Goal: Task Accomplishment & Management: Manage account settings

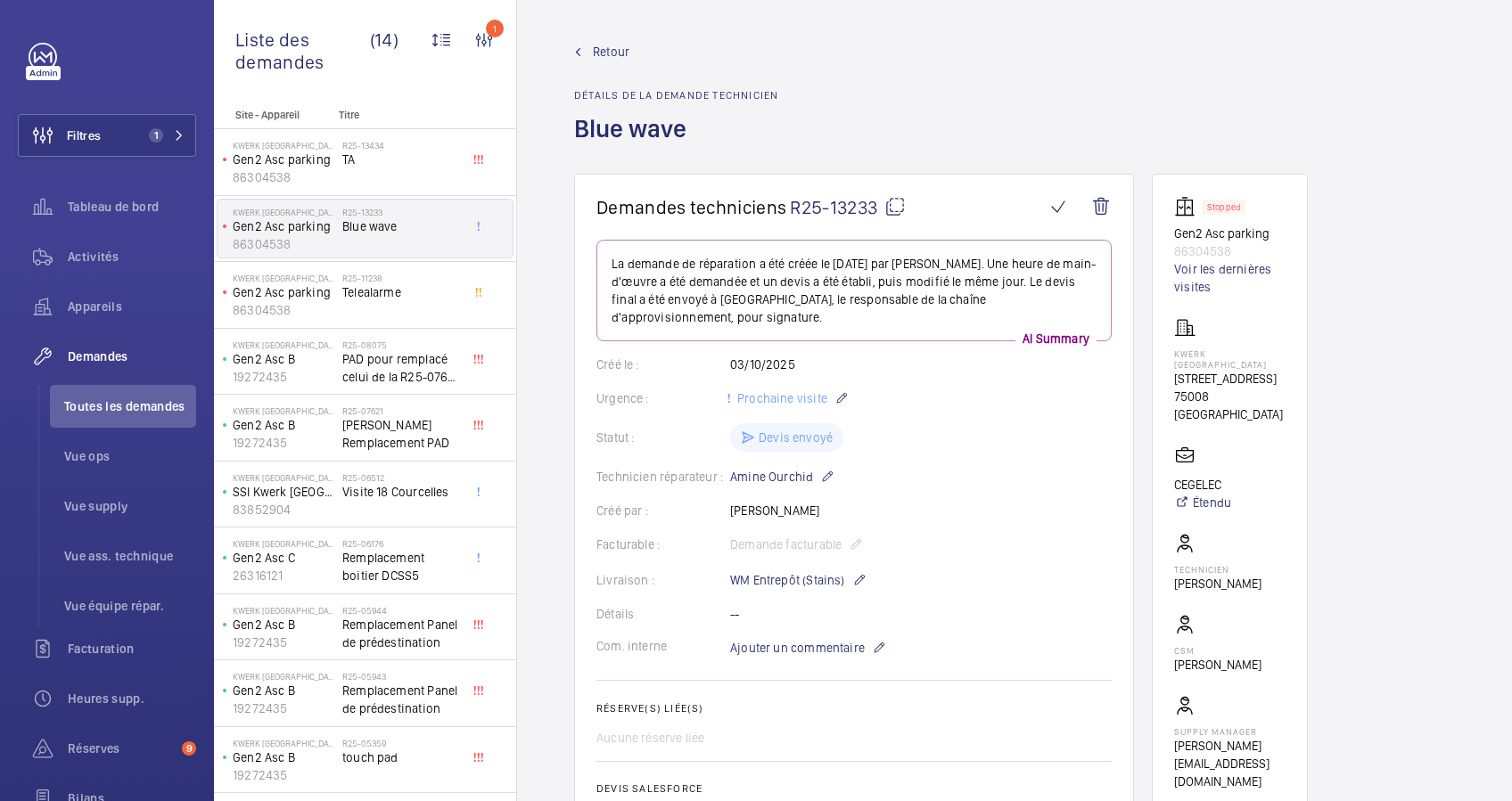
scroll to position [43, 0]
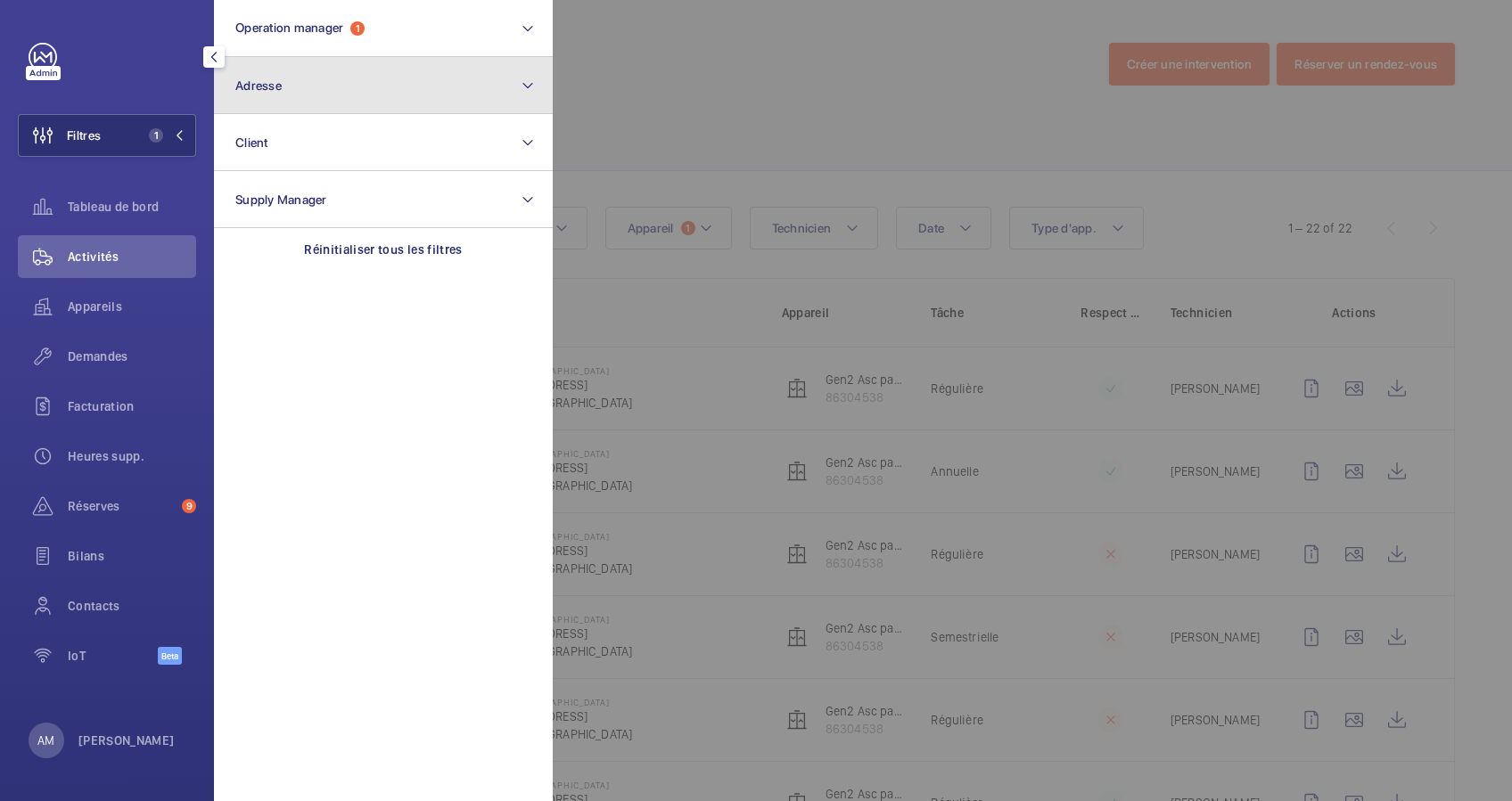
click at [320, 86] on button "Adresse" at bounding box center [383, 86] width 339 height 57
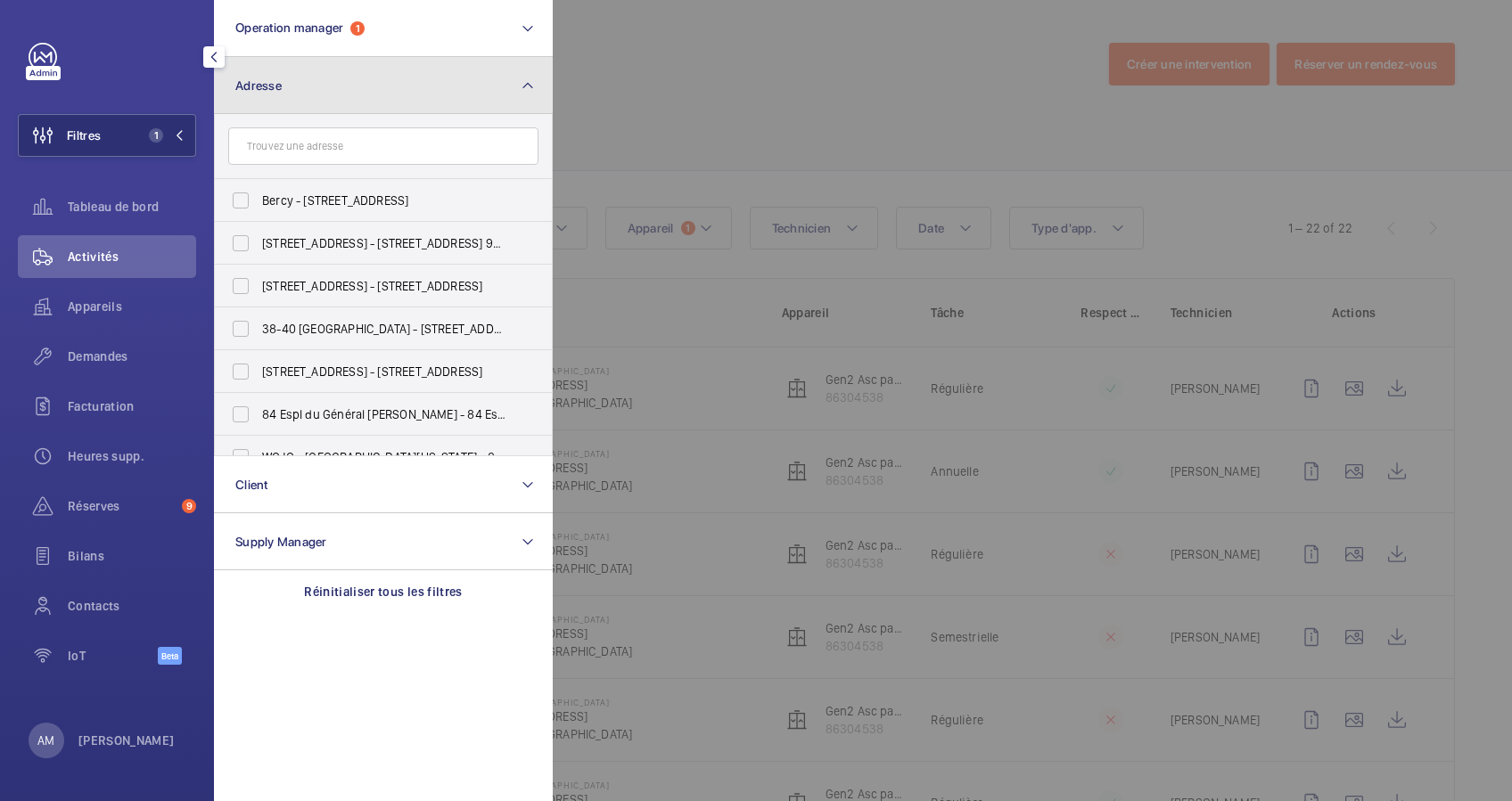
click at [355, 65] on button "Adresse" at bounding box center [383, 86] width 339 height 57
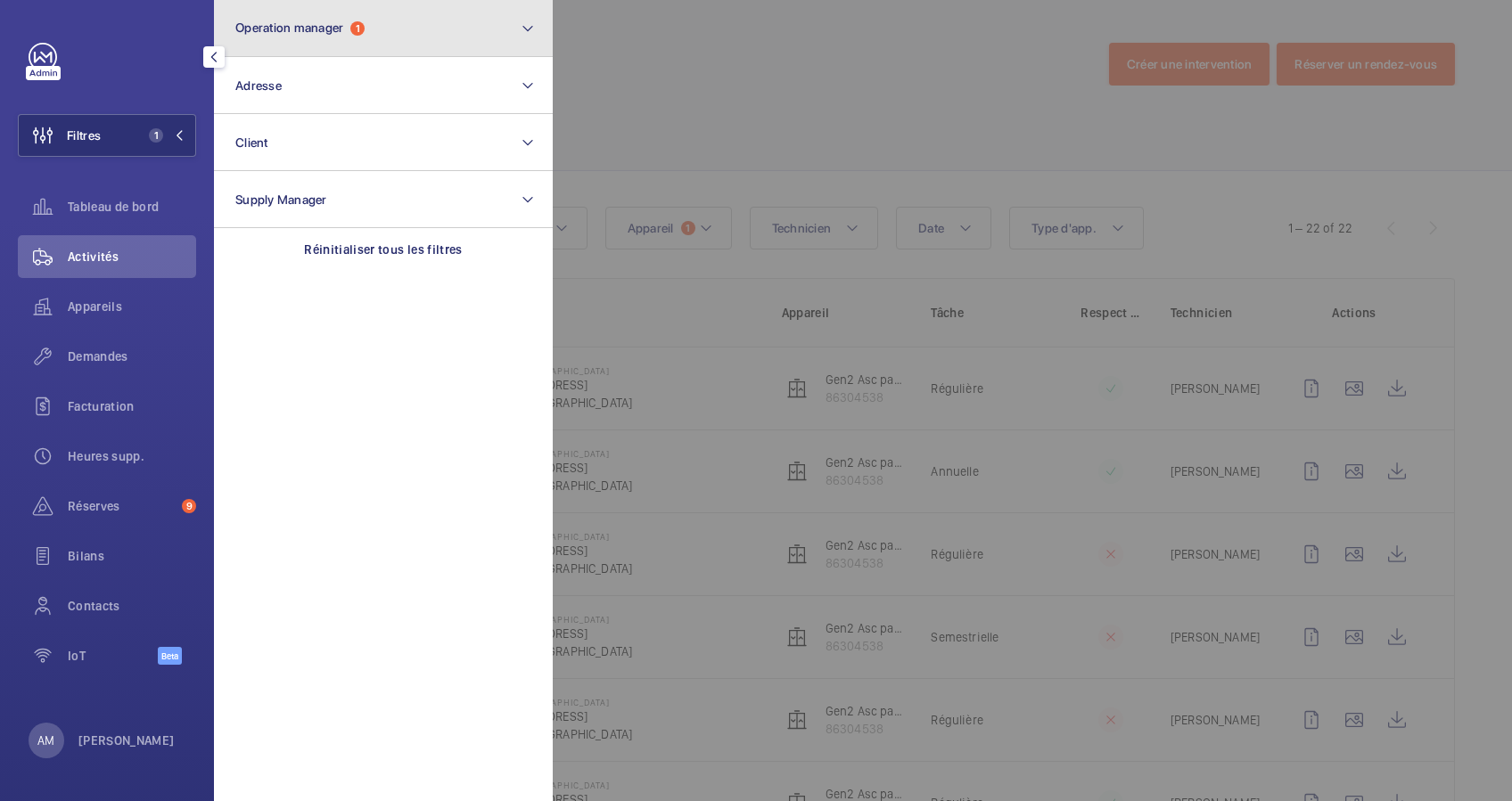
click at [411, 24] on button "Operation manager 1" at bounding box center [383, 29] width 339 height 57
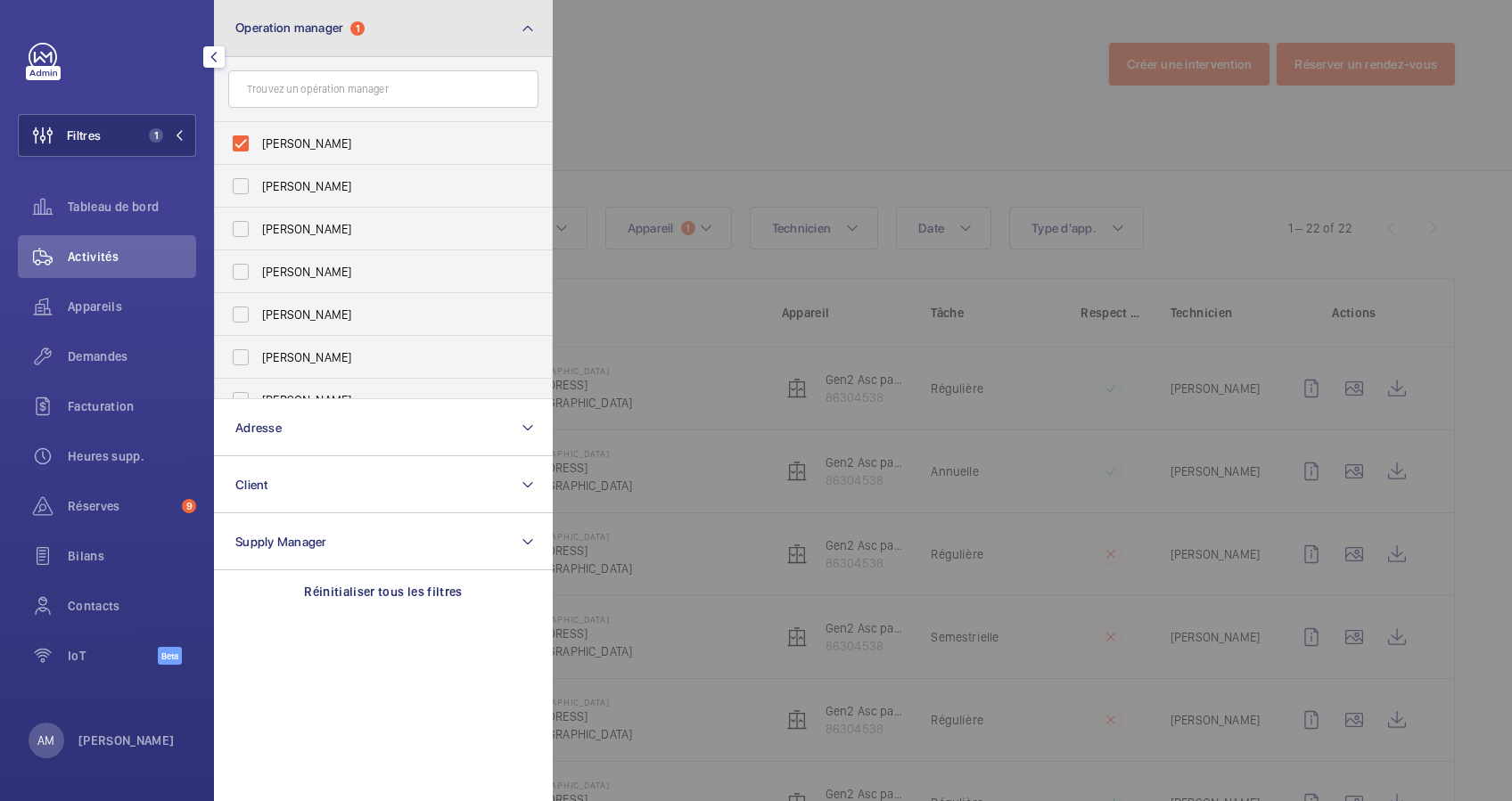
click at [411, 24] on button "Operation manager 1" at bounding box center [383, 29] width 339 height 57
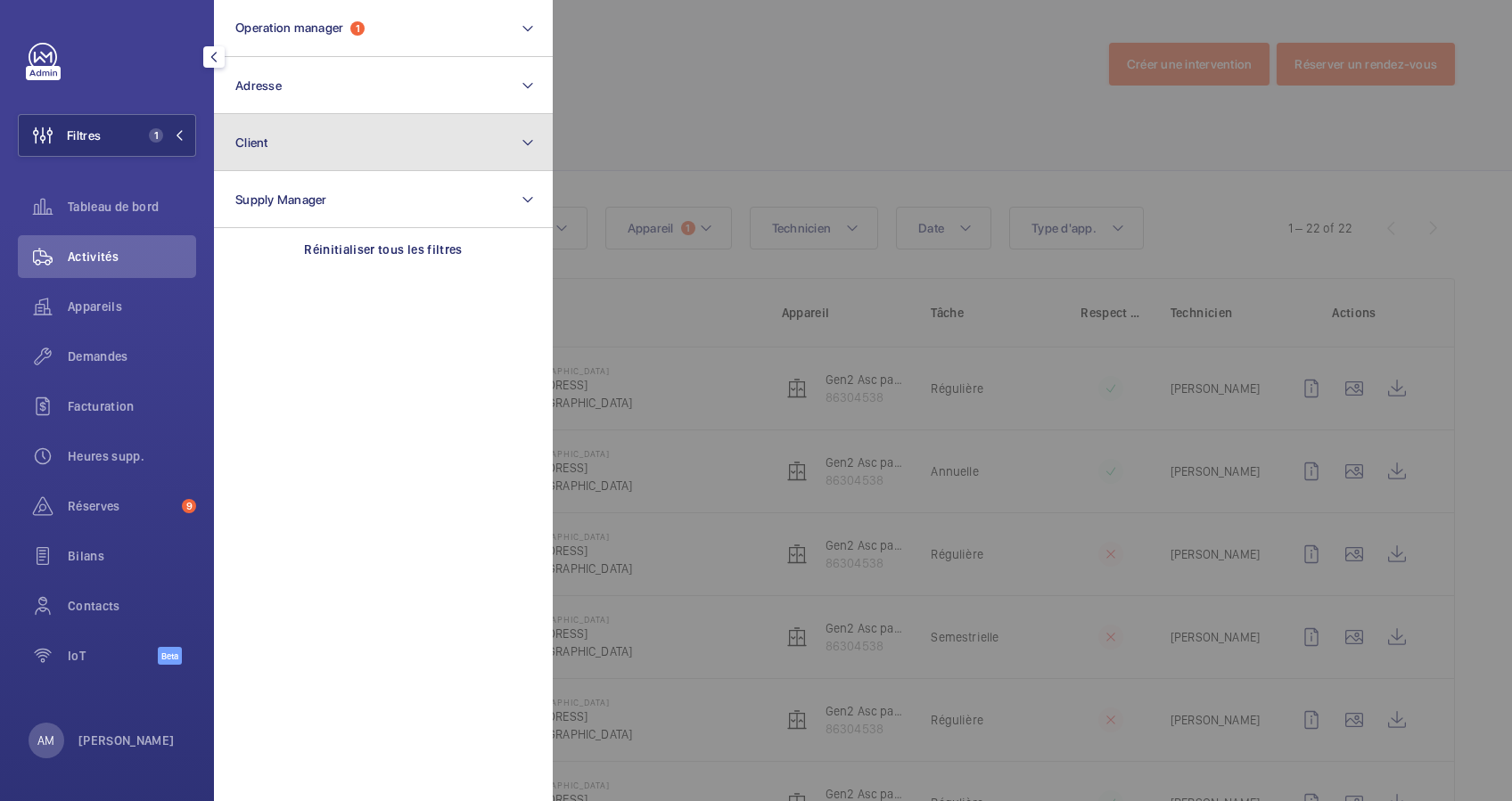
click at [418, 154] on button "Client" at bounding box center [383, 143] width 339 height 57
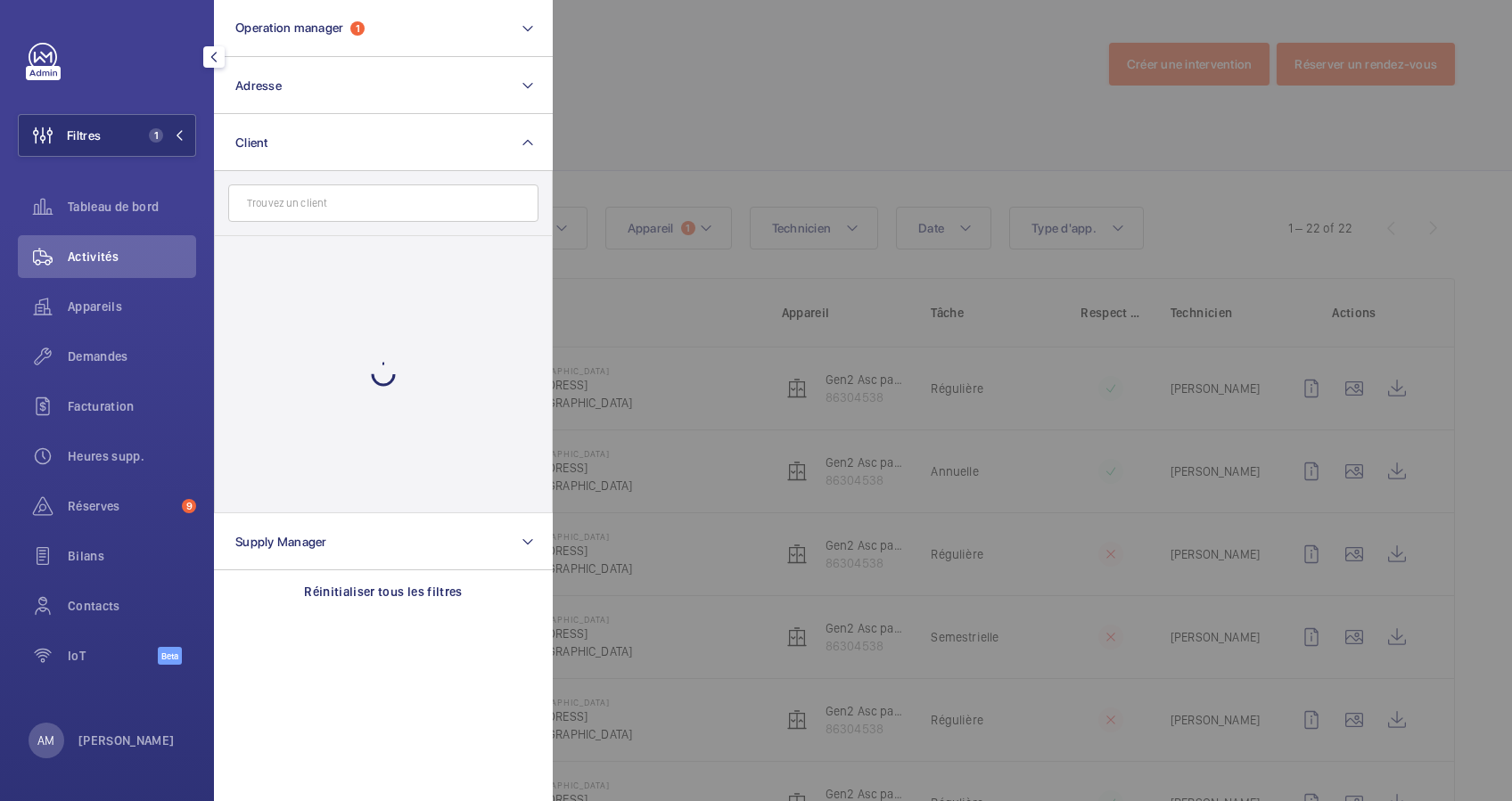
click at [363, 210] on input "text" at bounding box center [383, 203] width 310 height 38
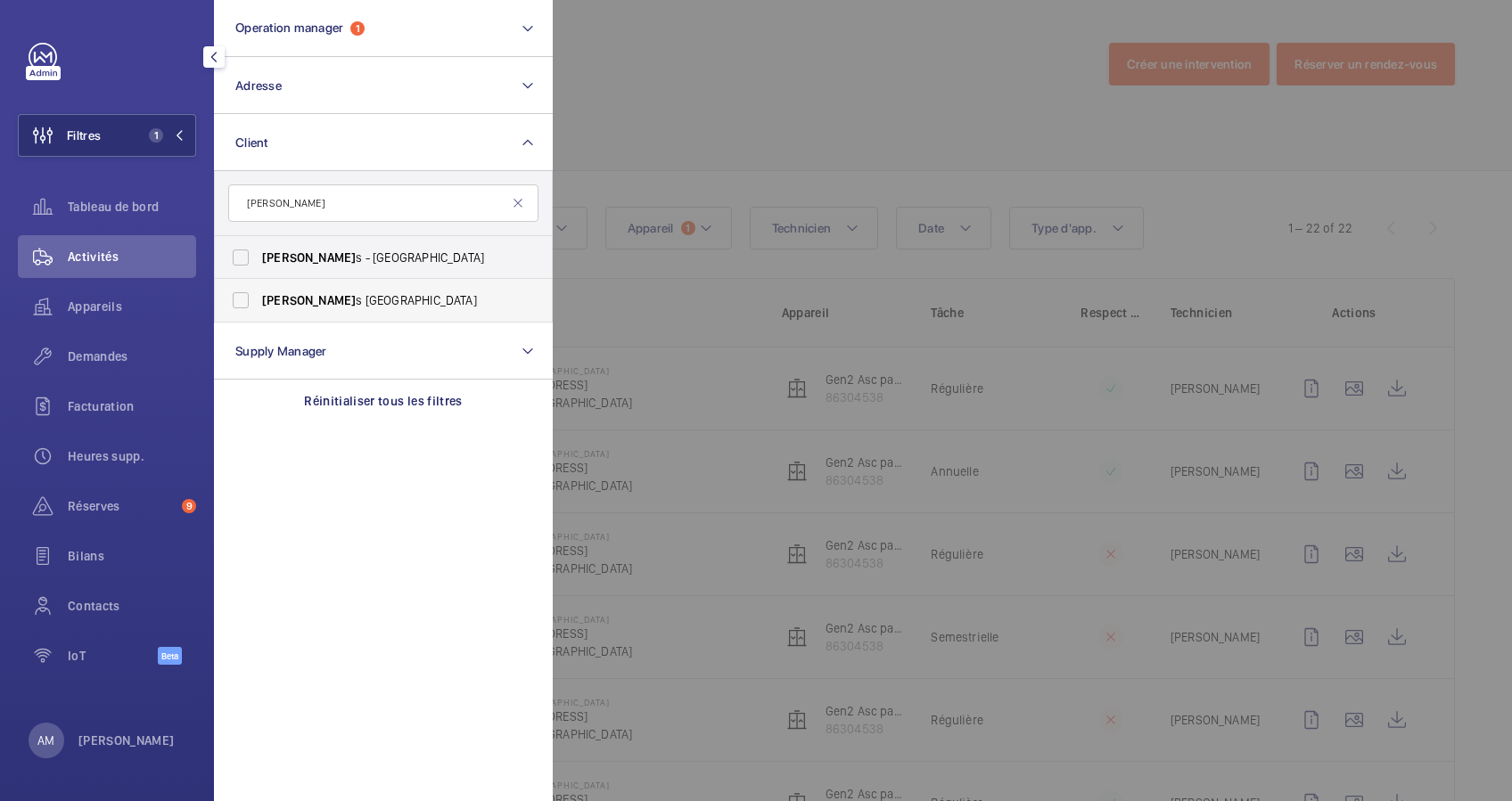
type input "savill"
click at [264, 293] on span "Savill" at bounding box center [308, 300] width 94 height 14
click at [259, 292] on input "Savill s France" at bounding box center [241, 300] width 36 height 36
checkbox input "true"
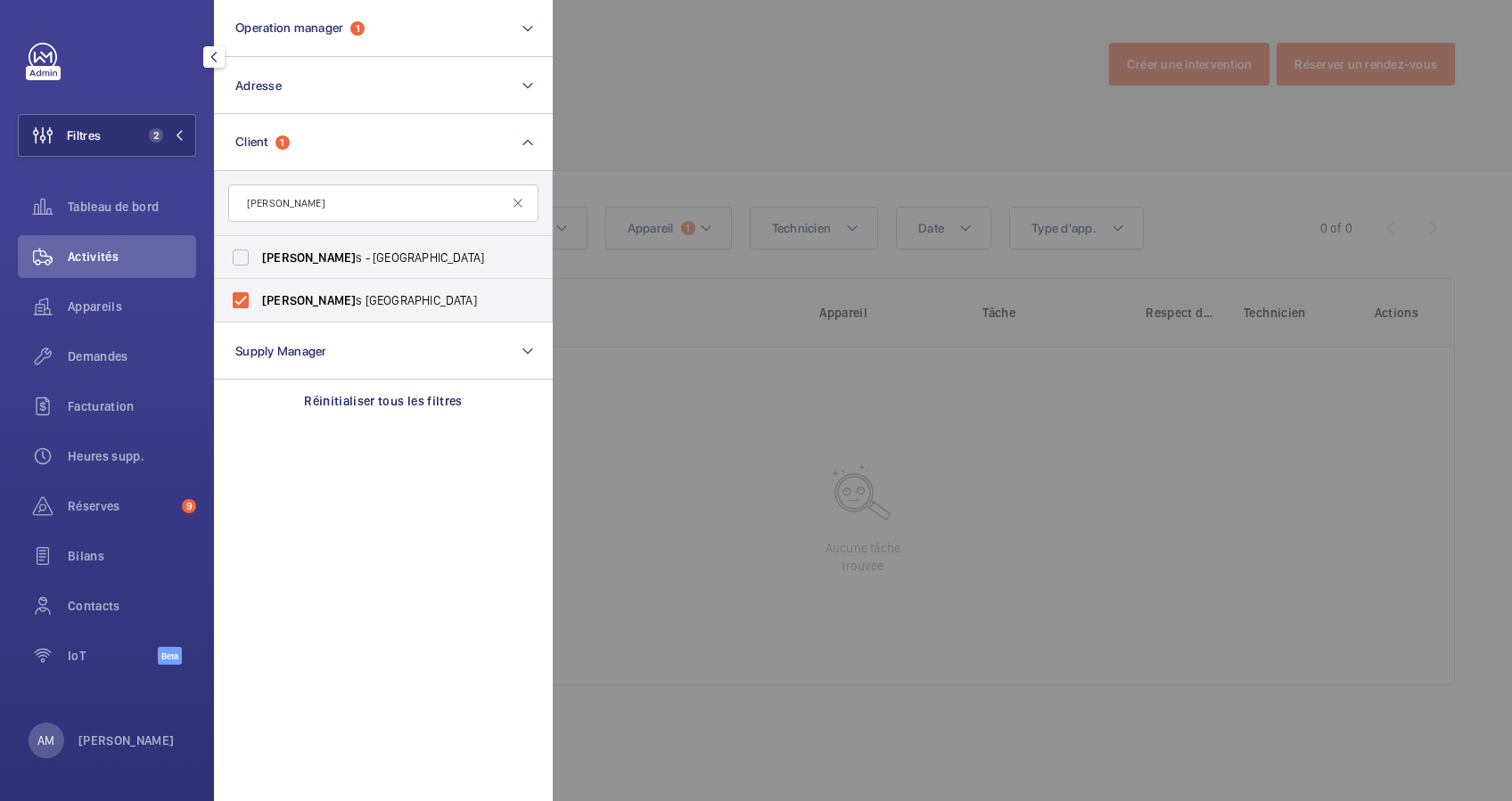
click at [675, 111] on div at bounding box center [1309, 400] width 1512 height 801
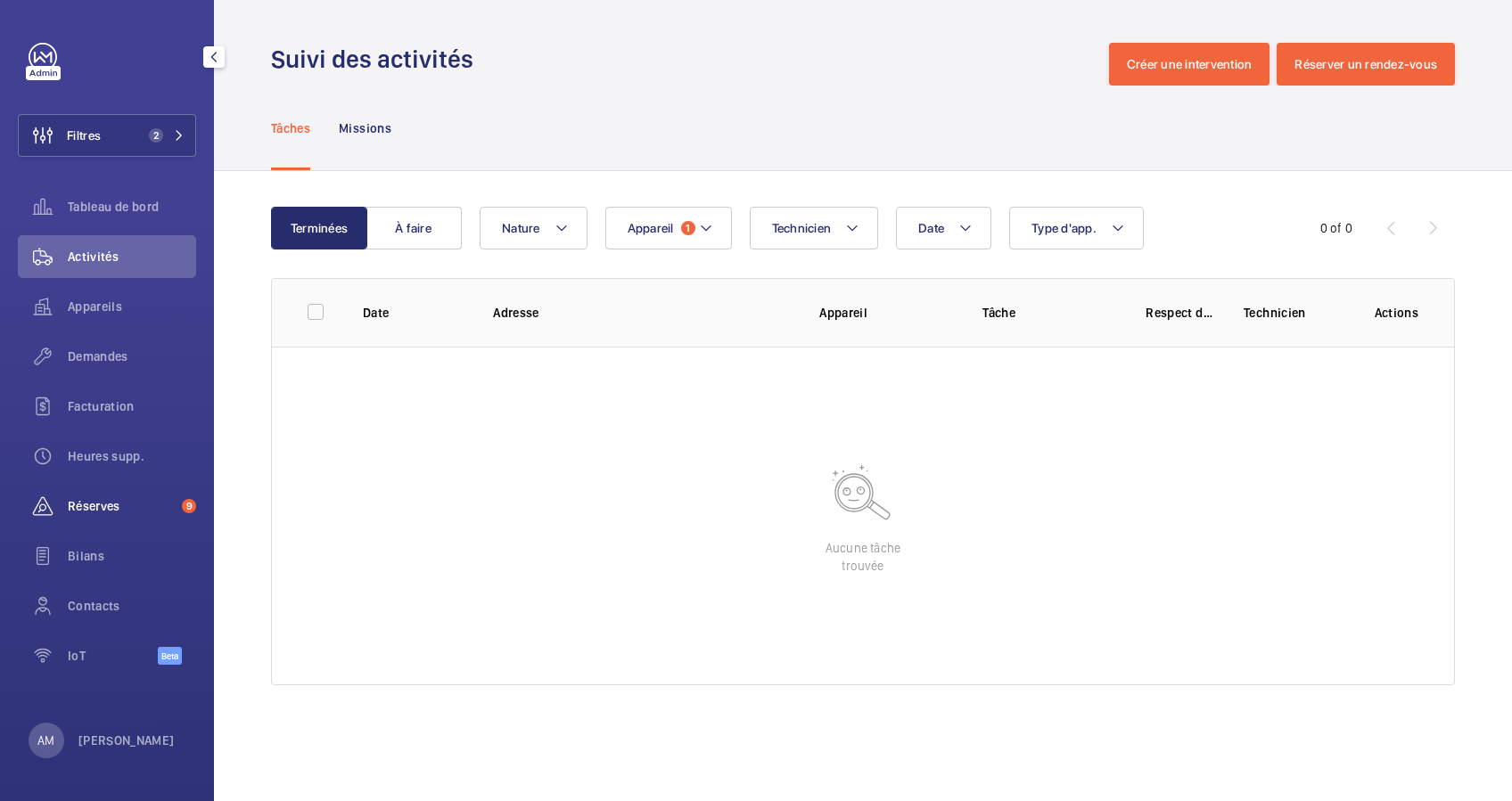
click at [88, 493] on div "Réserves 9" at bounding box center [107, 506] width 179 height 42
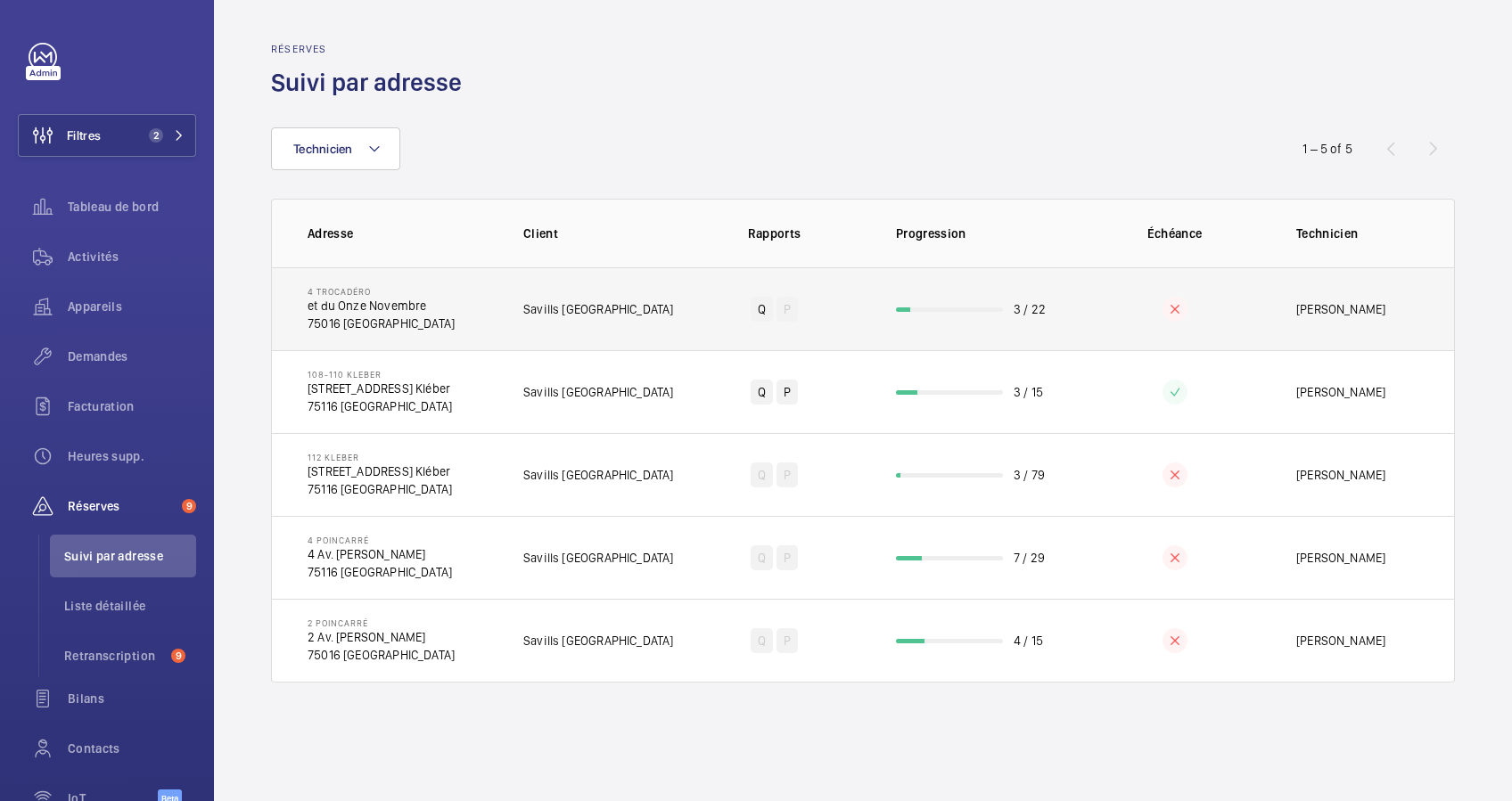
click at [863, 314] on td "Q P" at bounding box center [774, 309] width 187 height 83
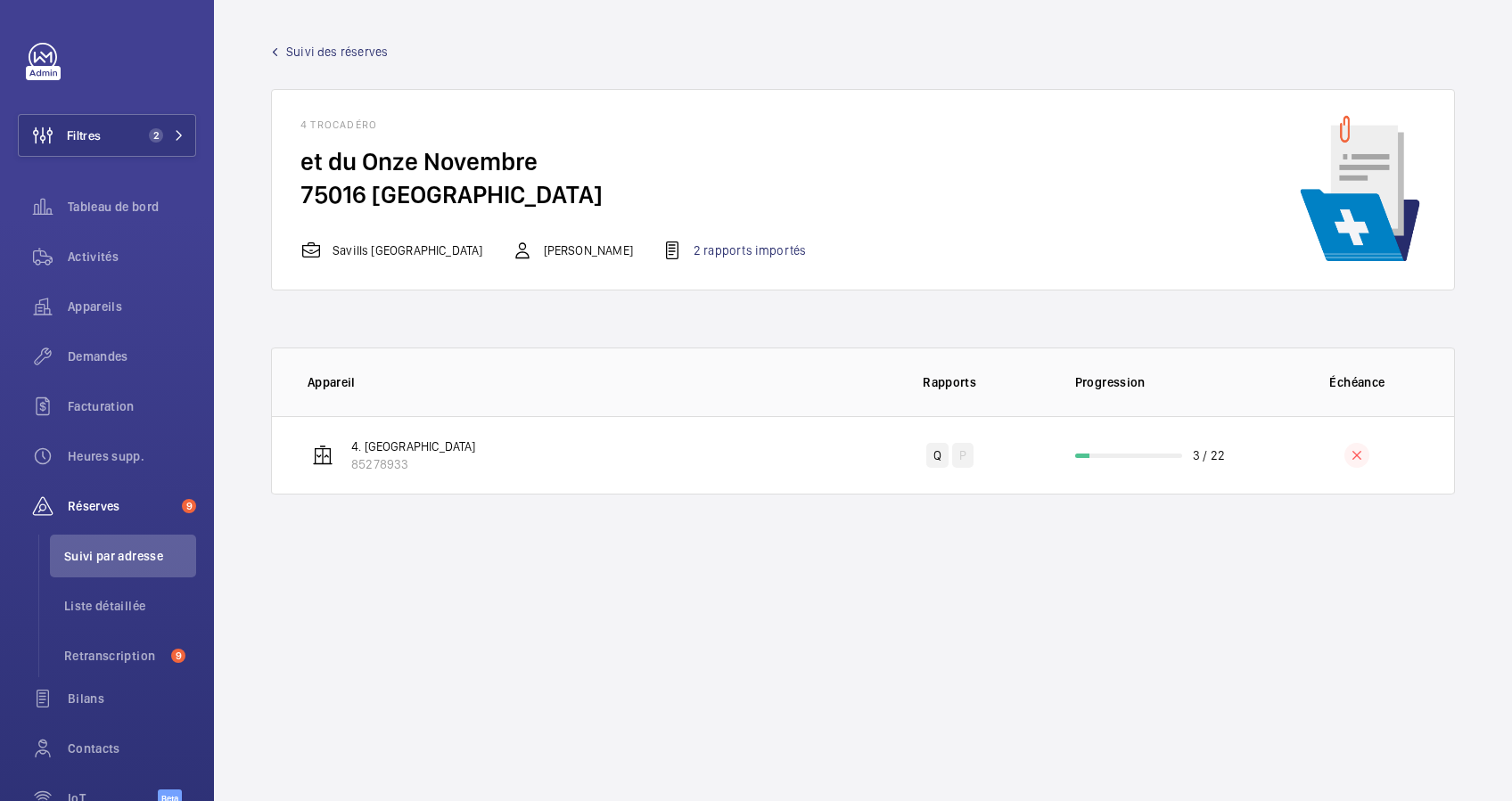
click at [307, 50] on span "Suivi des réserves" at bounding box center [337, 51] width 102 height 18
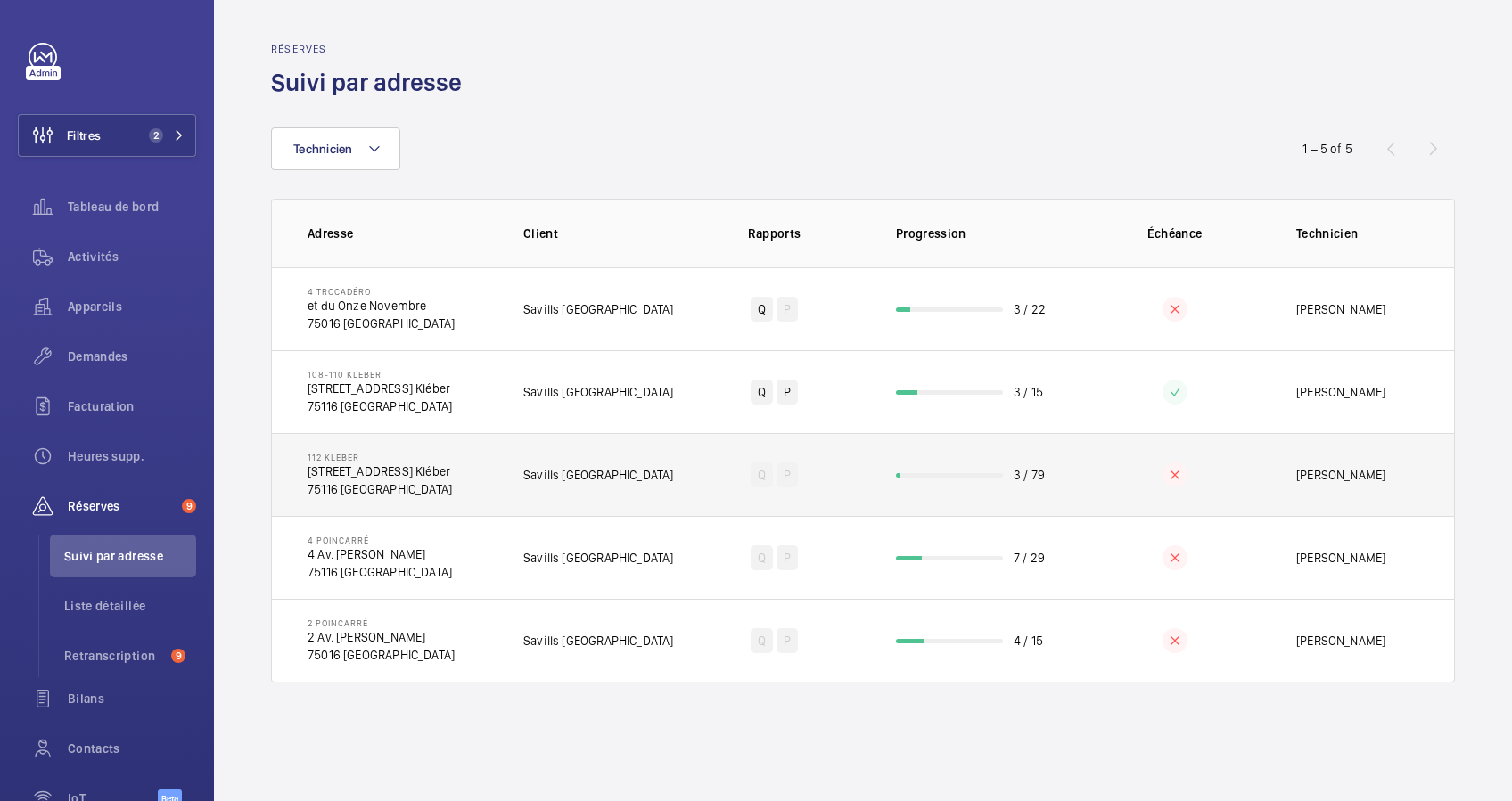
click at [861, 472] on td "Q P" at bounding box center [774, 475] width 187 height 83
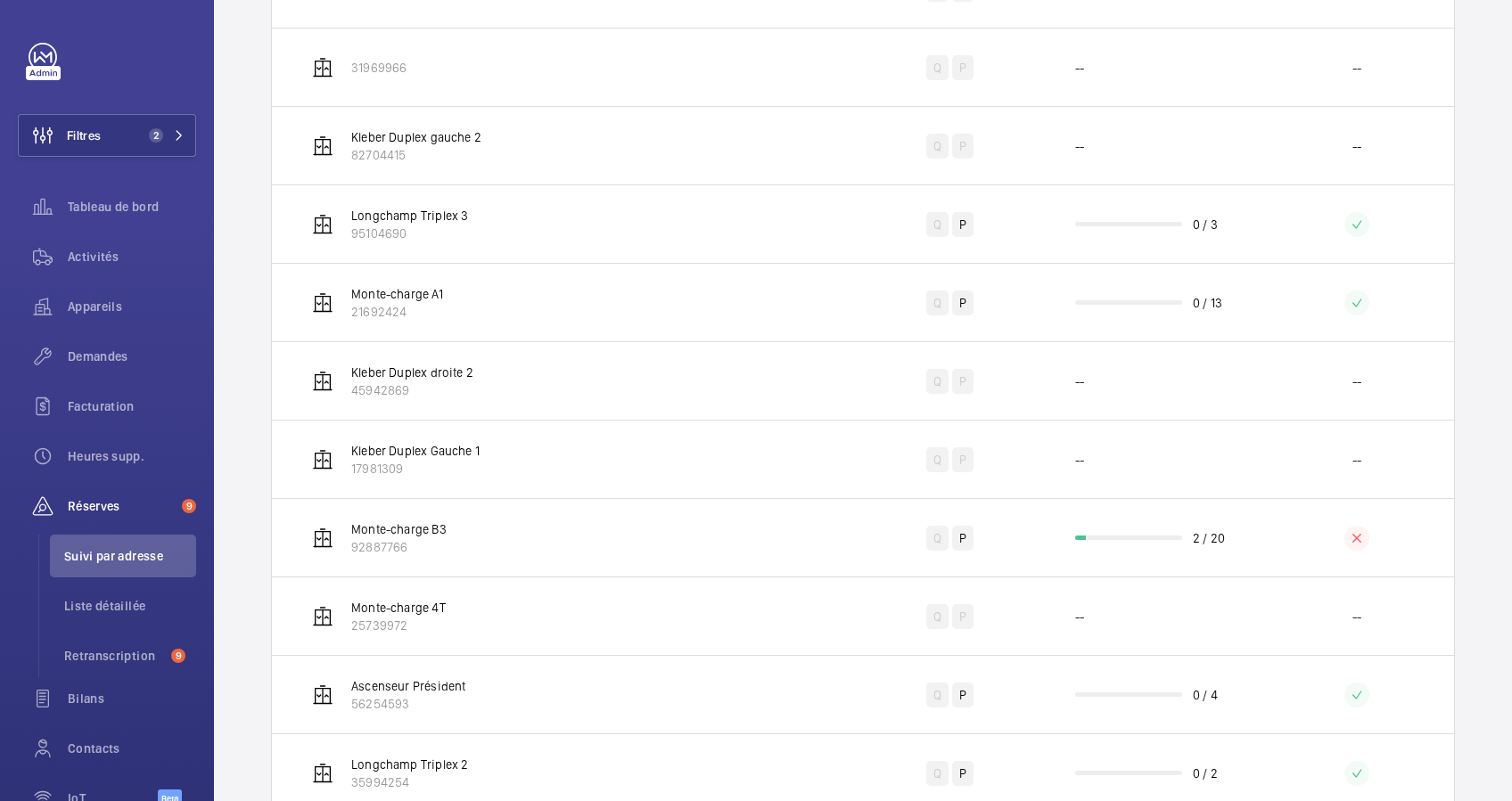
scroll to position [1169, 0]
drag, startPoint x: 927, startPoint y: 380, endPoint x: 217, endPoint y: 178, distance: 738.2
click at [257, 186] on wm-front-table "0 of 0 Appareil Rapports Progression Échéance 82468031 Q -- -- 38087987 Q P -- …" at bounding box center [863, 374] width 1298 height 2450
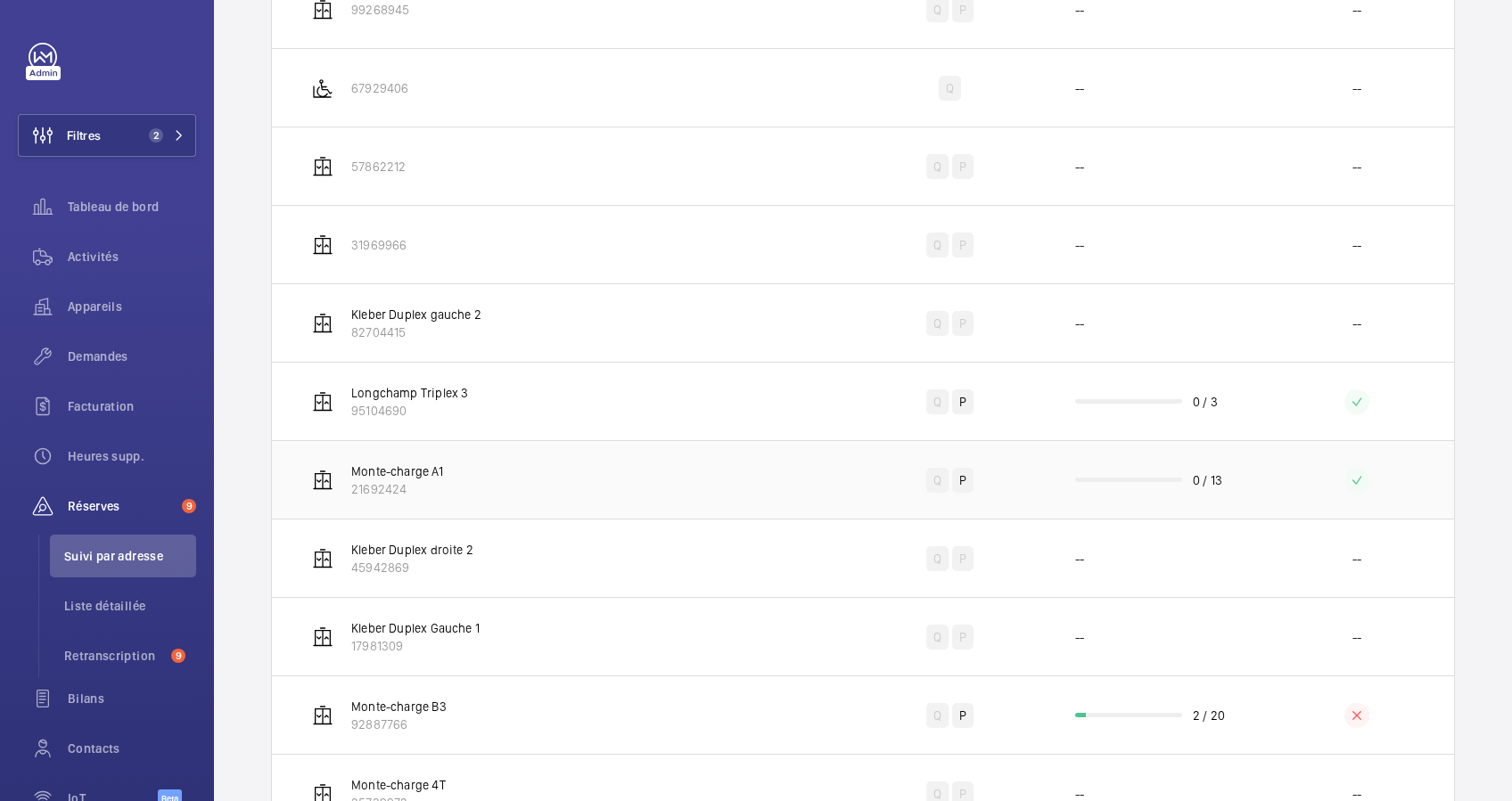
scroll to position [941, 0]
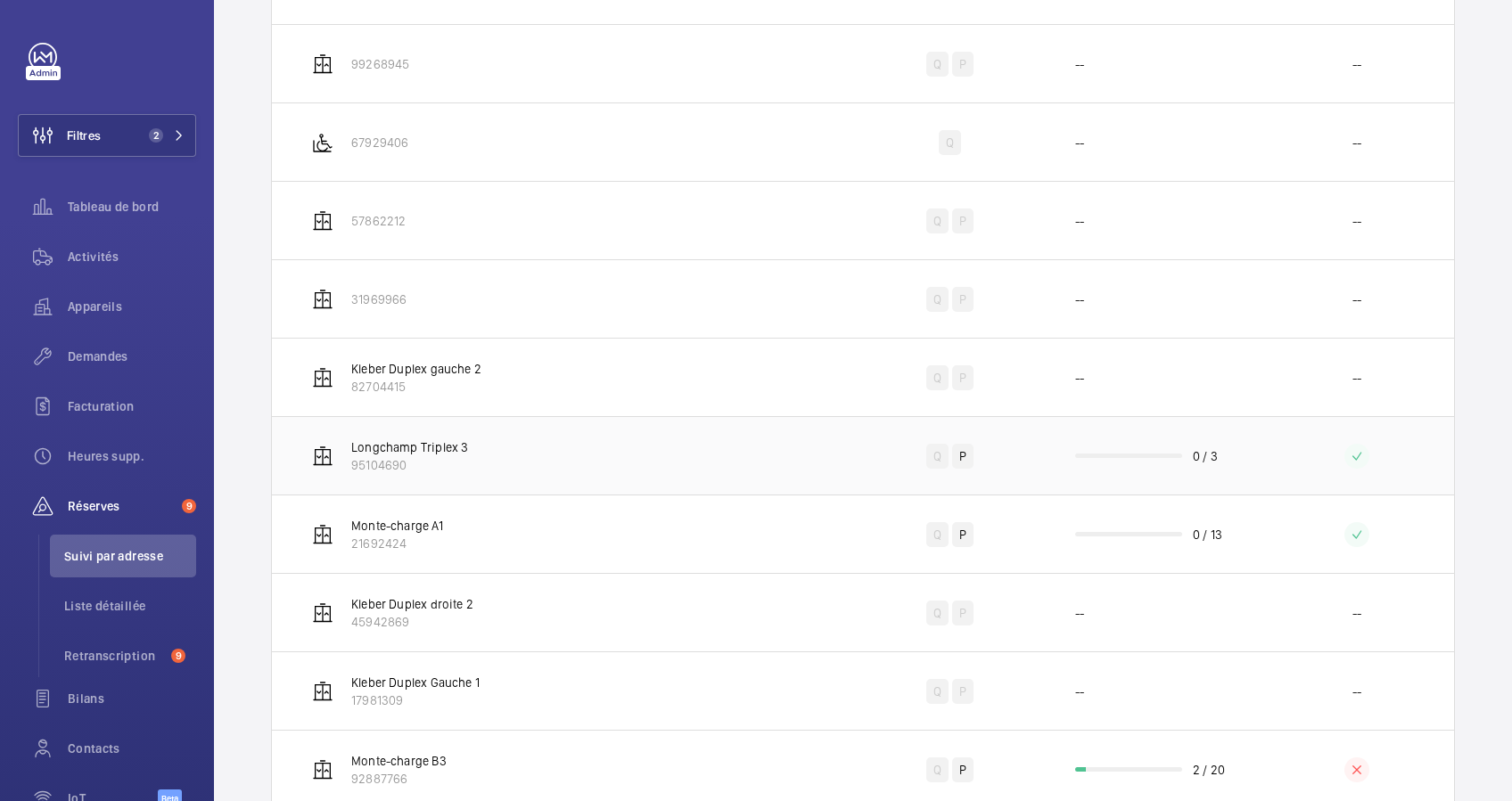
click at [653, 466] on td "Longchamp Triplex 3 95104690" at bounding box center [562, 455] width 582 height 78
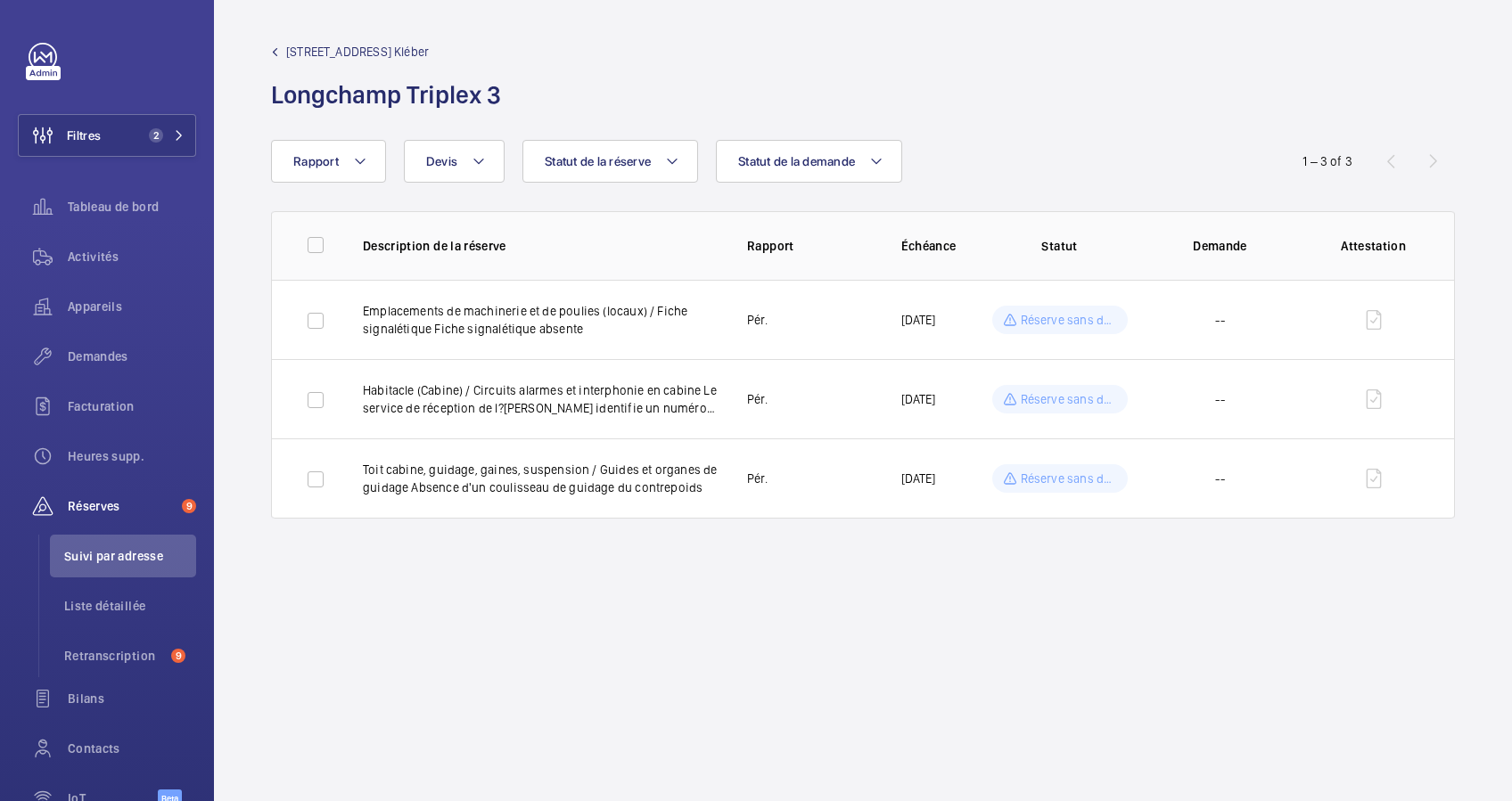
click at [305, 47] on span "112 Kleber - 112 Av. Kléber" at bounding box center [358, 51] width 142 height 18
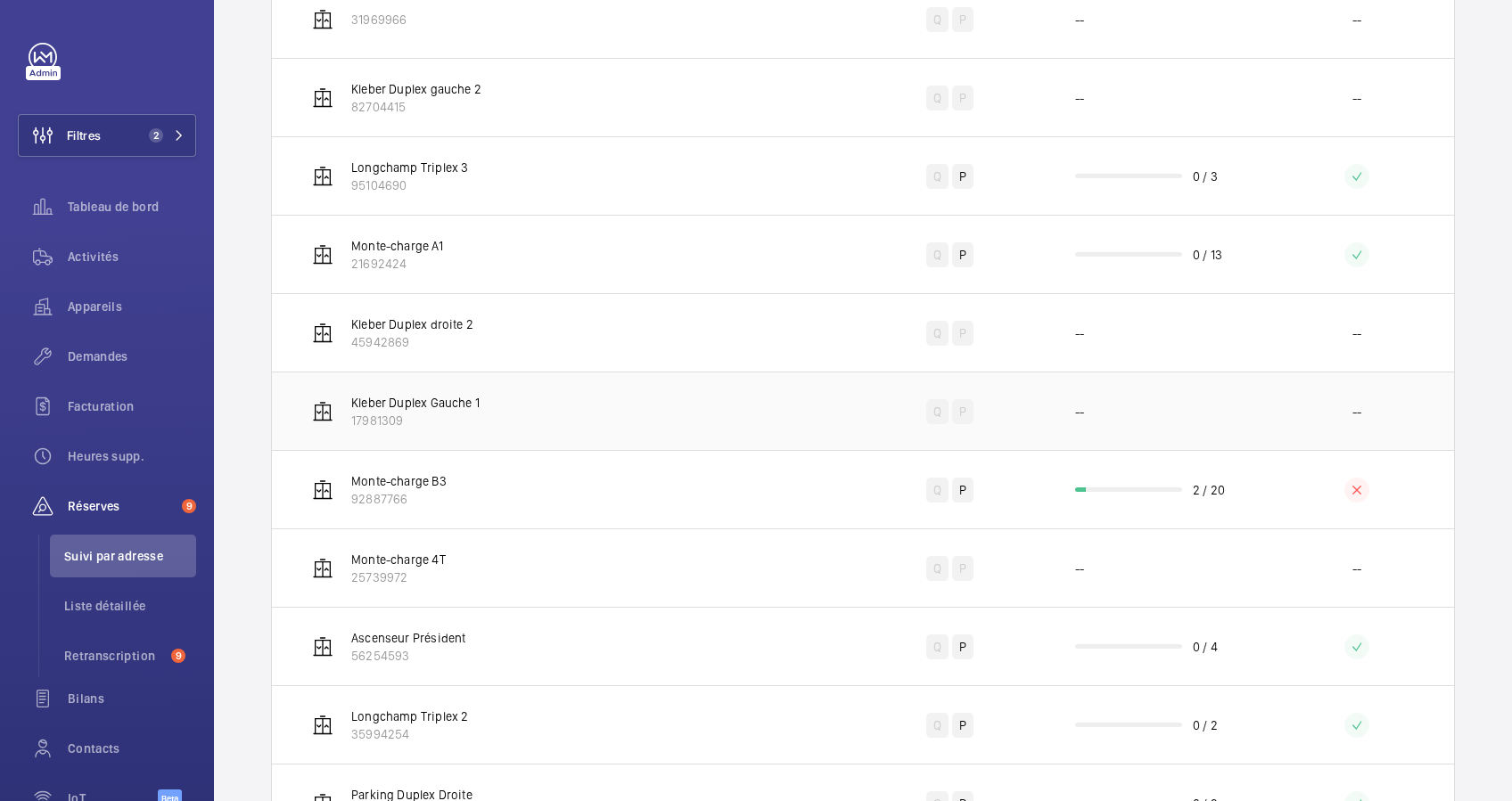
scroll to position [1178, 0]
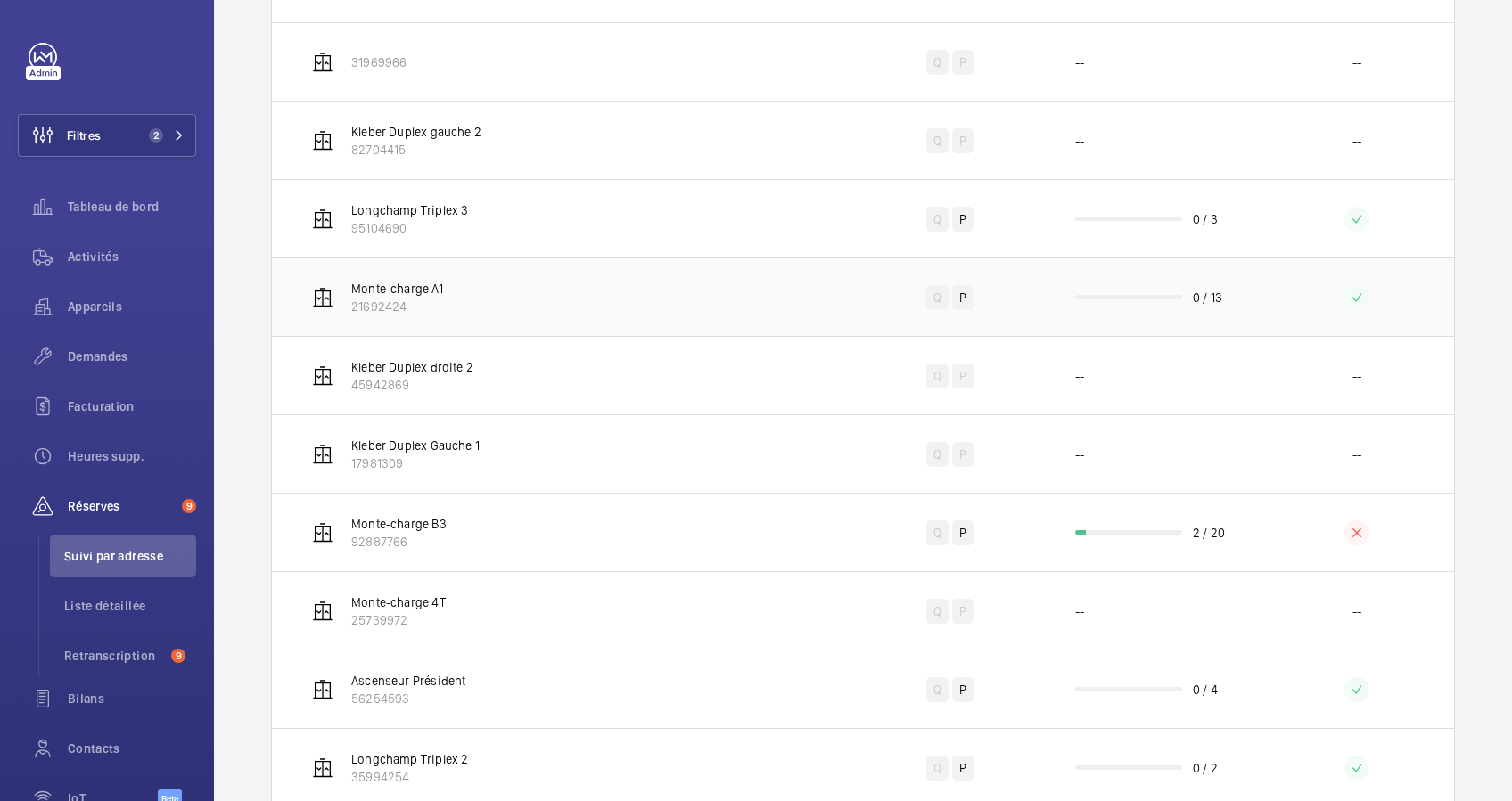
click at [1089, 307] on td "0 / 13" at bounding box center [1154, 296] width 214 height 78
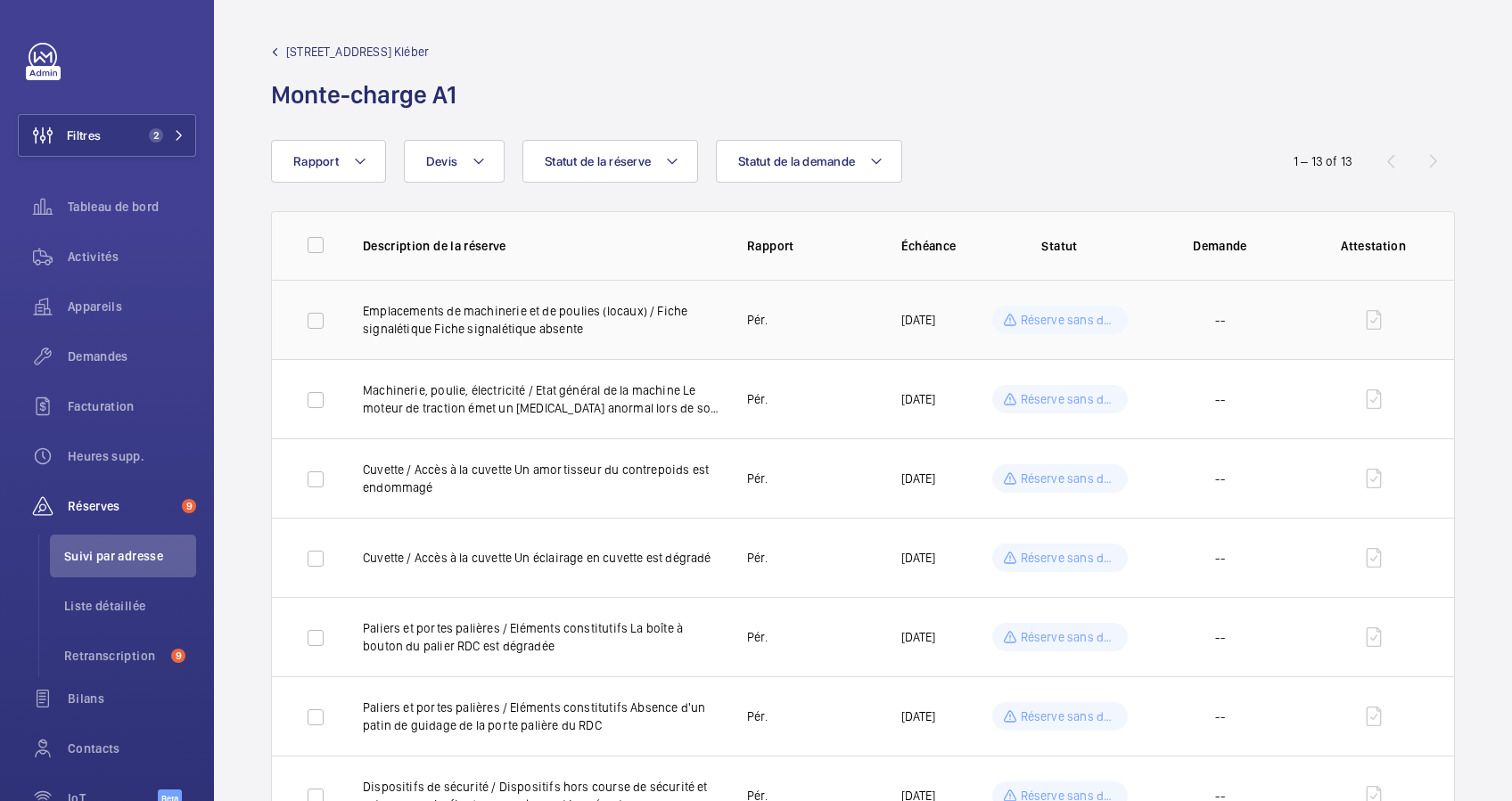
click at [1070, 332] on div "Réserve sans demande" at bounding box center [1060, 320] width 135 height 29
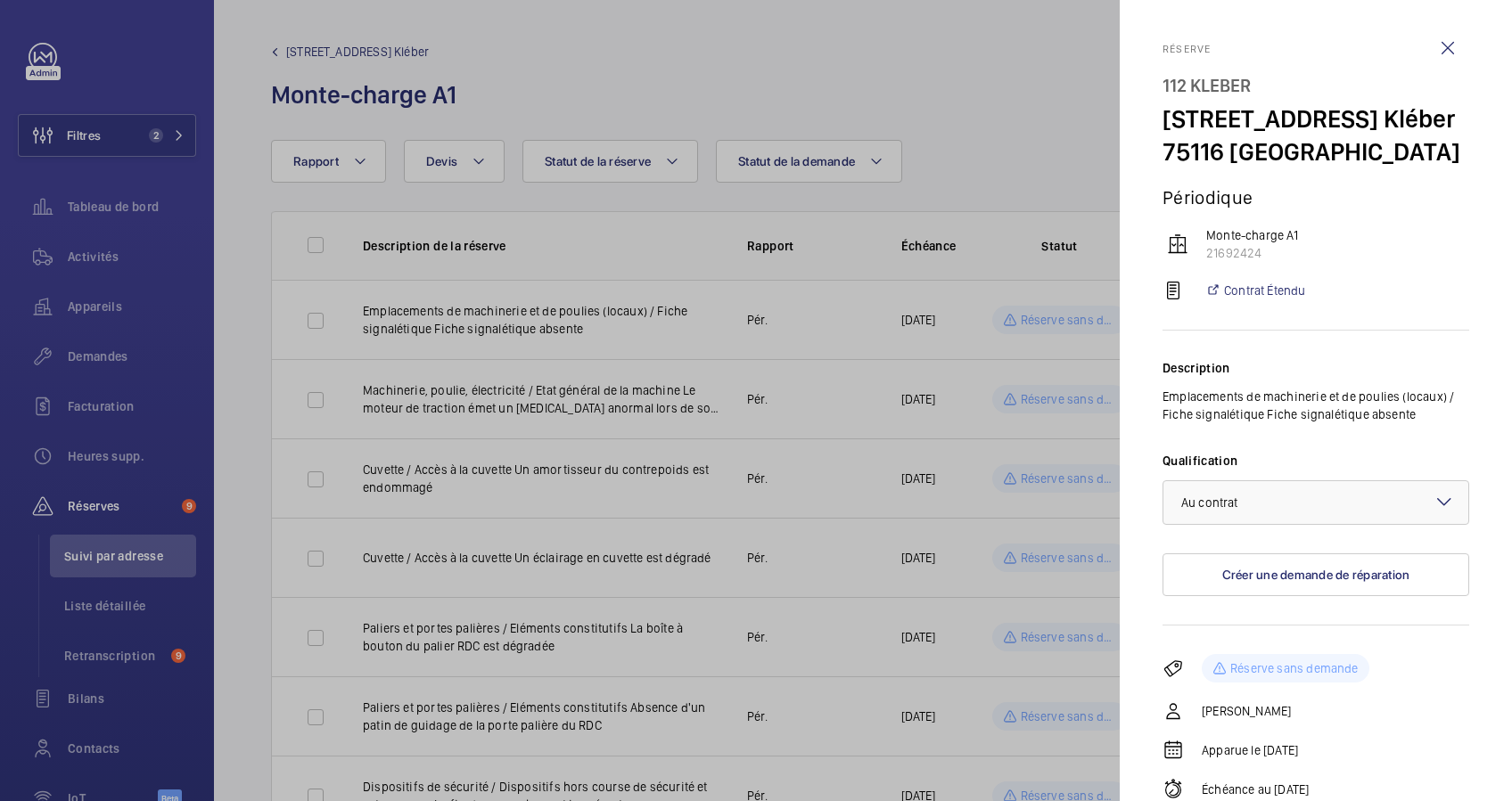
click at [539, 96] on div at bounding box center [756, 400] width 1512 height 801
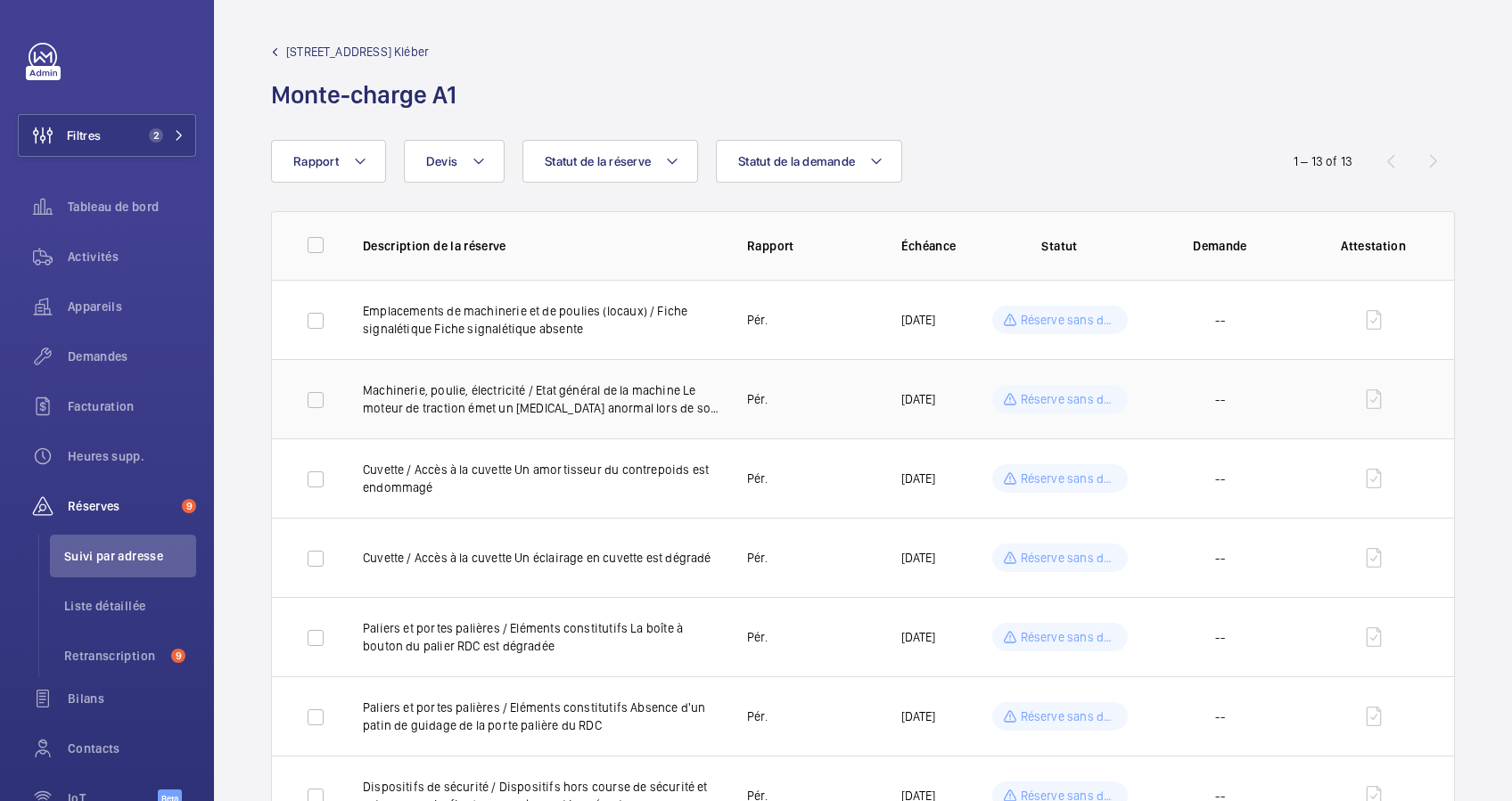
click at [814, 384] on td "Pér." at bounding box center [795, 399] width 153 height 79
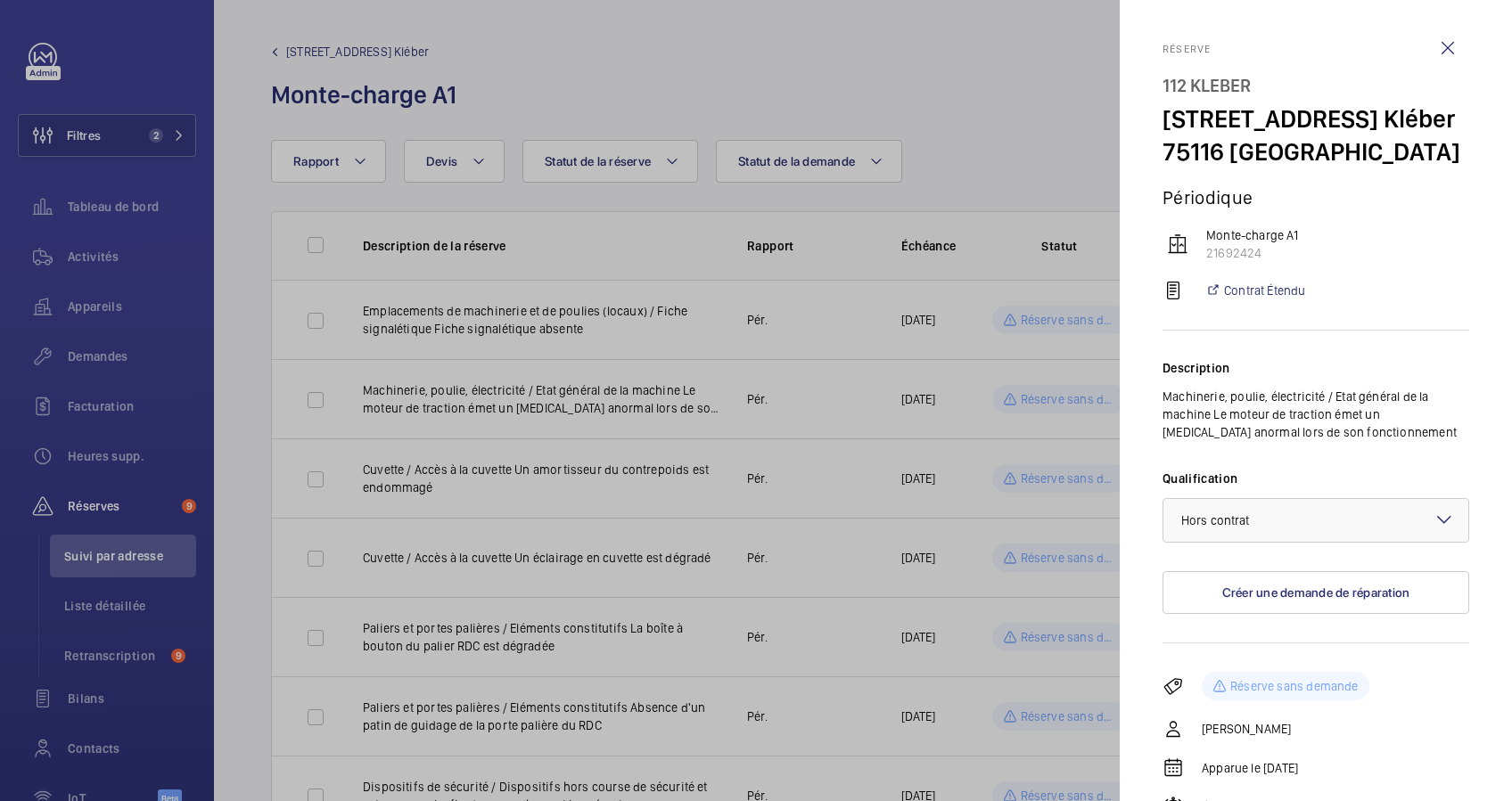
click at [792, 491] on div at bounding box center [756, 400] width 1512 height 801
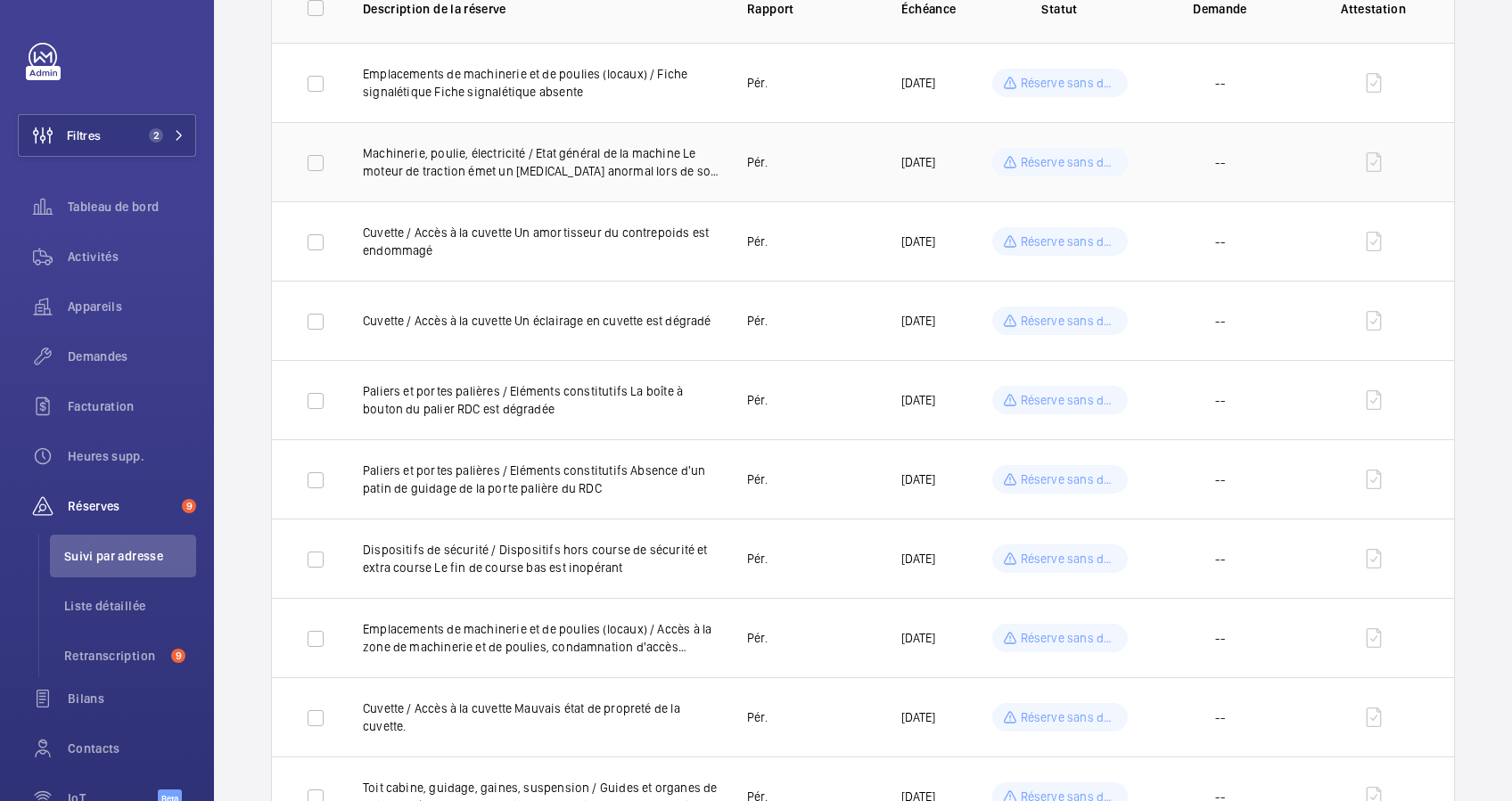
scroll to position [357, 0]
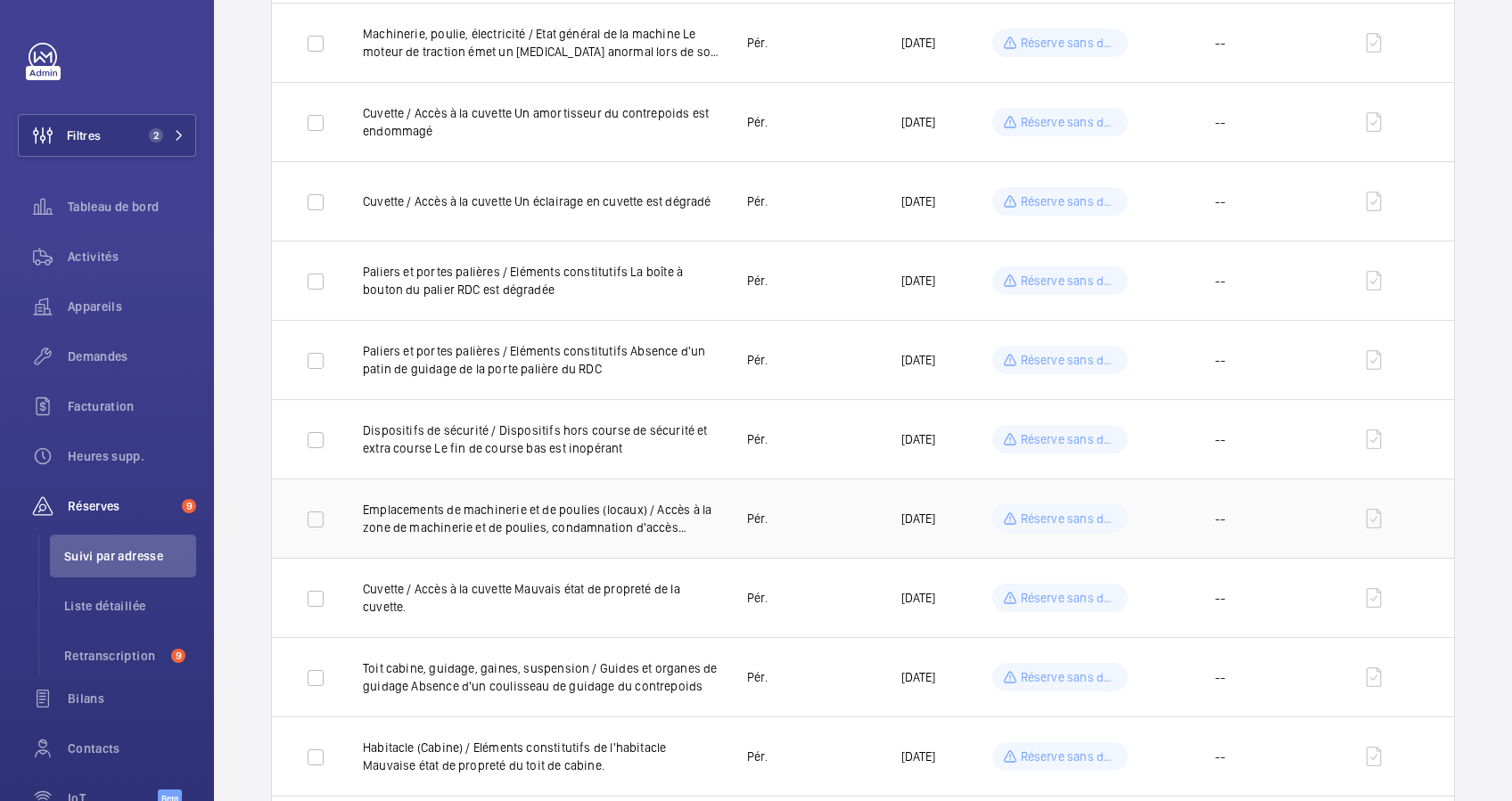
click at [608, 530] on p "Emplacements de machinerie et de poulies (locaux) / Accès à la zone de machiner…" at bounding box center [540, 519] width 356 height 36
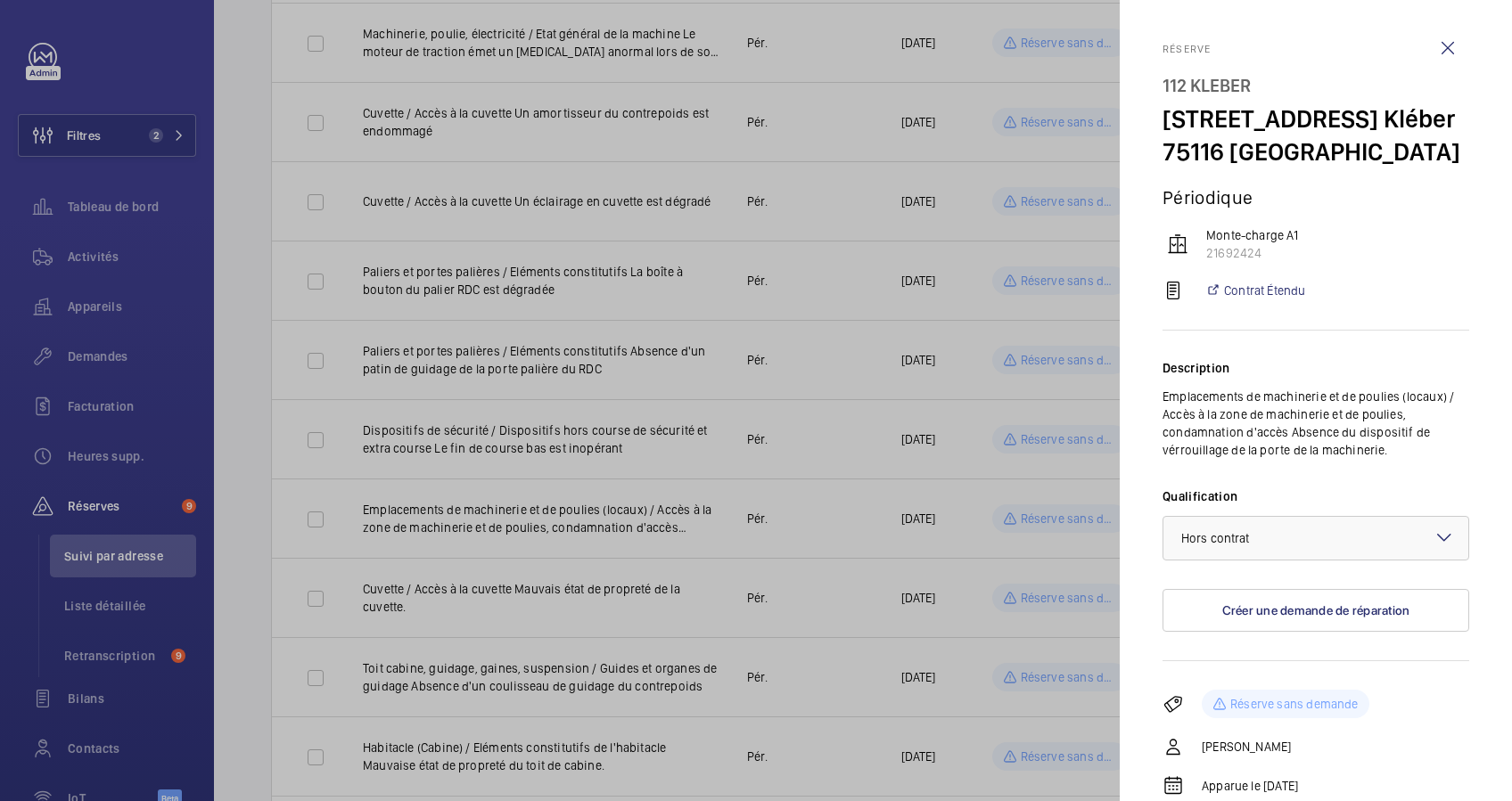
click at [756, 499] on div at bounding box center [756, 400] width 1512 height 801
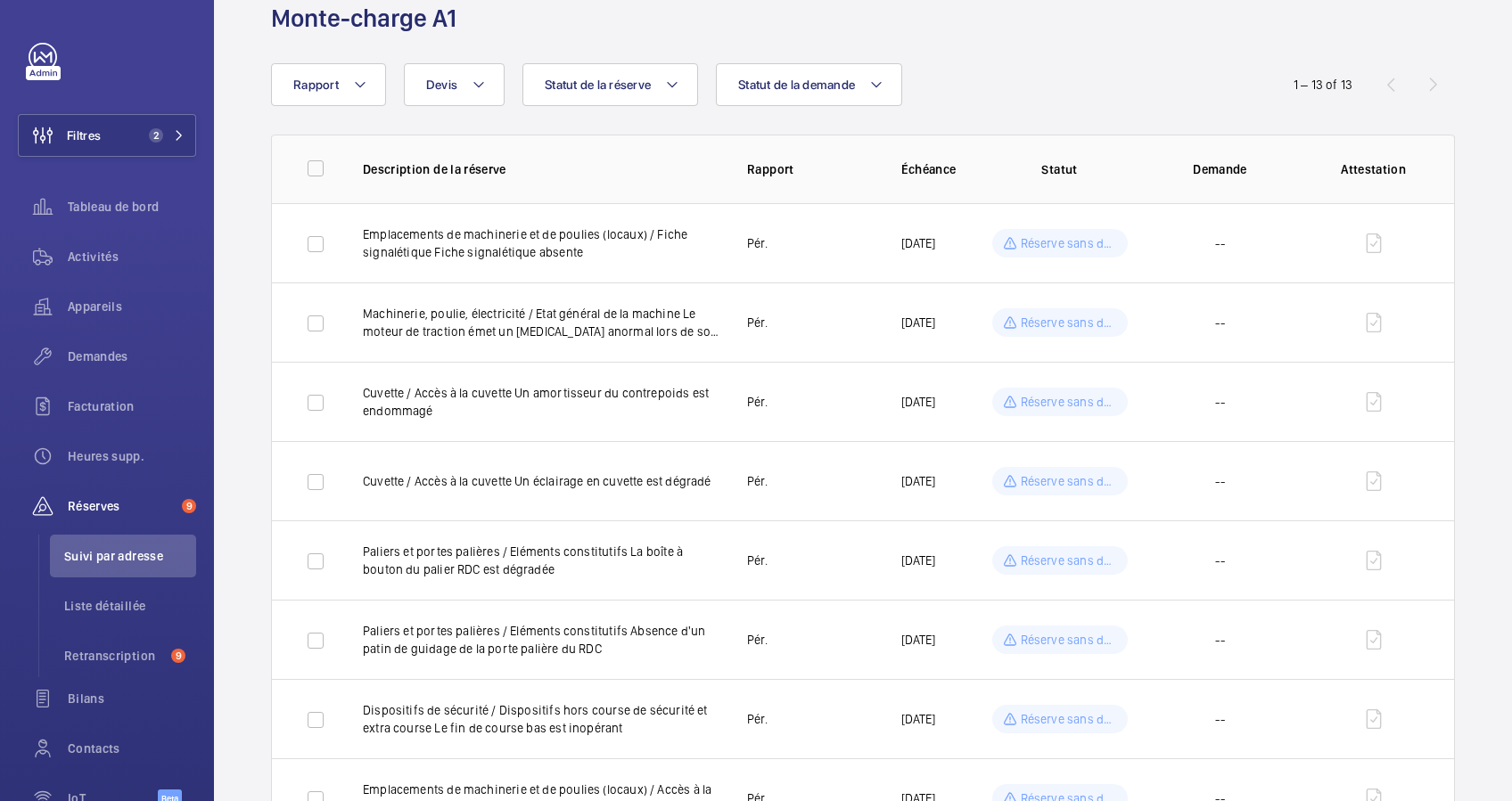
scroll to position [0, 0]
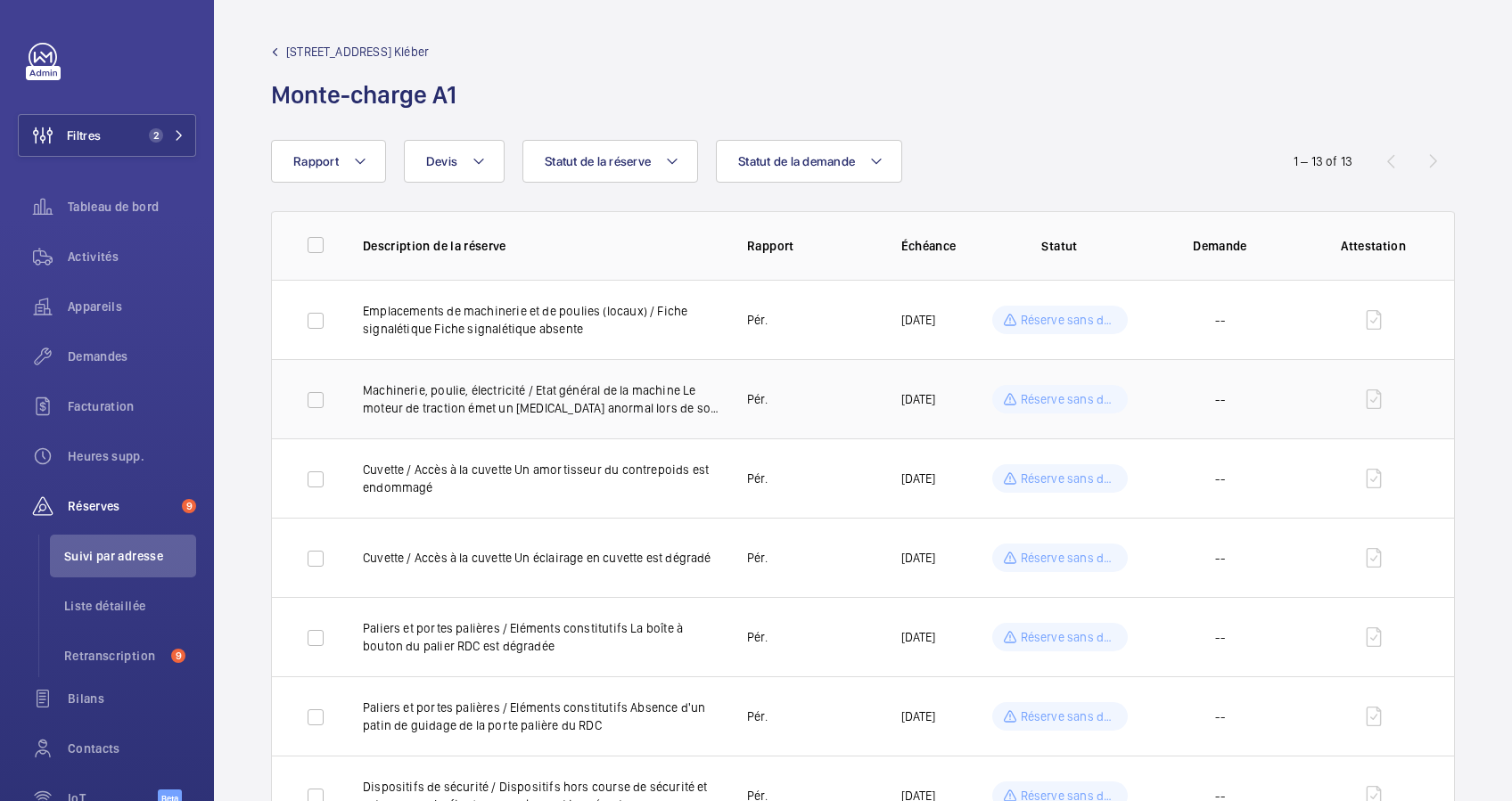
click at [819, 397] on td "Pér." at bounding box center [795, 399] width 153 height 79
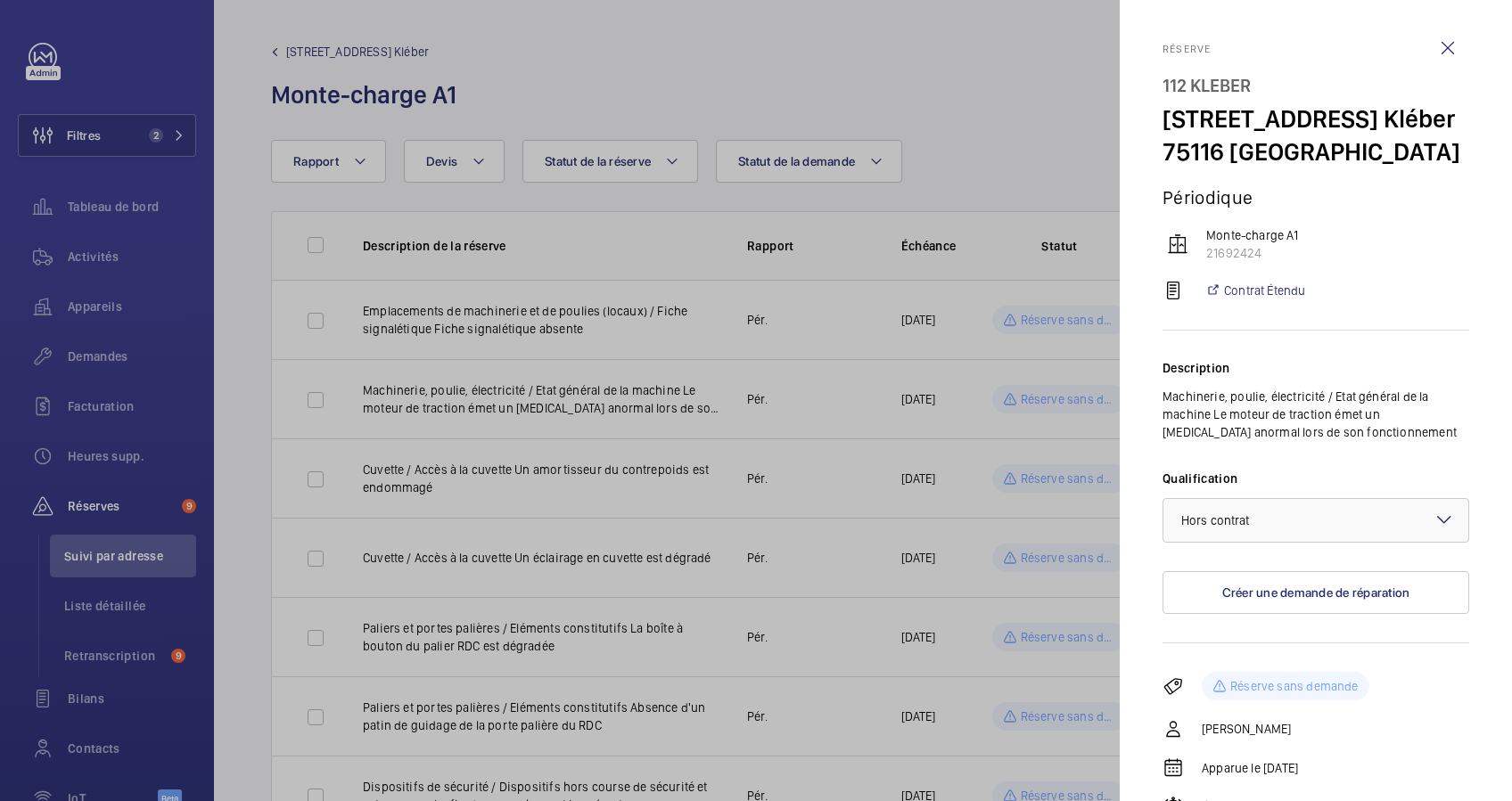
click at [846, 423] on div at bounding box center [756, 400] width 1512 height 801
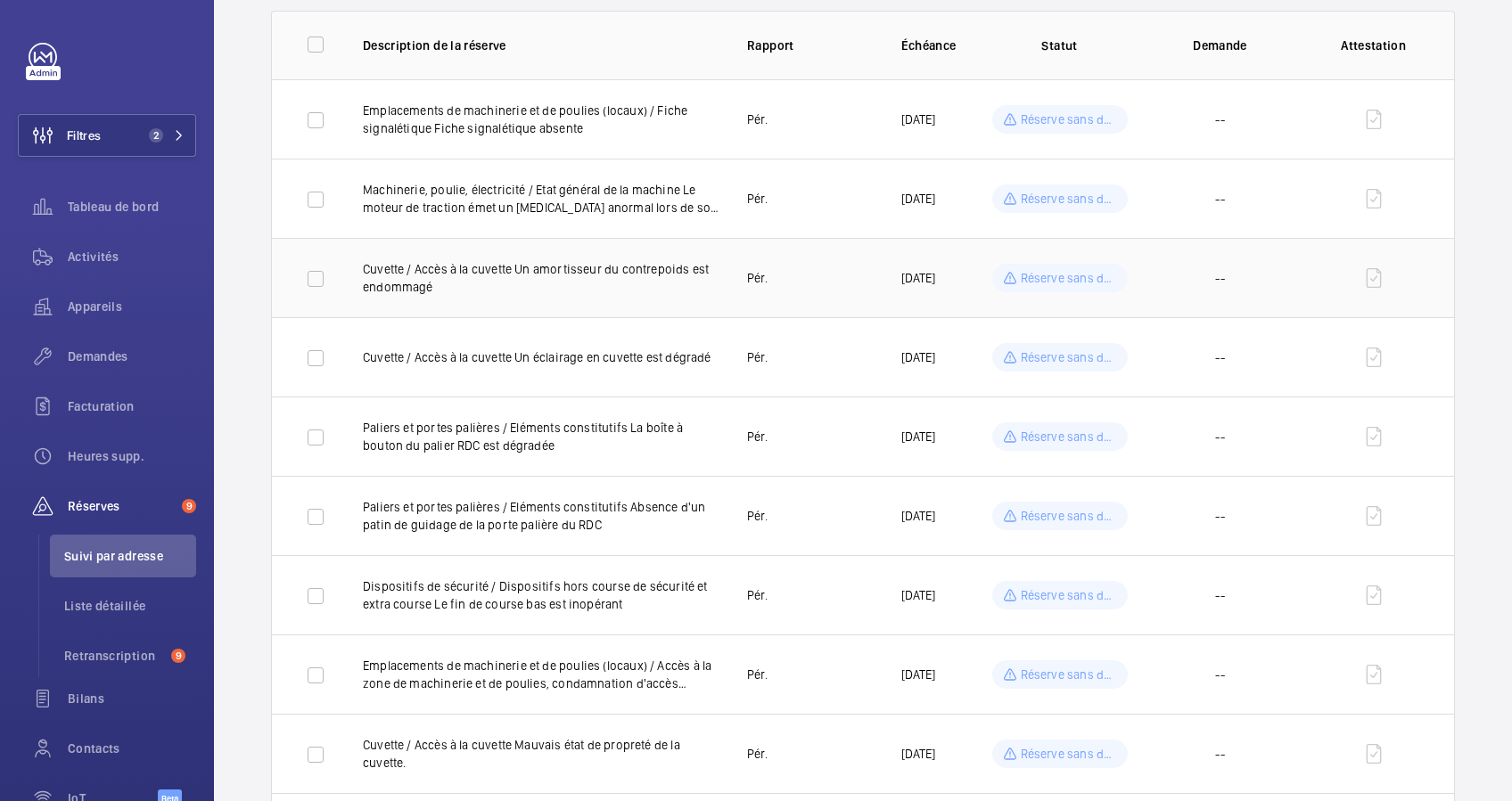
scroll to position [237, 0]
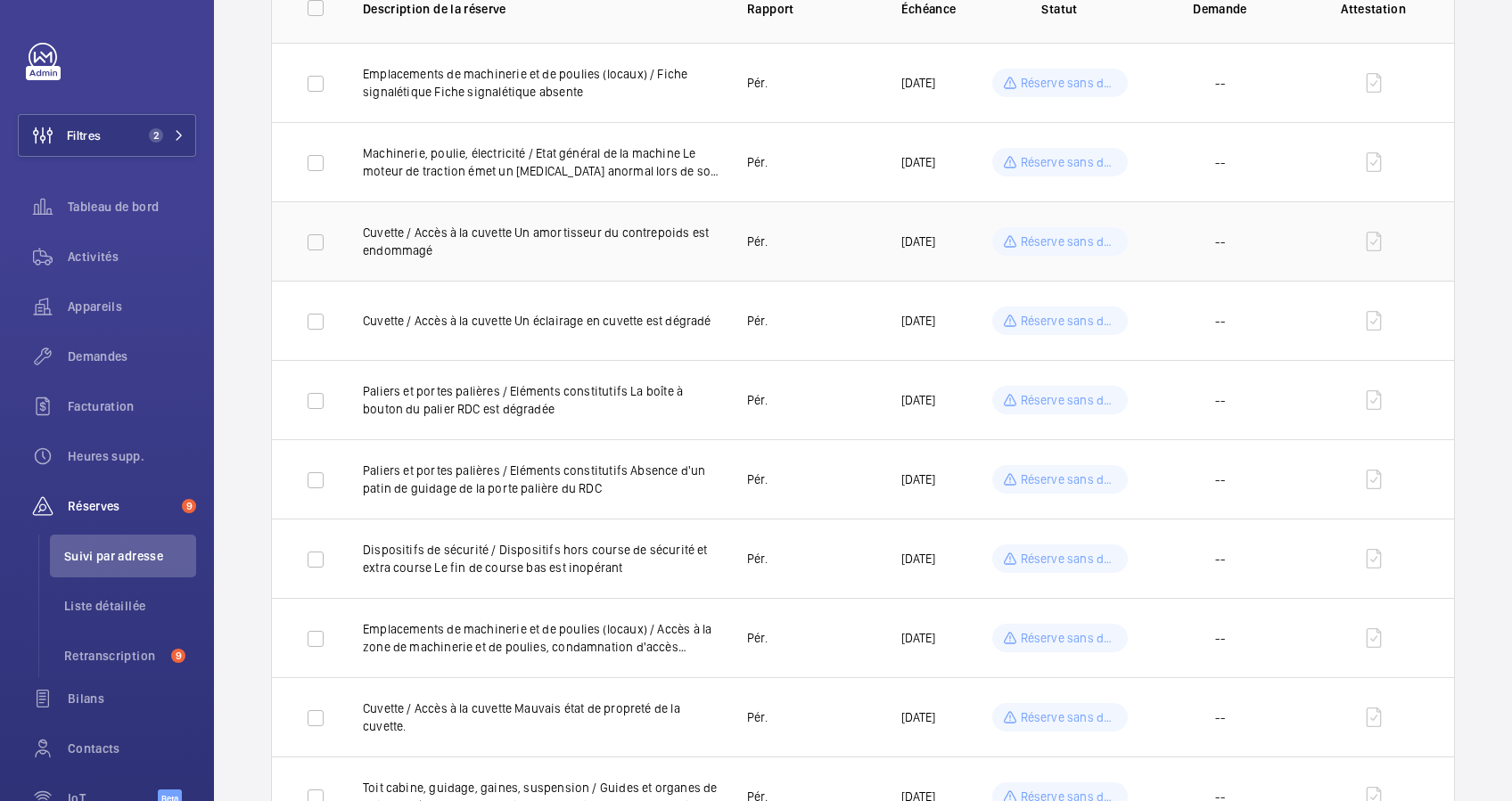
click at [806, 261] on td "Pér." at bounding box center [795, 241] width 153 height 79
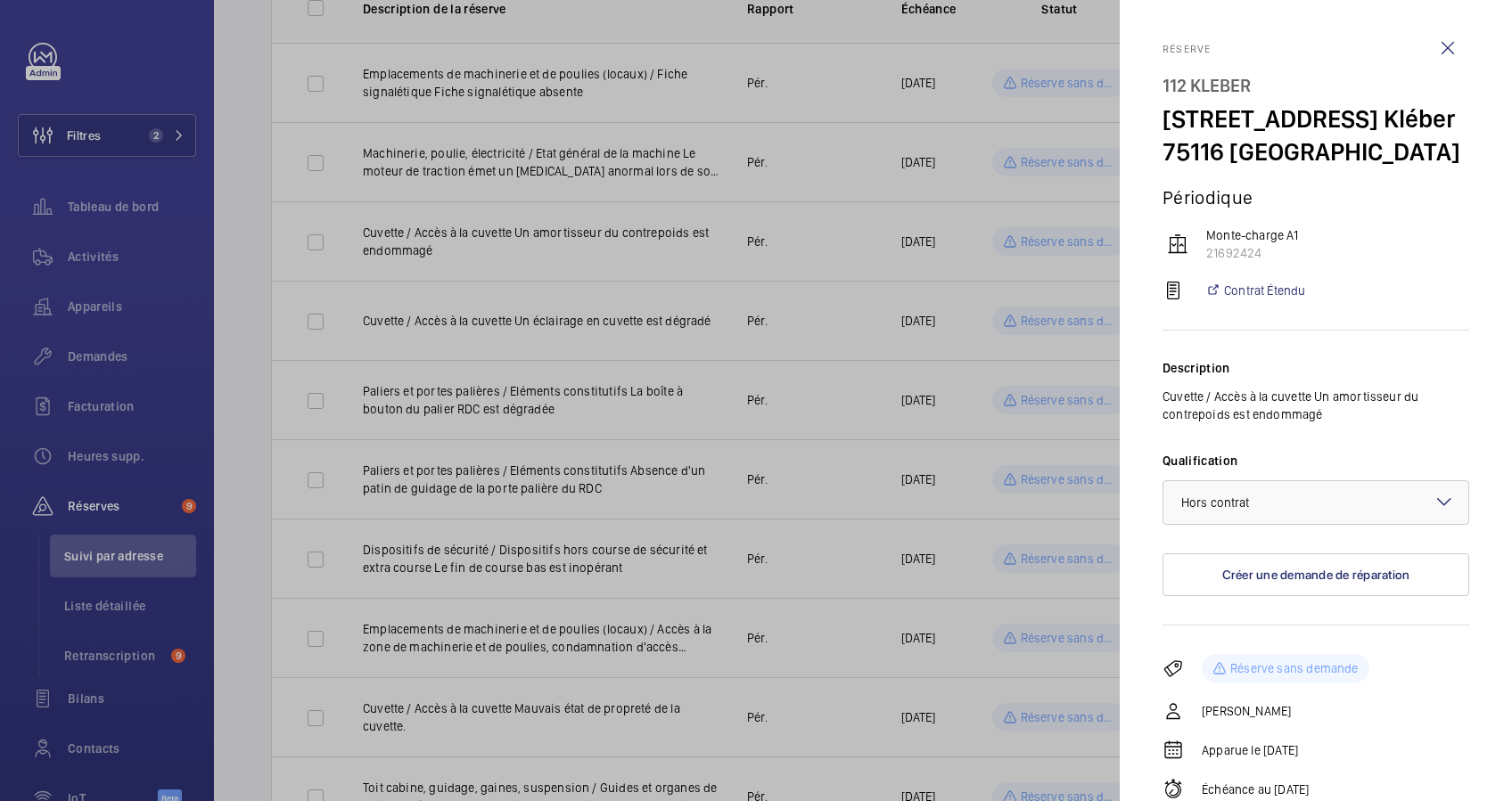
click at [727, 314] on div at bounding box center [756, 400] width 1512 height 801
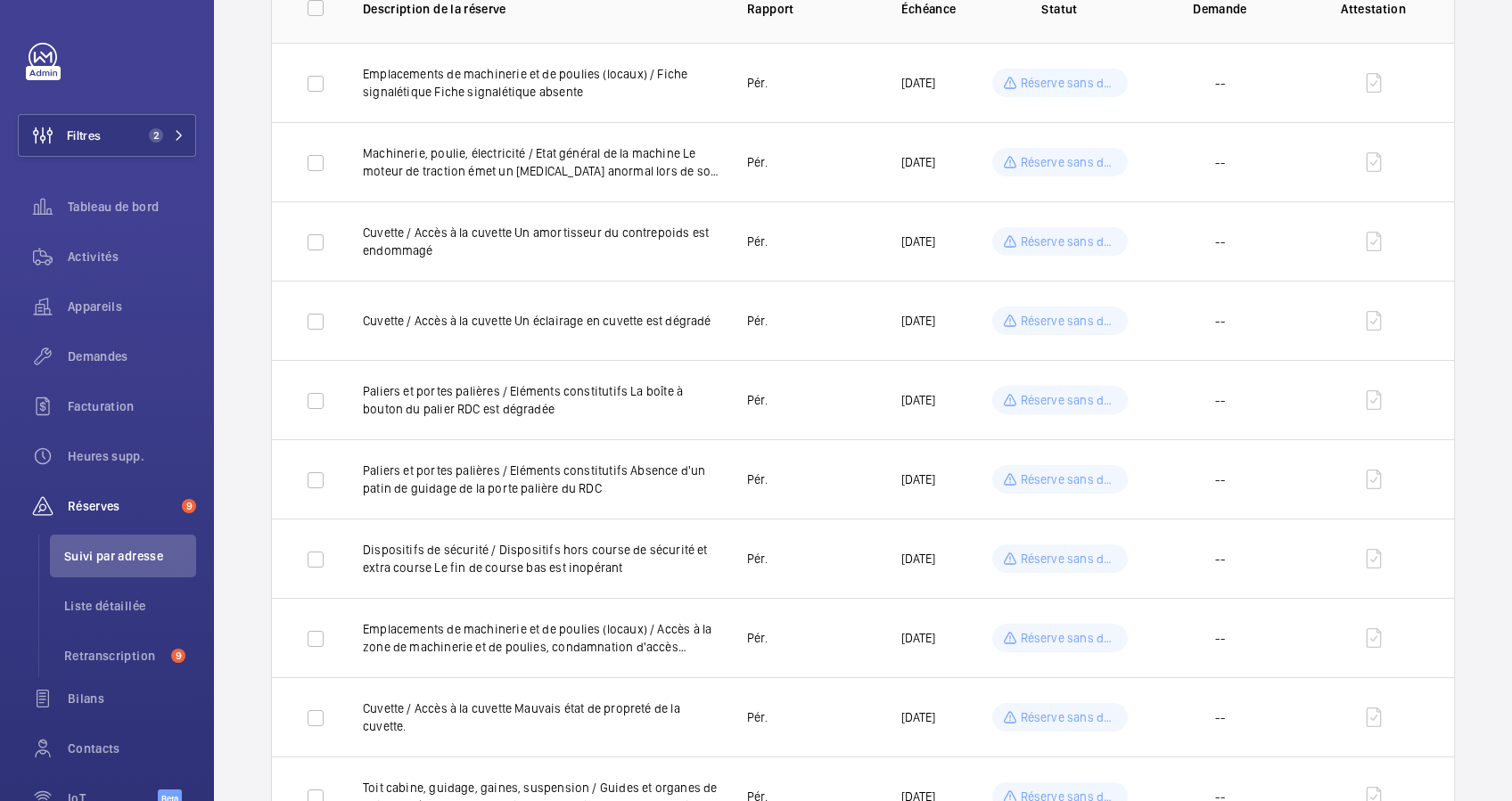
click at [770, 319] on mat-sidenav-container "Filtres 2 Tableau de bord Activités Appareils Demandes Facturation Heures supp.…" at bounding box center [756, 400] width 1512 height 801
click at [813, 309] on td "Pér." at bounding box center [795, 320] width 153 height 79
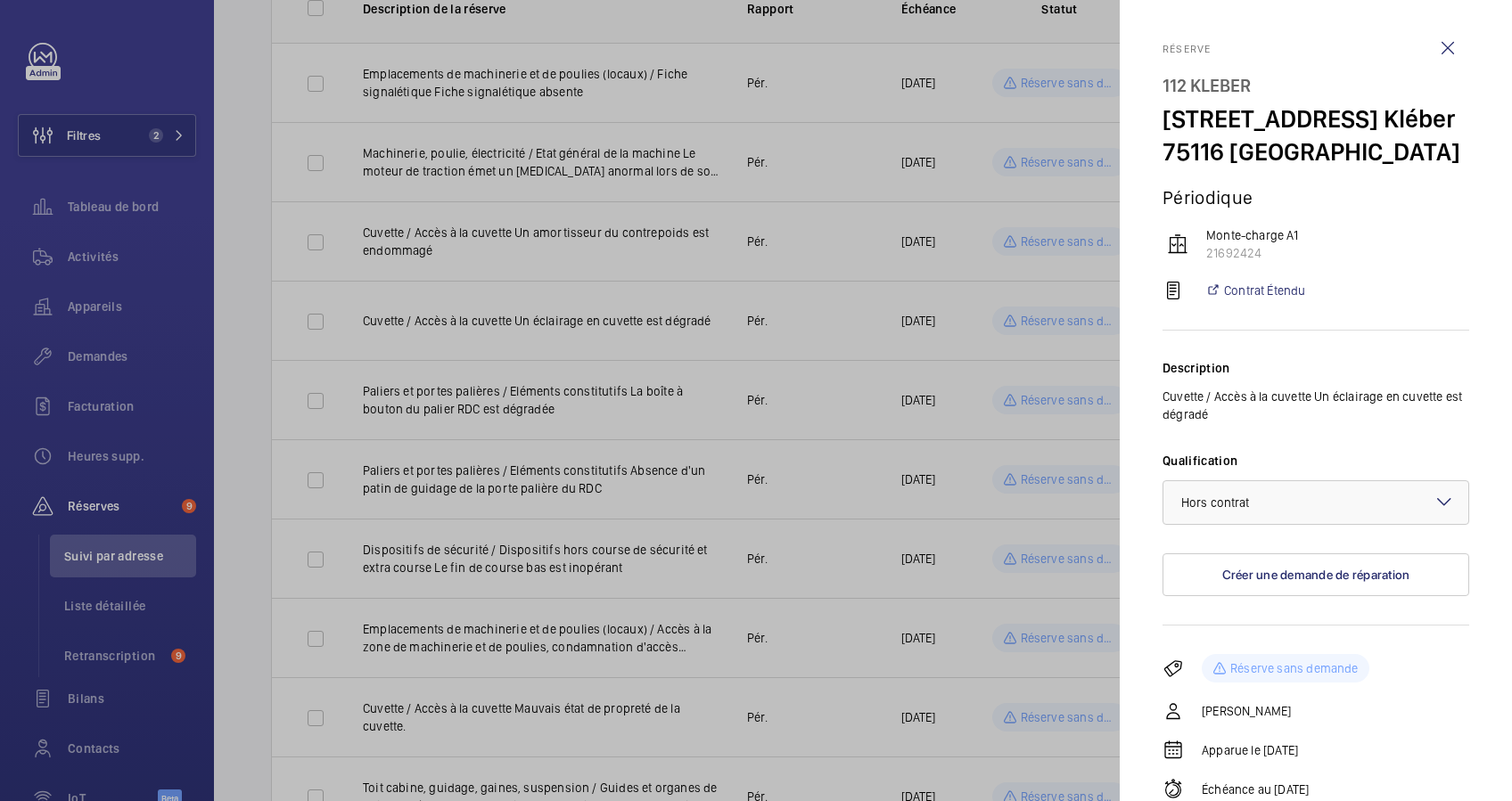
click at [828, 398] on div at bounding box center [756, 400] width 1512 height 801
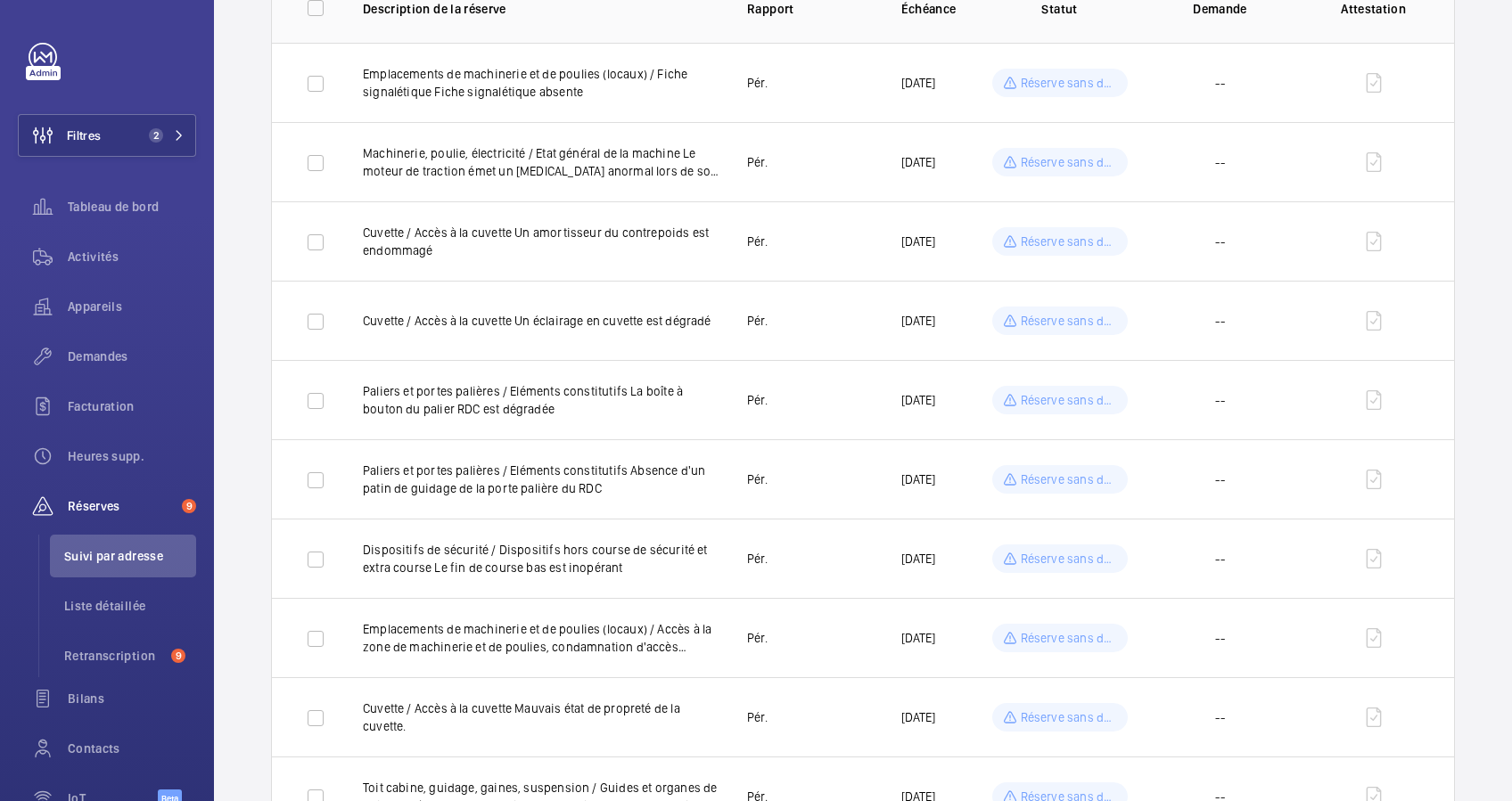
click at [828, 398] on div at bounding box center [756, 400] width 1512 height 801
click at [828, 398] on td "Pér." at bounding box center [795, 400] width 153 height 79
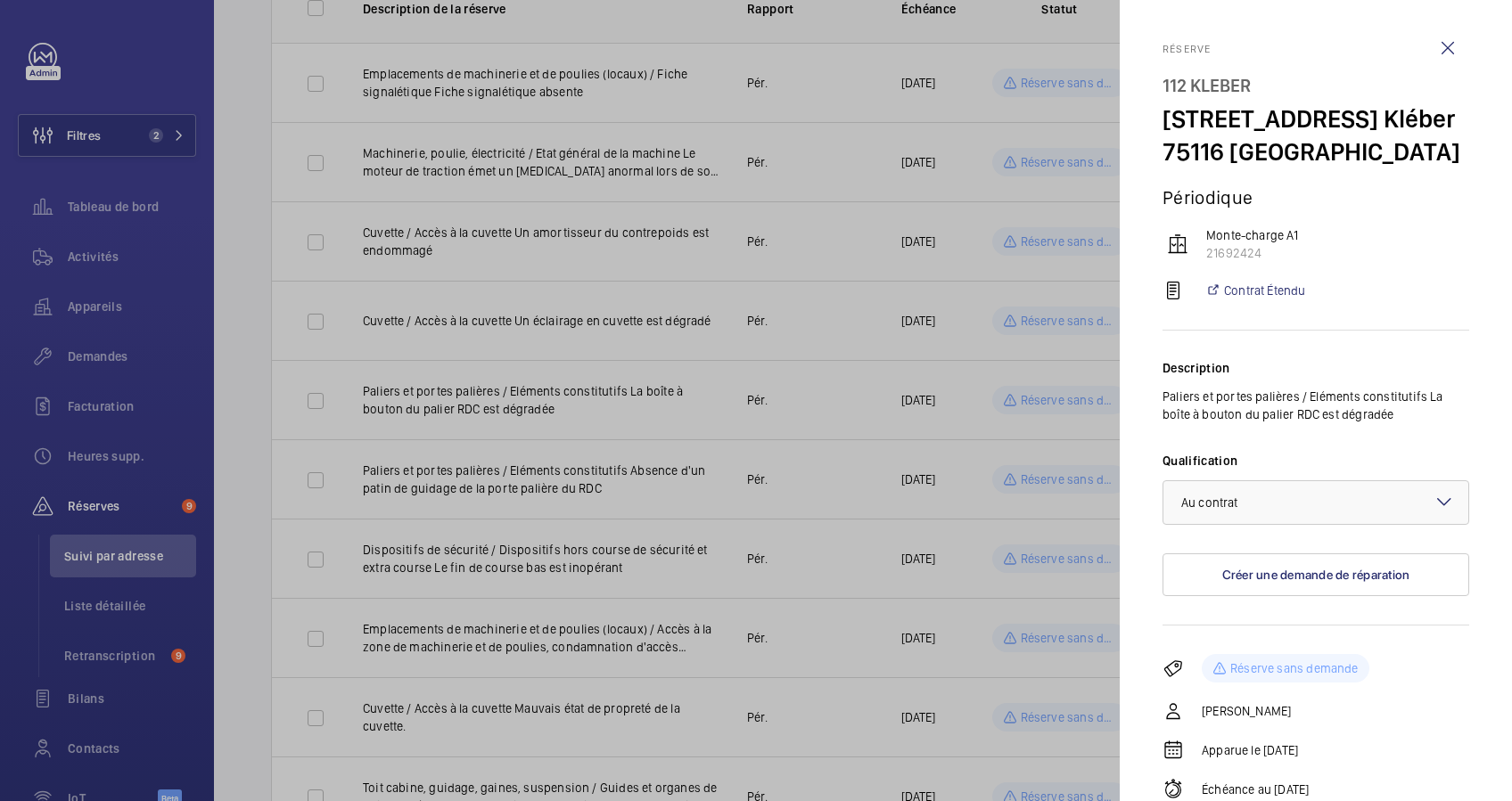
click at [828, 398] on div at bounding box center [756, 400] width 1512 height 801
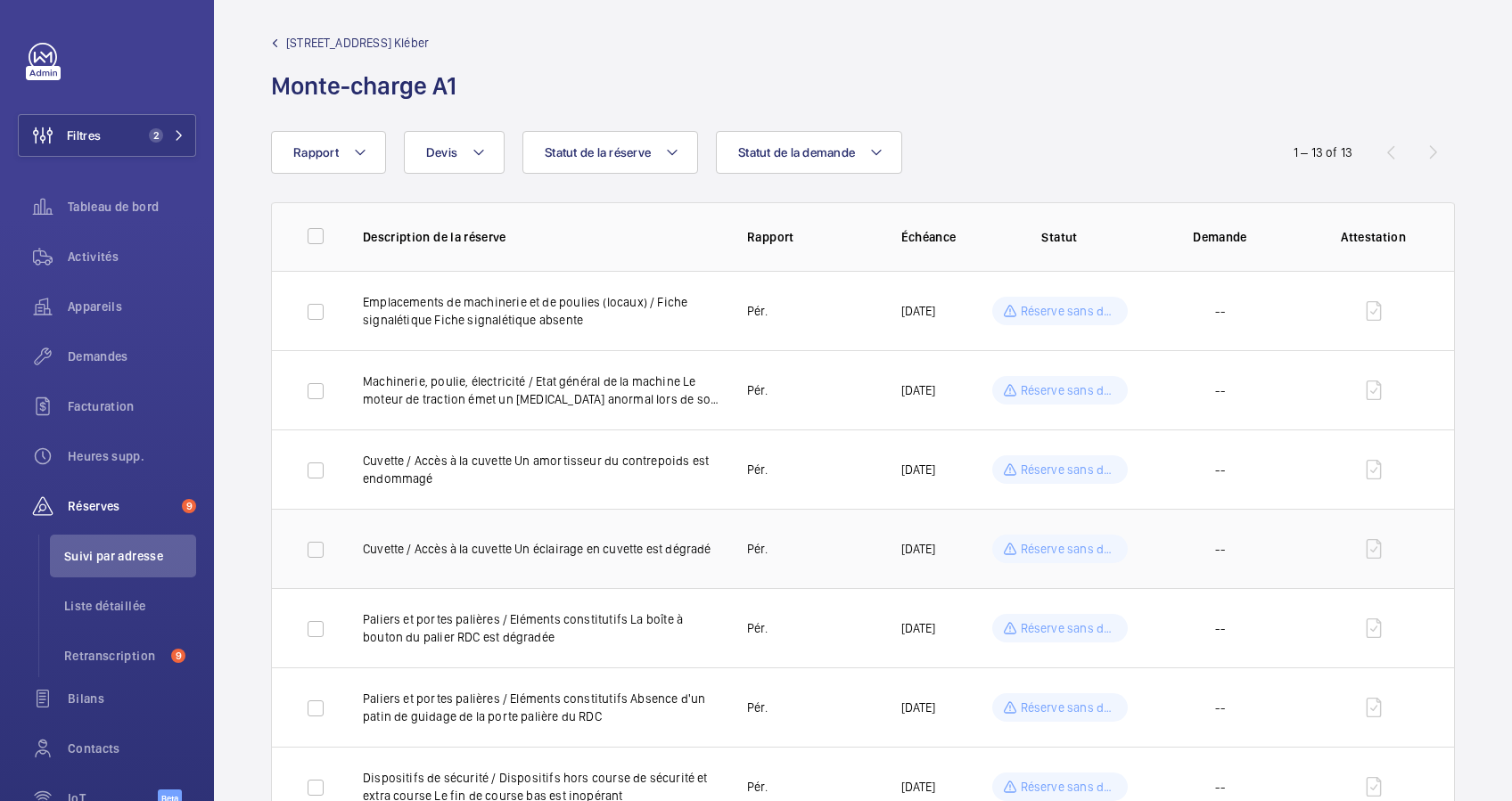
scroll to position [0, 0]
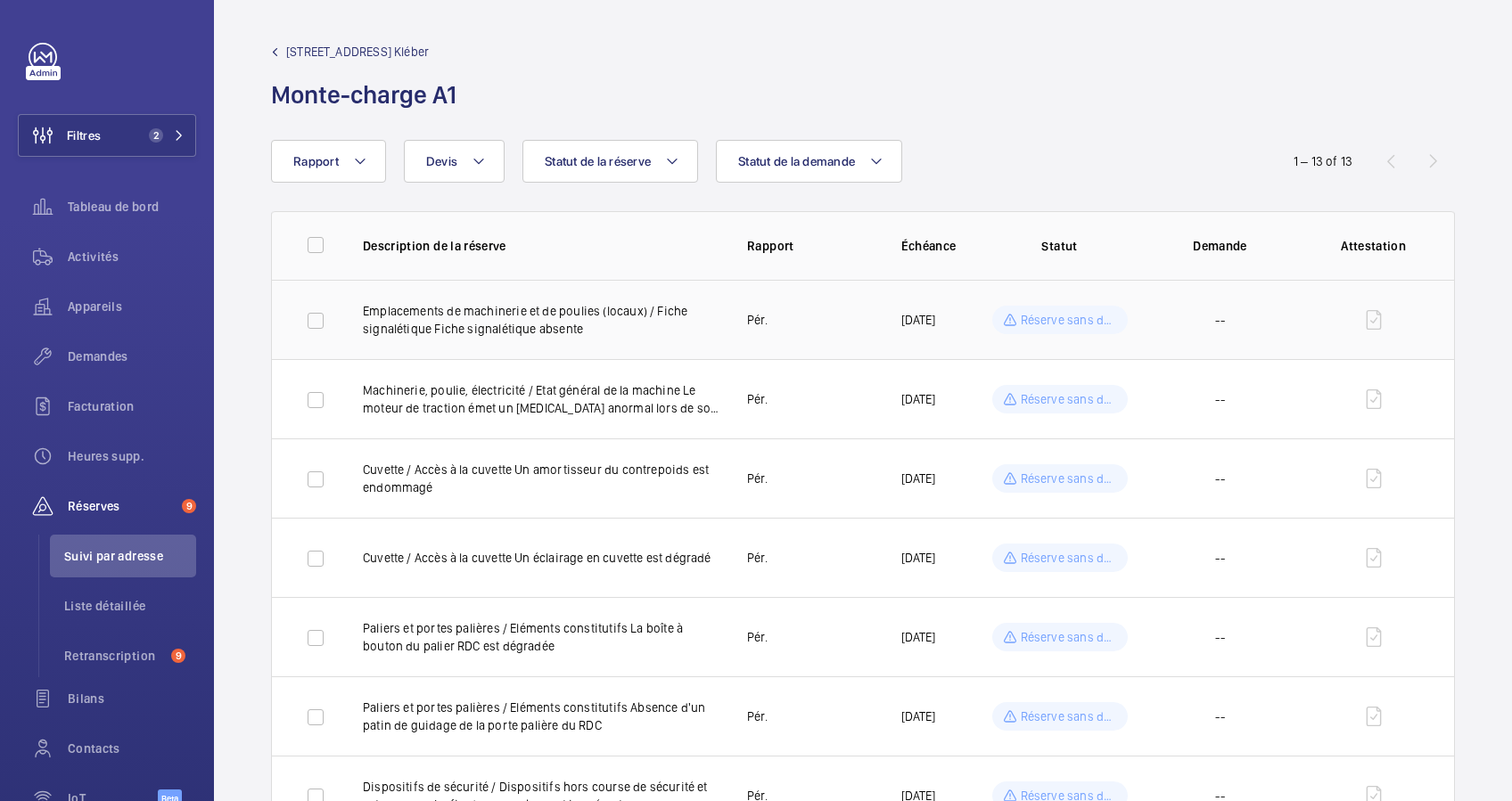
click at [844, 325] on td "Pér." at bounding box center [795, 319] width 153 height 79
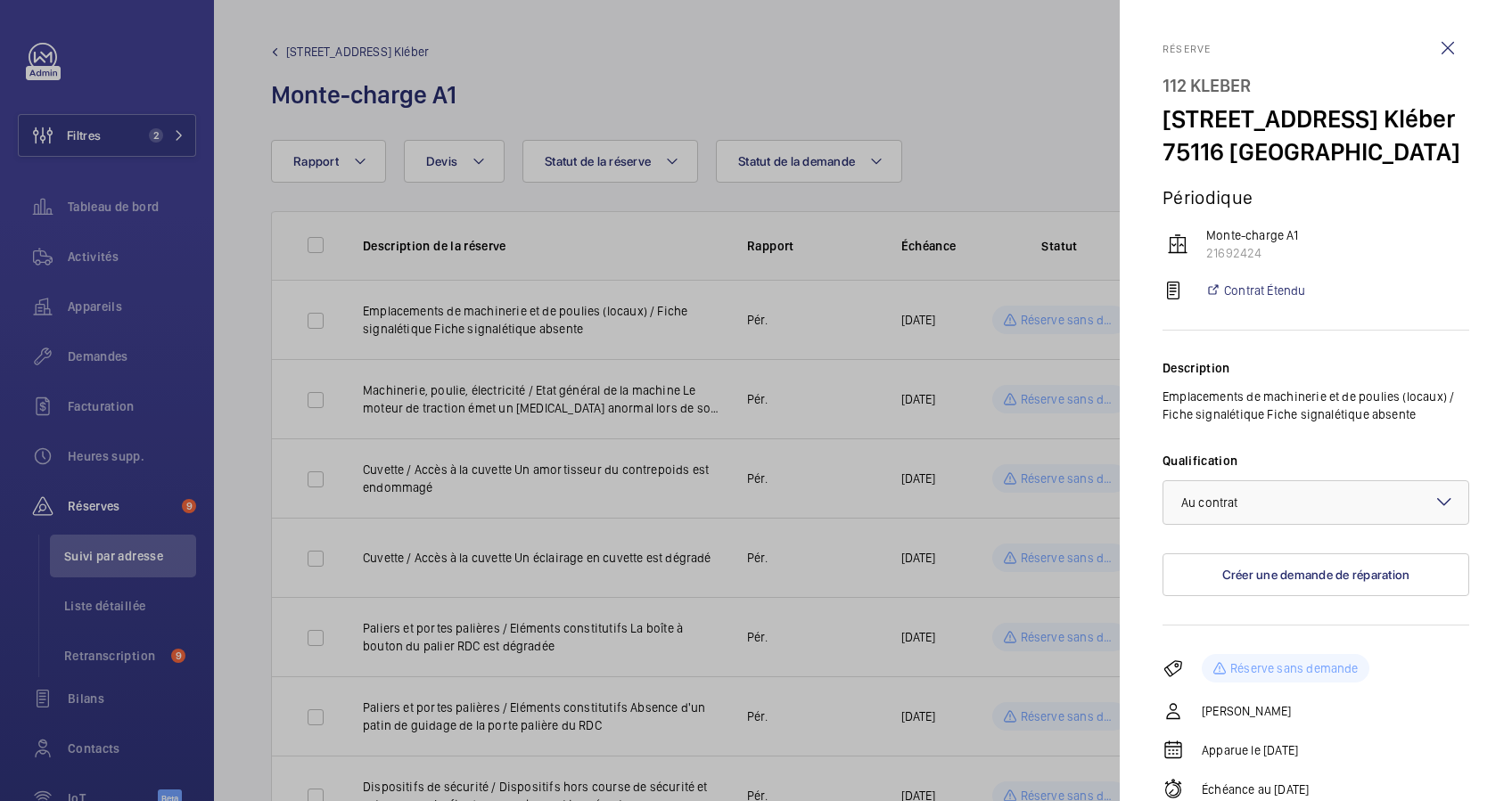
click at [836, 391] on div at bounding box center [756, 400] width 1512 height 801
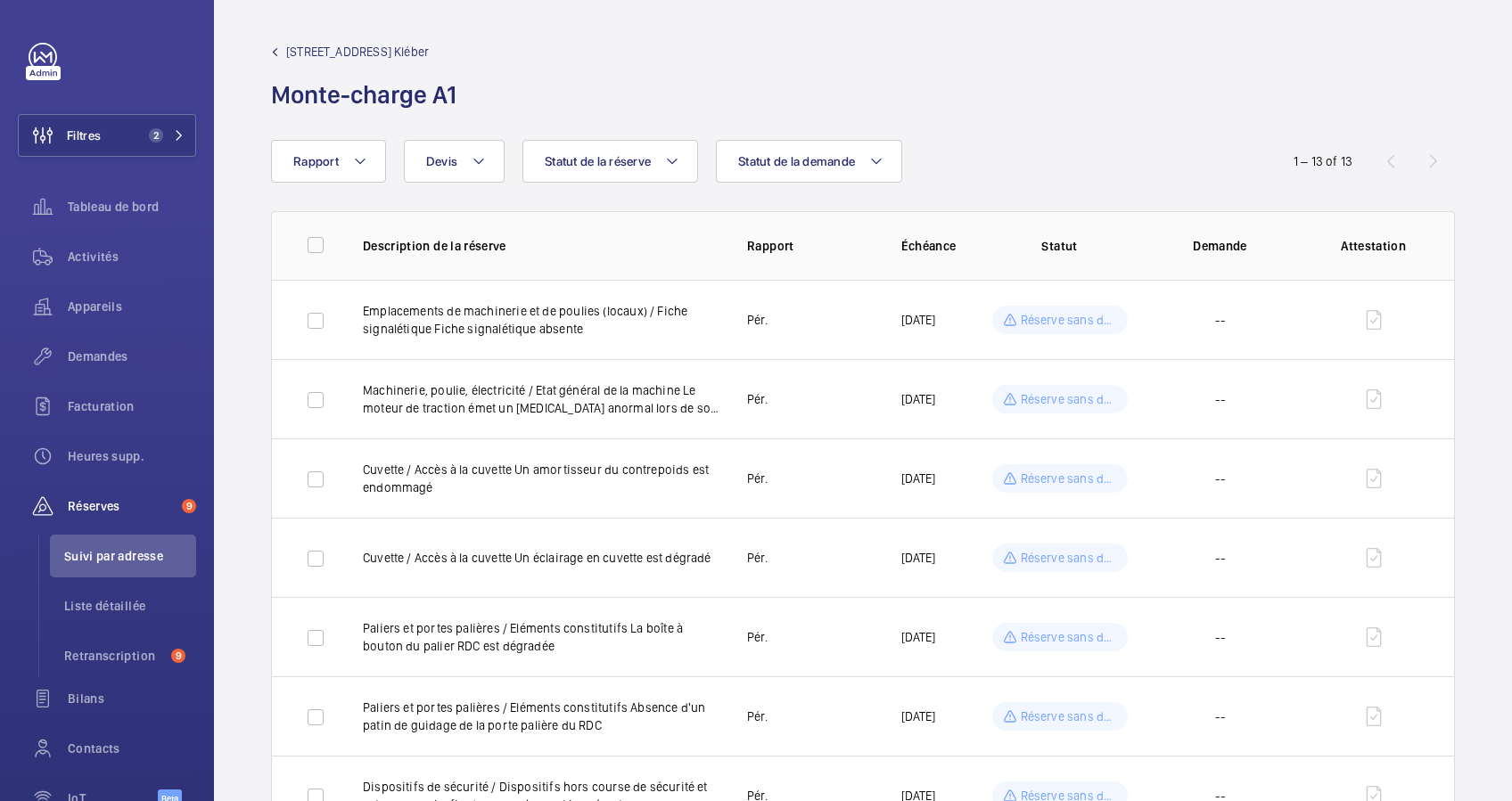
click at [836, 391] on div at bounding box center [756, 400] width 1512 height 801
click at [836, 391] on td "Pér." at bounding box center [795, 399] width 153 height 79
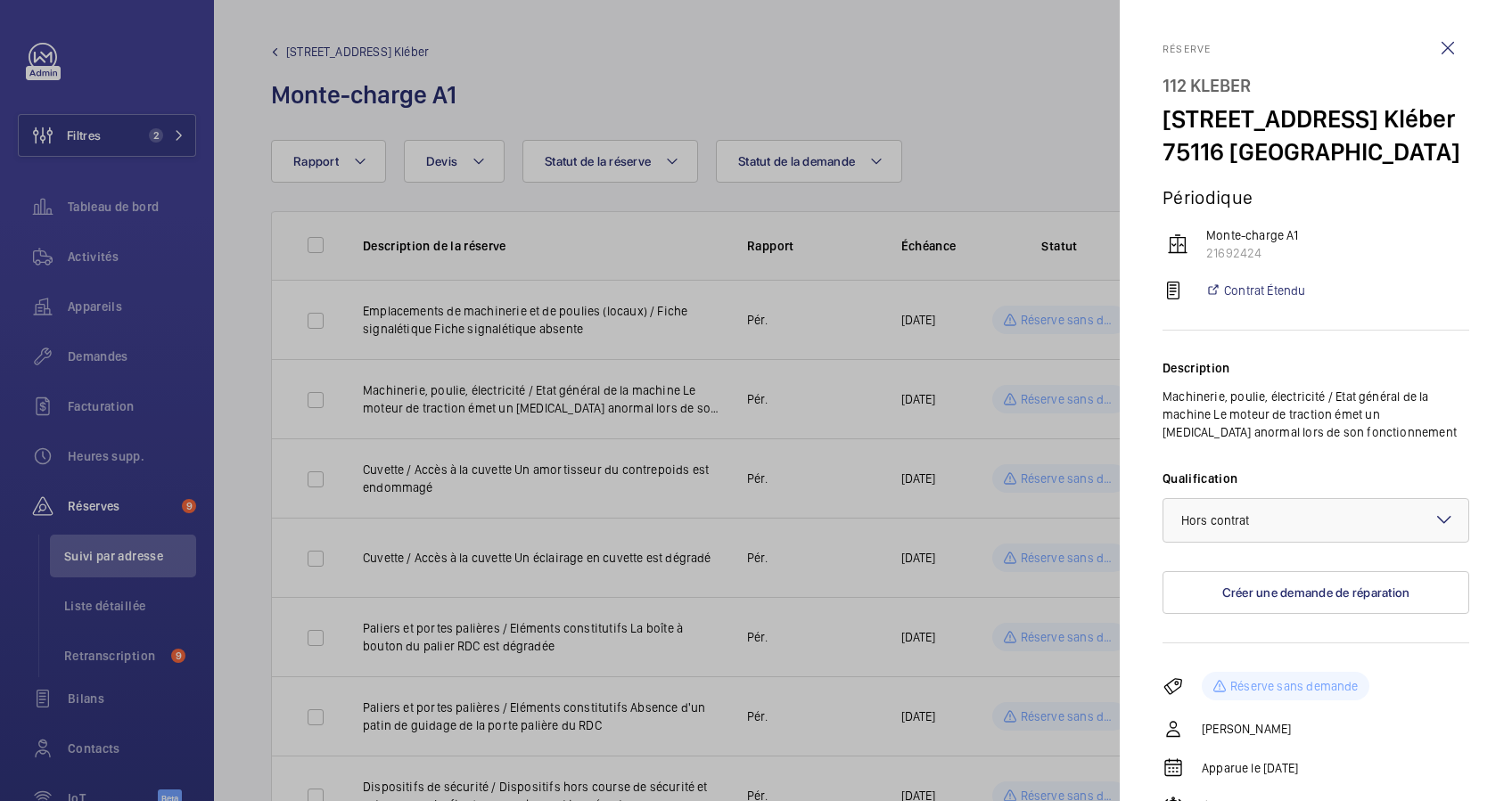
click at [819, 320] on div at bounding box center [756, 400] width 1512 height 801
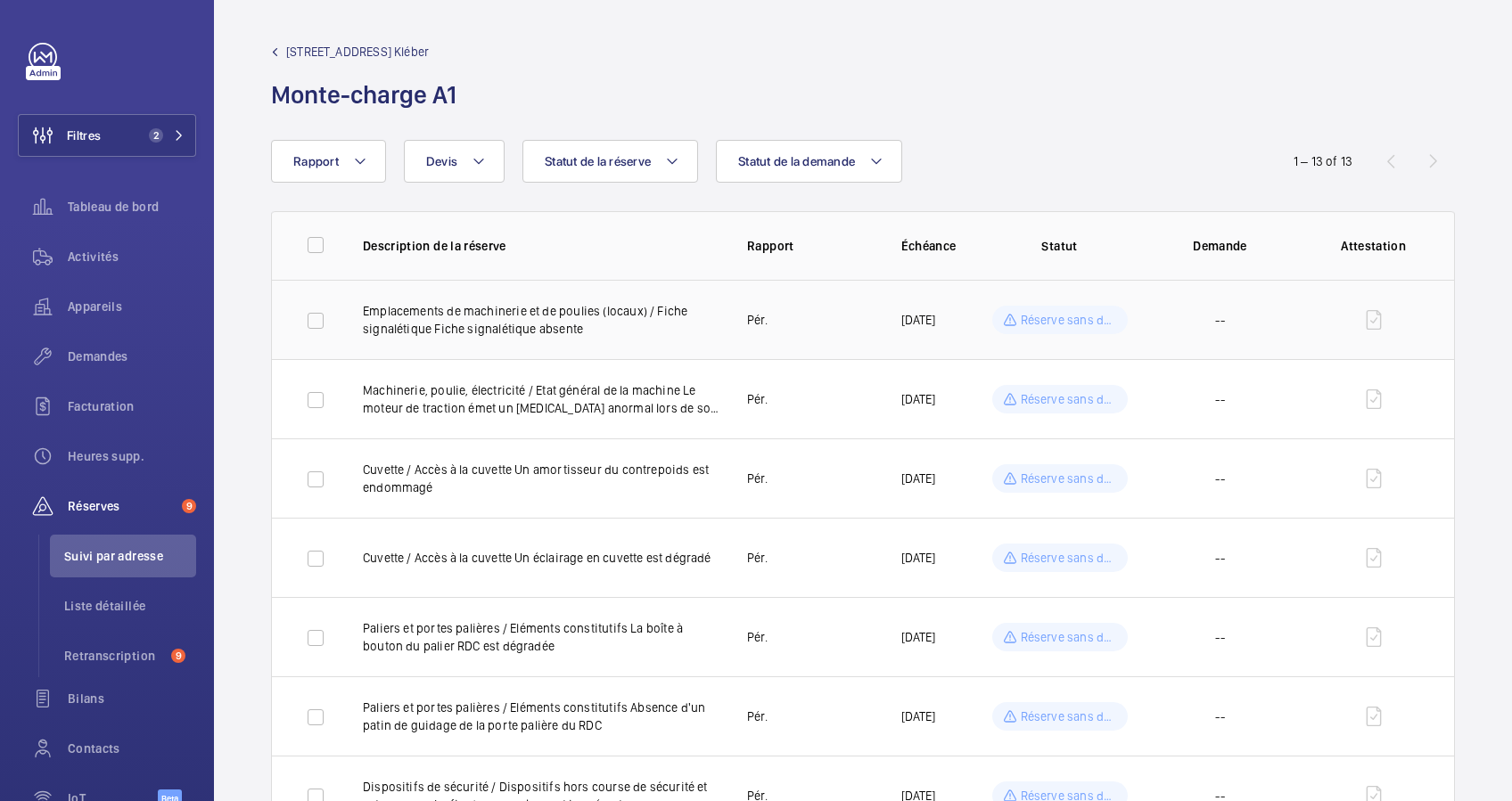
click at [1021, 322] on p "Réserve sans demande" at bounding box center [1069, 320] width 96 height 18
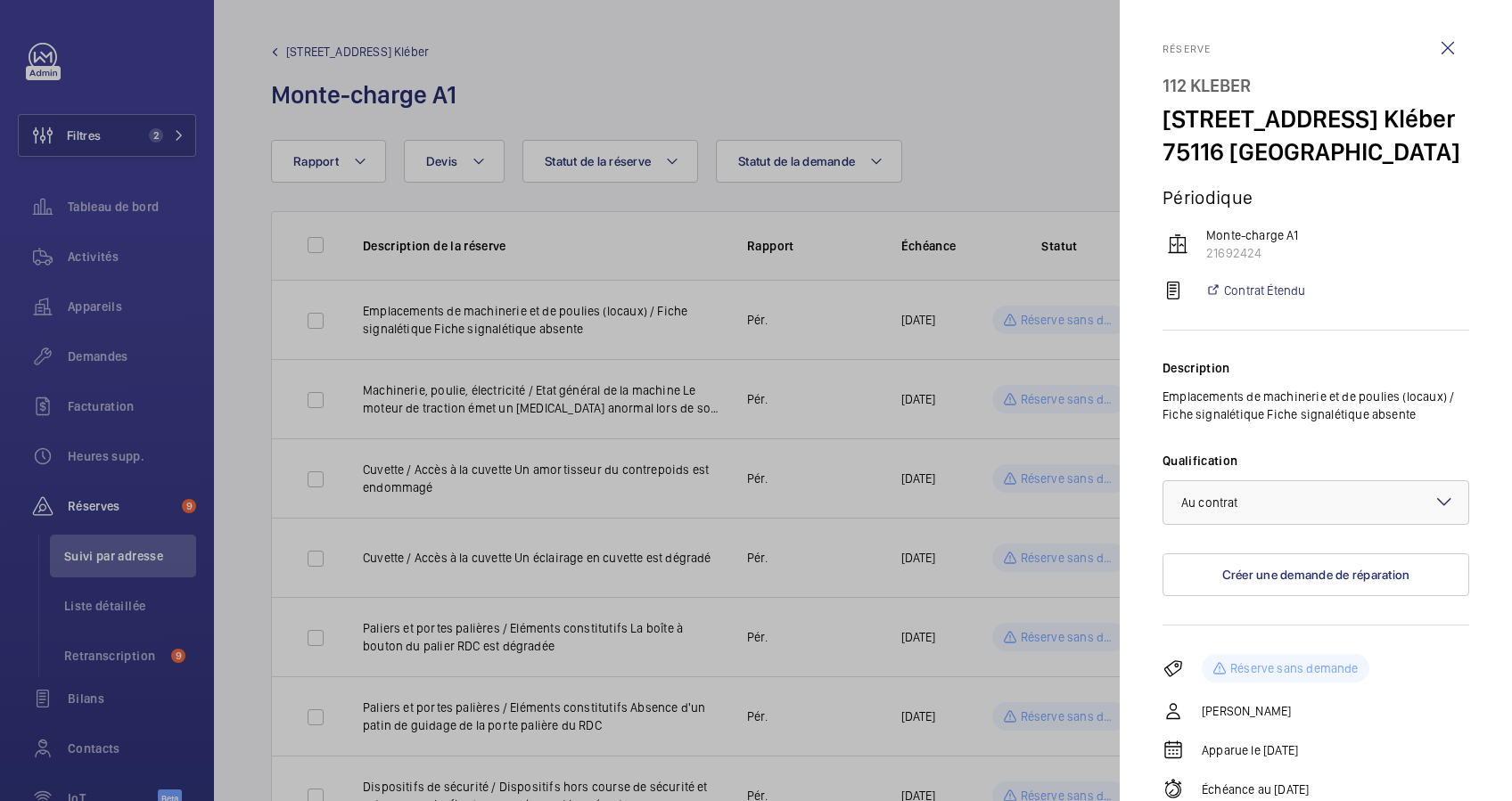
click at [618, 170] on div at bounding box center [756, 400] width 1512 height 801
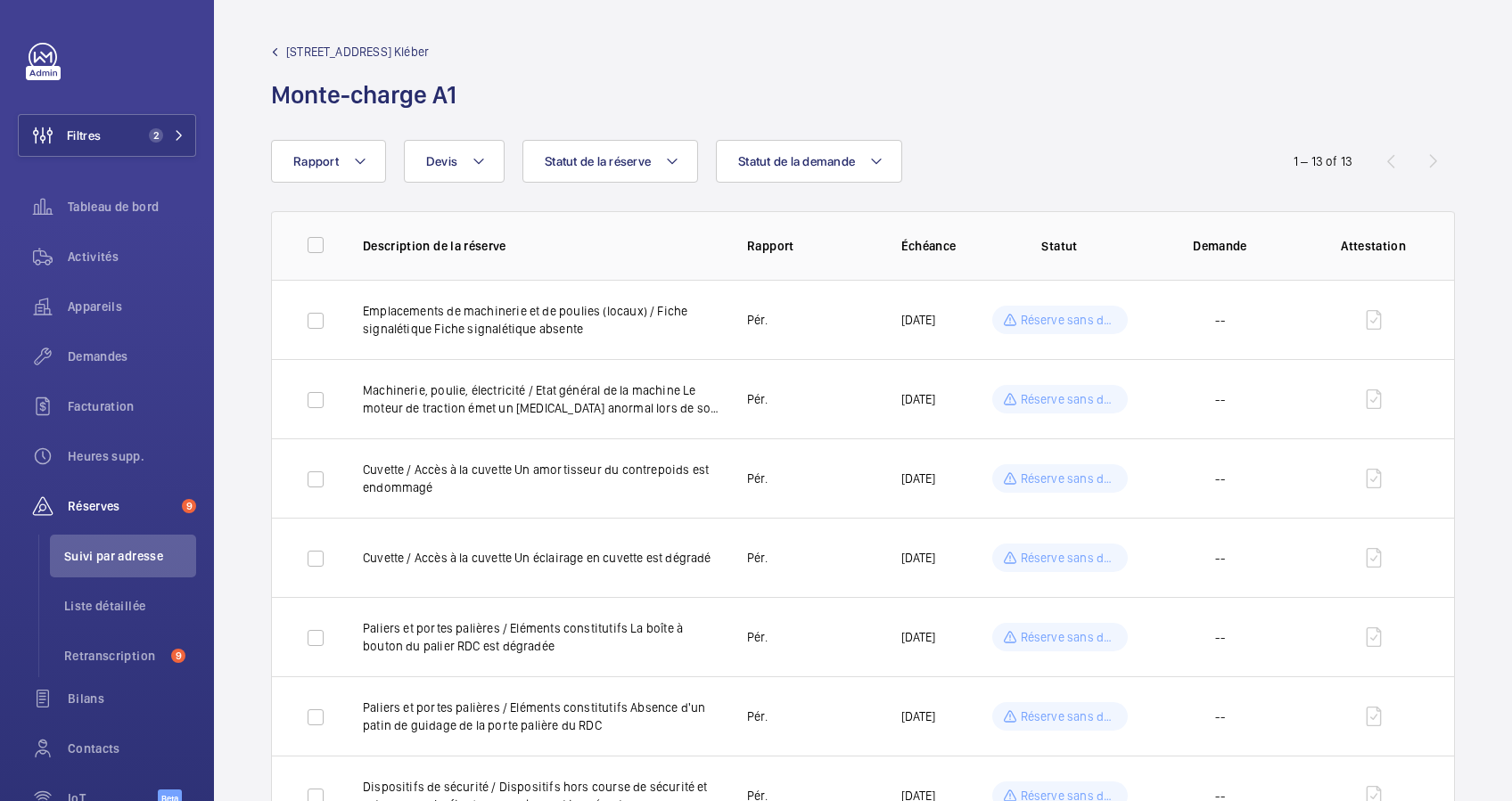
click at [669, 157] on mat-sidenav-container "Filtres 2 Tableau de bord Activités Appareils Demandes Facturation Heures supp.…" at bounding box center [756, 400] width 1512 height 801
click at [677, 159] on mat-icon at bounding box center [672, 162] width 14 height 22
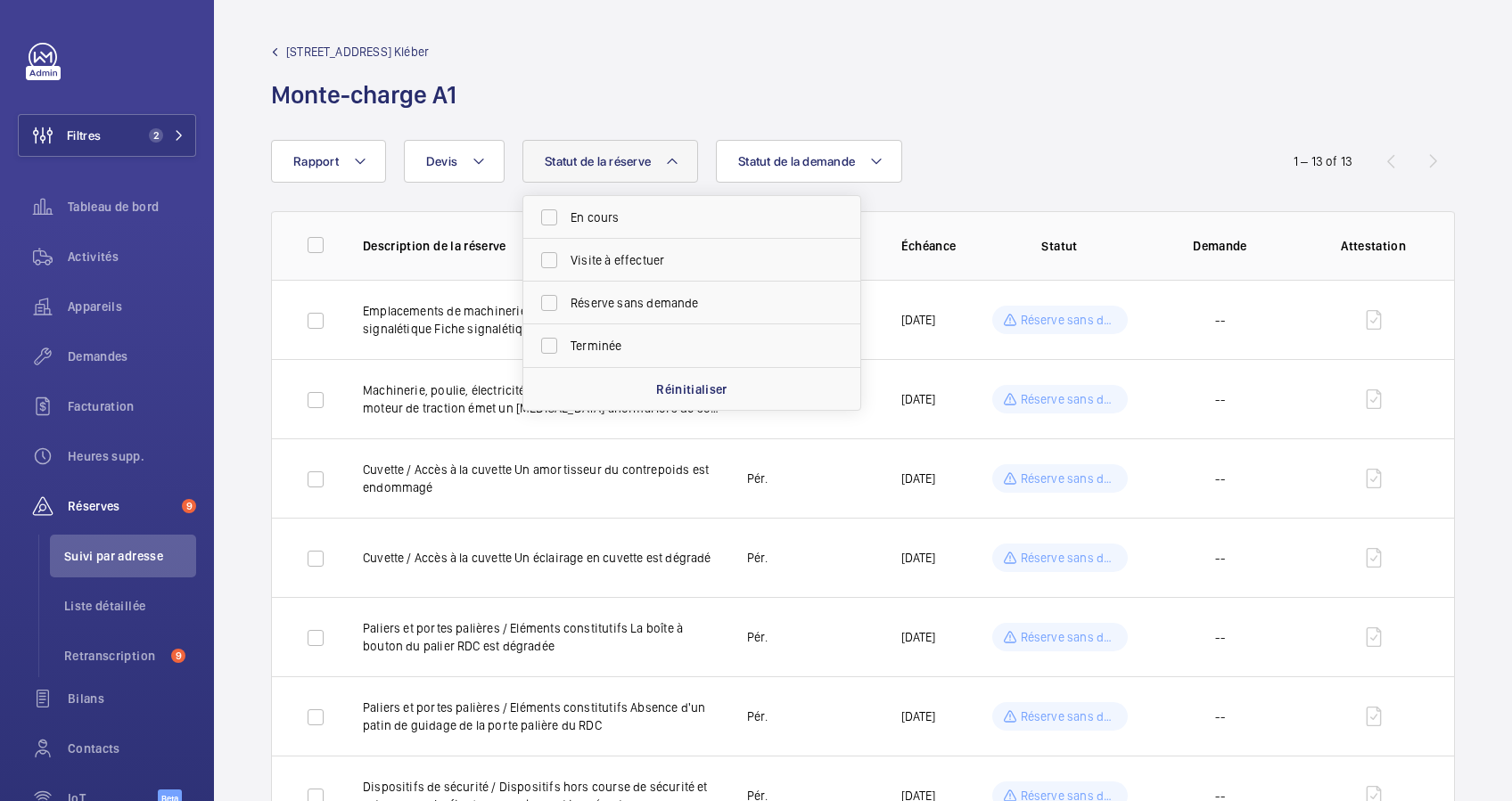
click at [766, 82] on div "112 Kleber - 112 Av. Kléber Monte-charge A1" at bounding box center [862, 77] width 1184 height 69
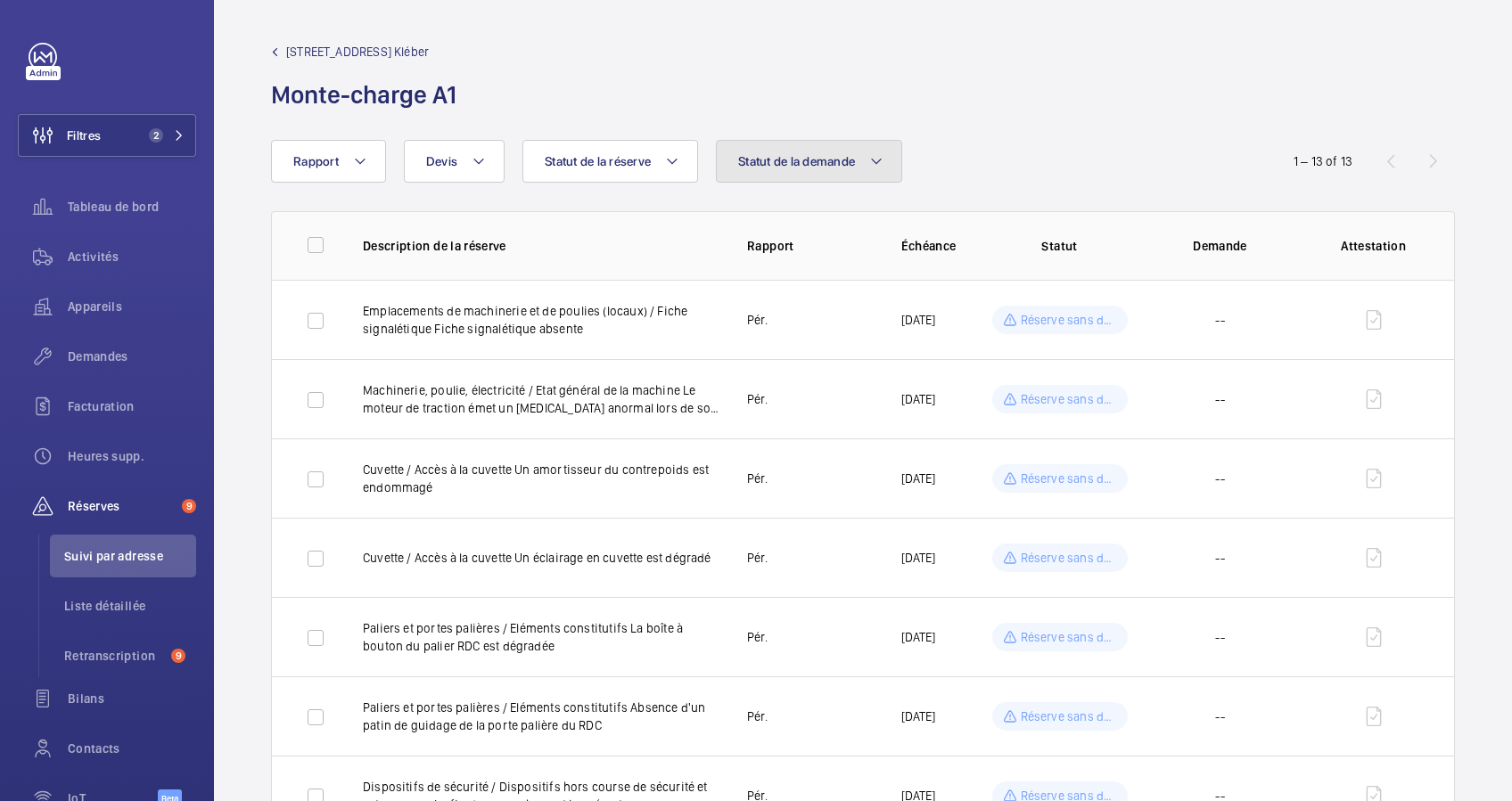
click at [863, 142] on button "Statut de la demande" at bounding box center [809, 161] width 187 height 42
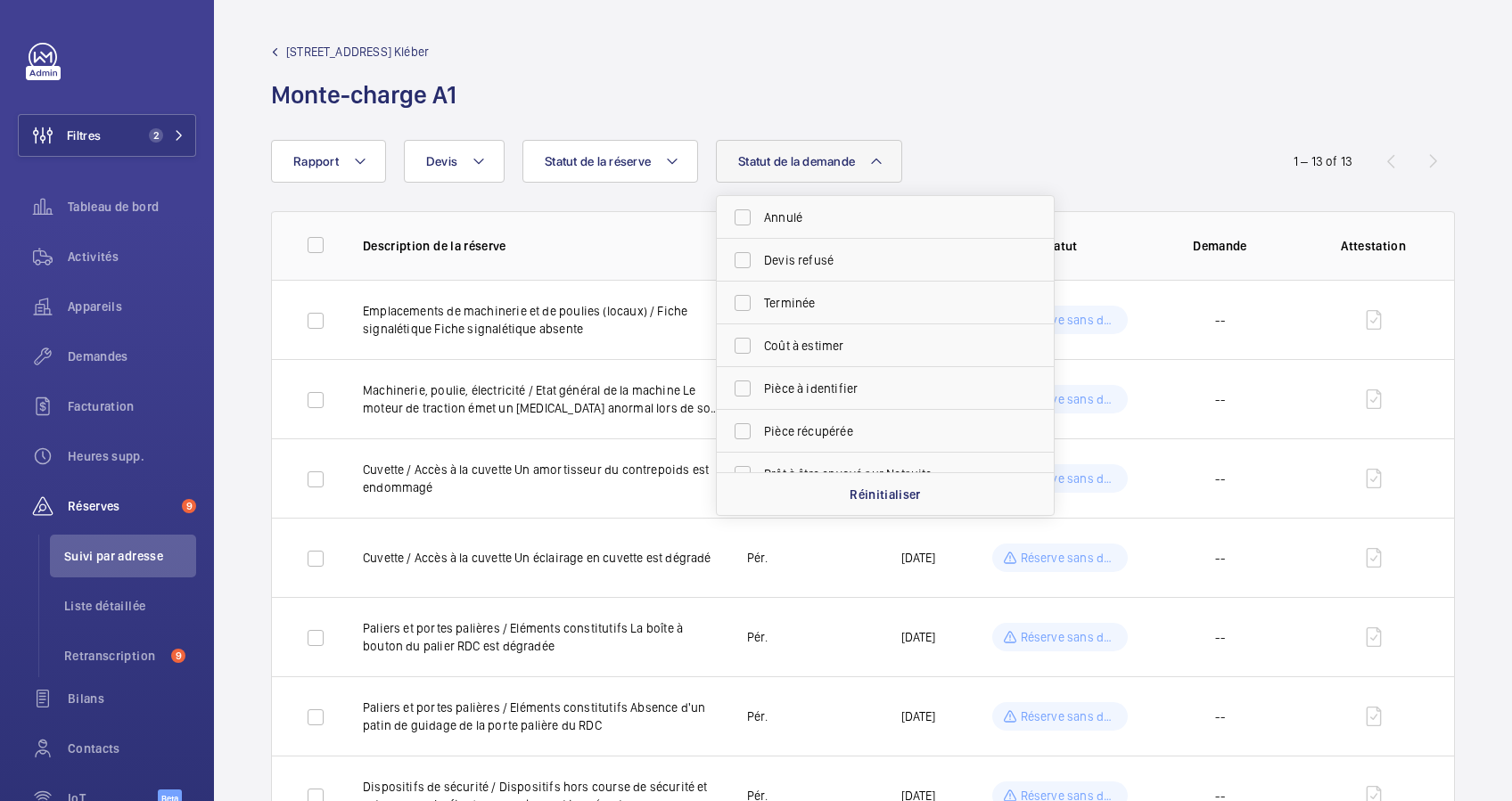
click at [954, 127] on wm-front-admin-header "112 Kleber - 112 Av. Kléber Monte-charge A1" at bounding box center [863, 70] width 1298 height 140
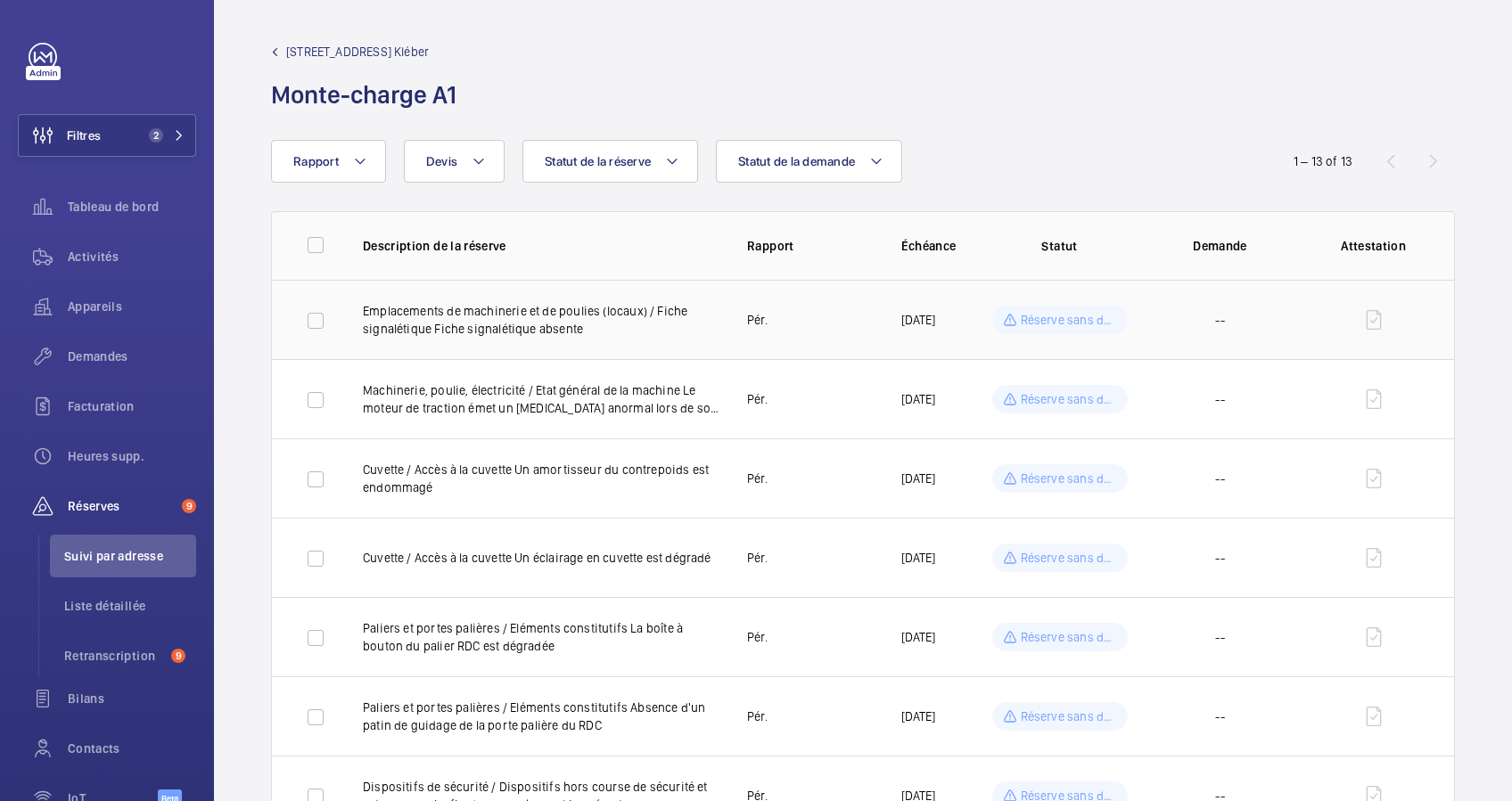
click at [827, 309] on td "Pér." at bounding box center [795, 319] width 153 height 79
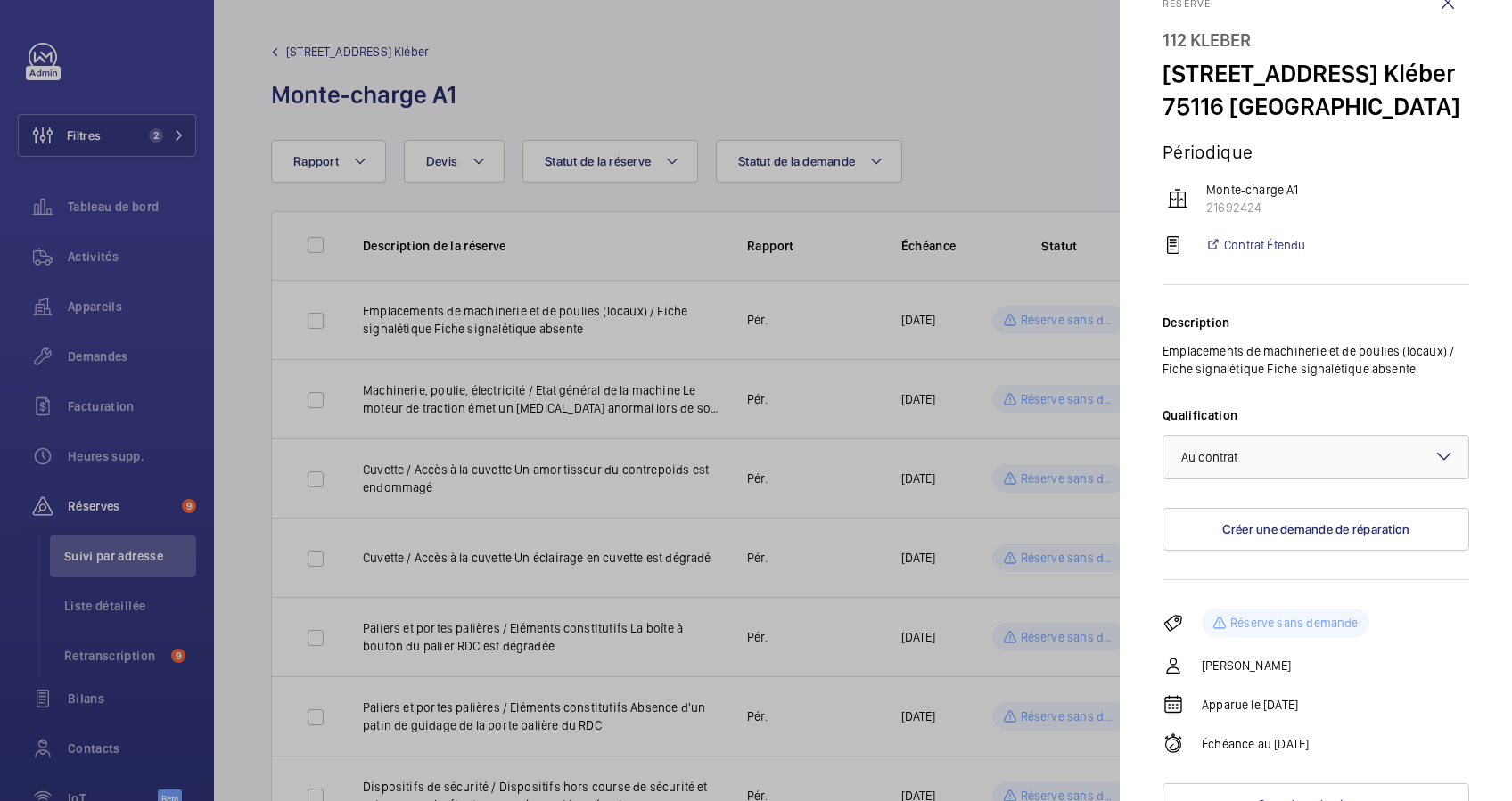
scroll to position [70, 0]
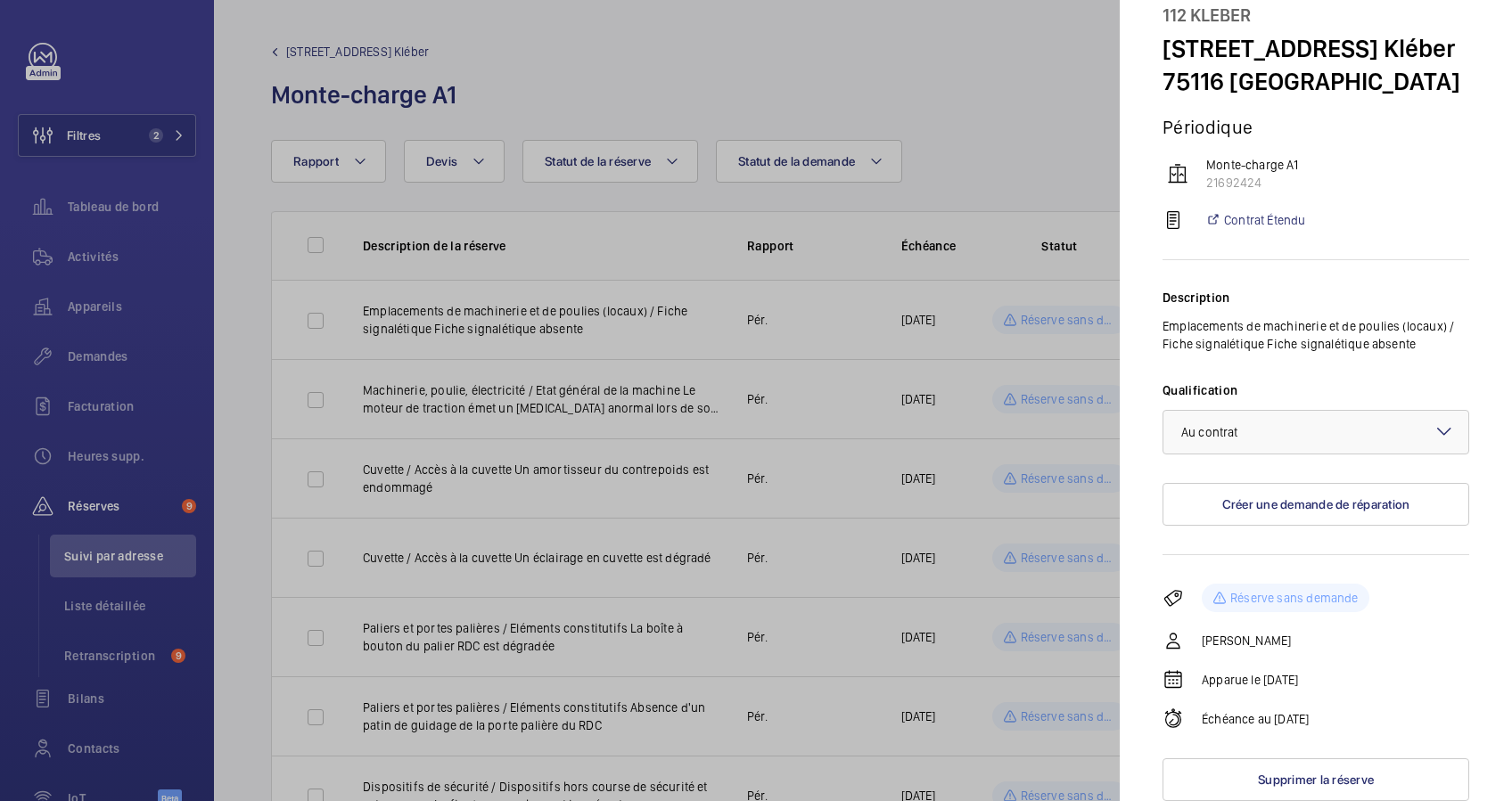
click at [1265, 287] on div "Description Emplacements de machinerie et de poulies (locaux) / Fiche signaléti…" at bounding box center [1315, 408] width 307 height 295
click at [835, 273] on div at bounding box center [756, 400] width 1512 height 801
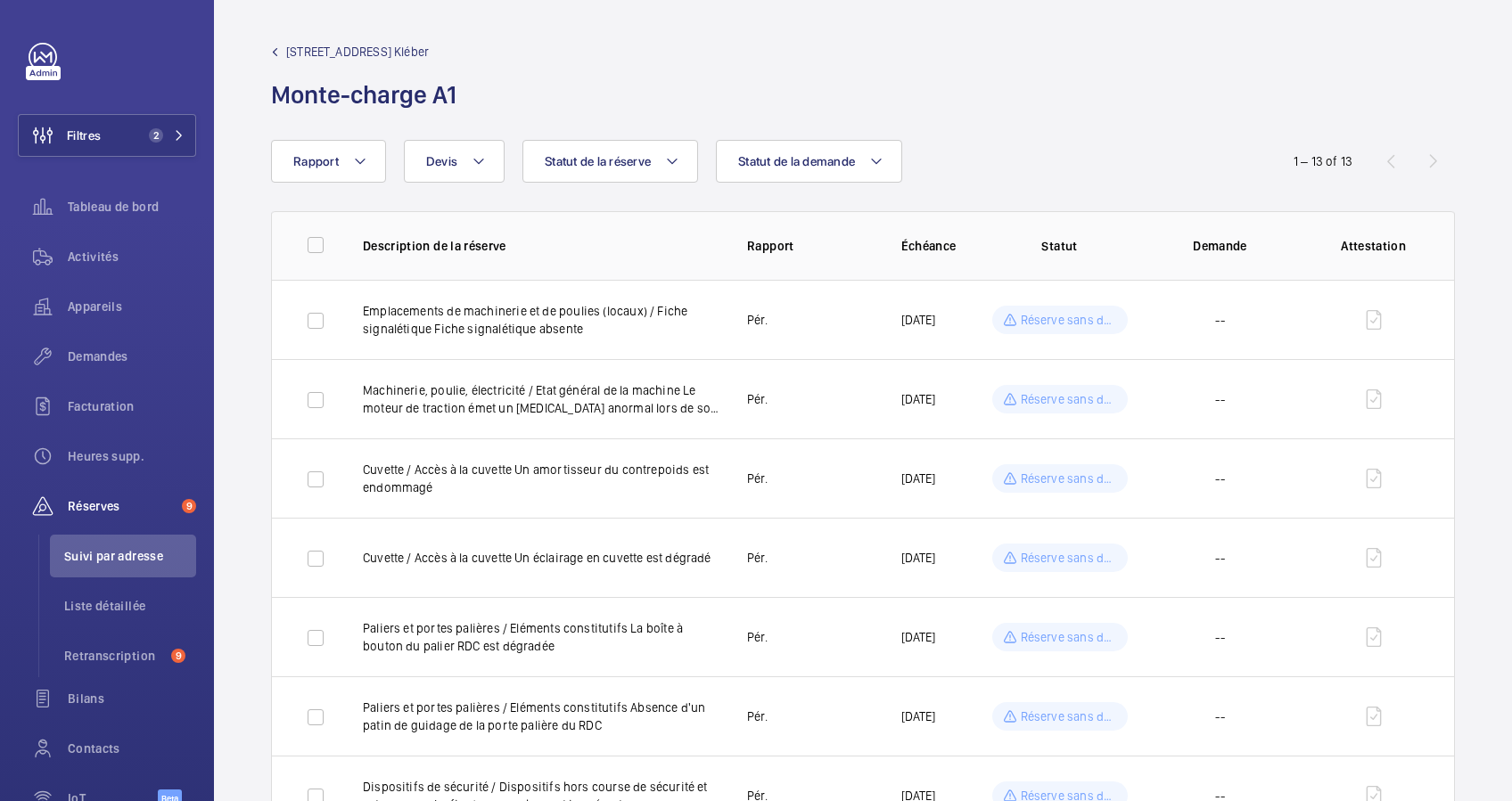
scroll to position [0, 0]
click at [803, 318] on td "Pér." at bounding box center [795, 319] width 153 height 79
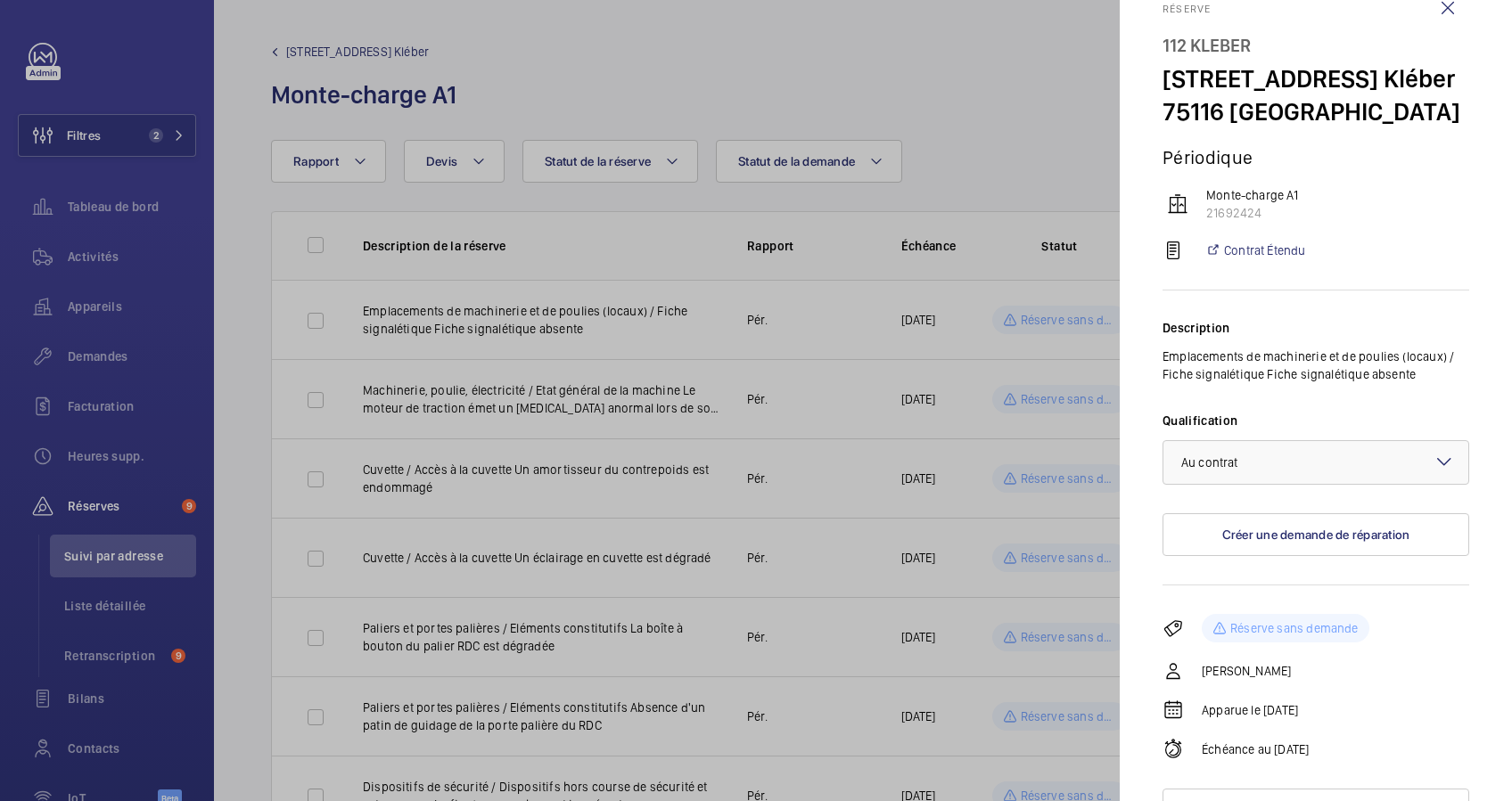
scroll to position [70, 0]
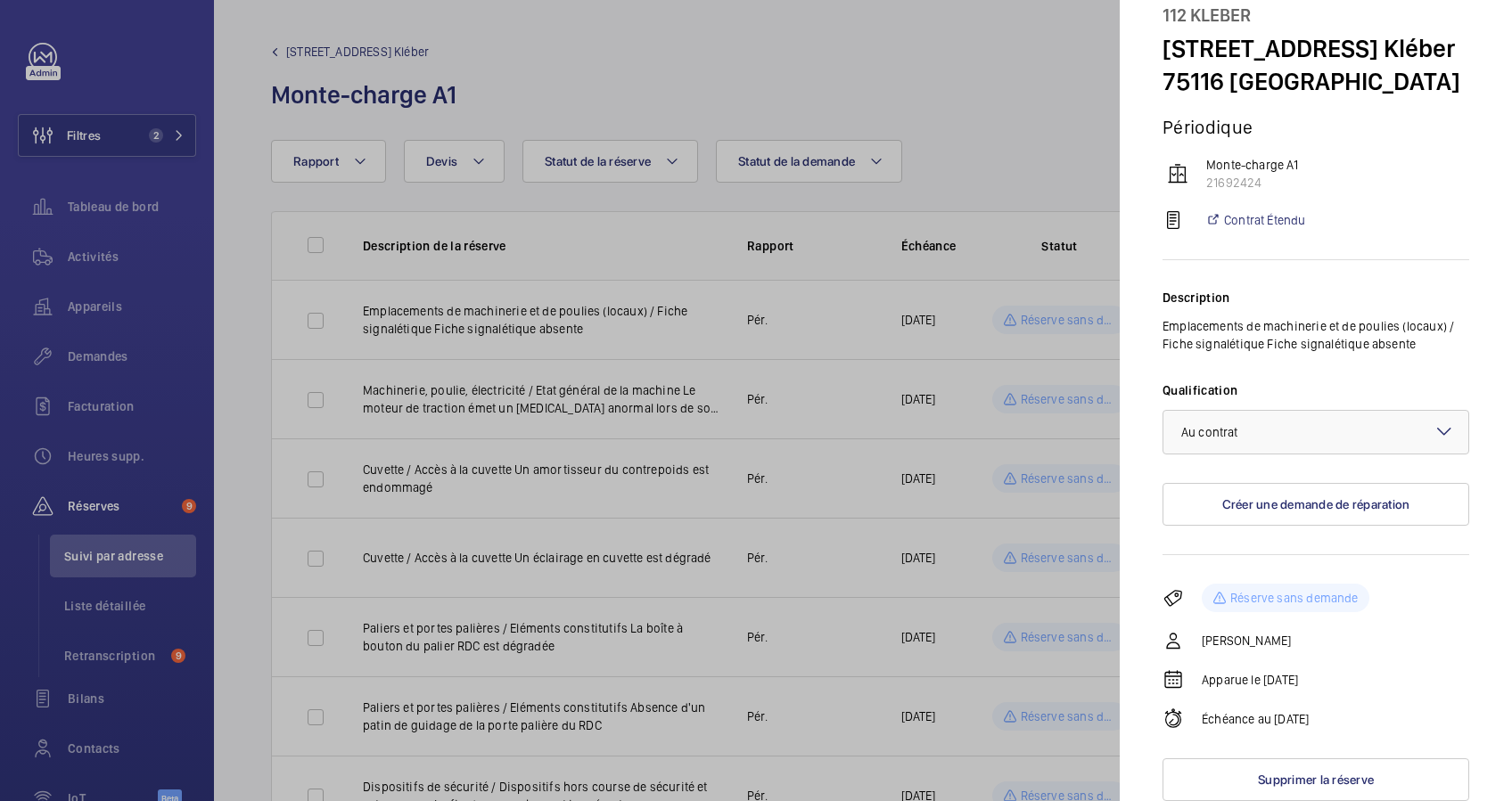
click at [1147, 359] on mat-sidenav "Réserve 112 Kleber 112 Av. Kléber 75116 PARIS Périodique Monte-charge A1 216924…" at bounding box center [1315, 400] width 392 height 801
click at [1065, 370] on div at bounding box center [756, 400] width 1512 height 801
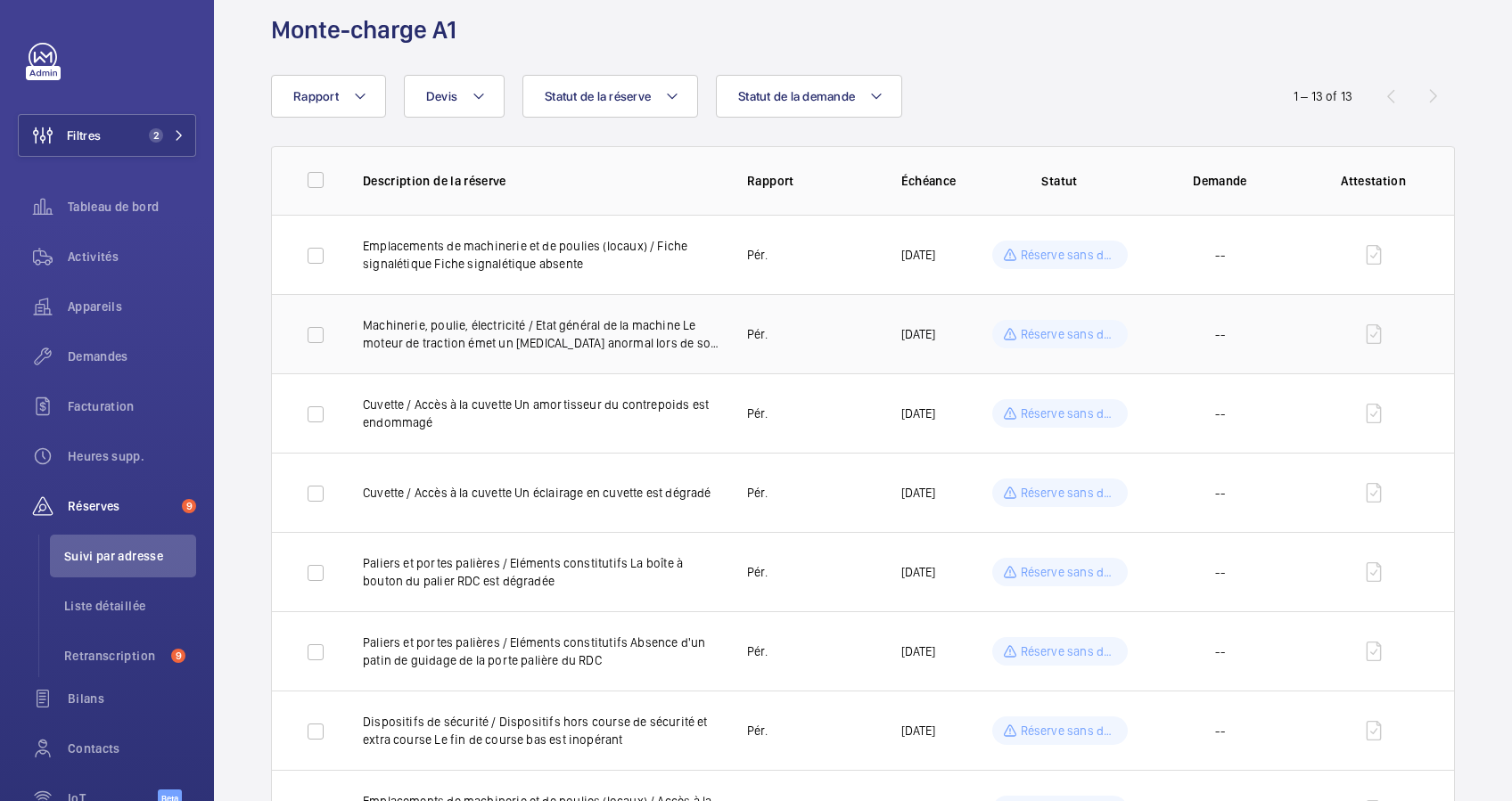
scroll to position [119, 0]
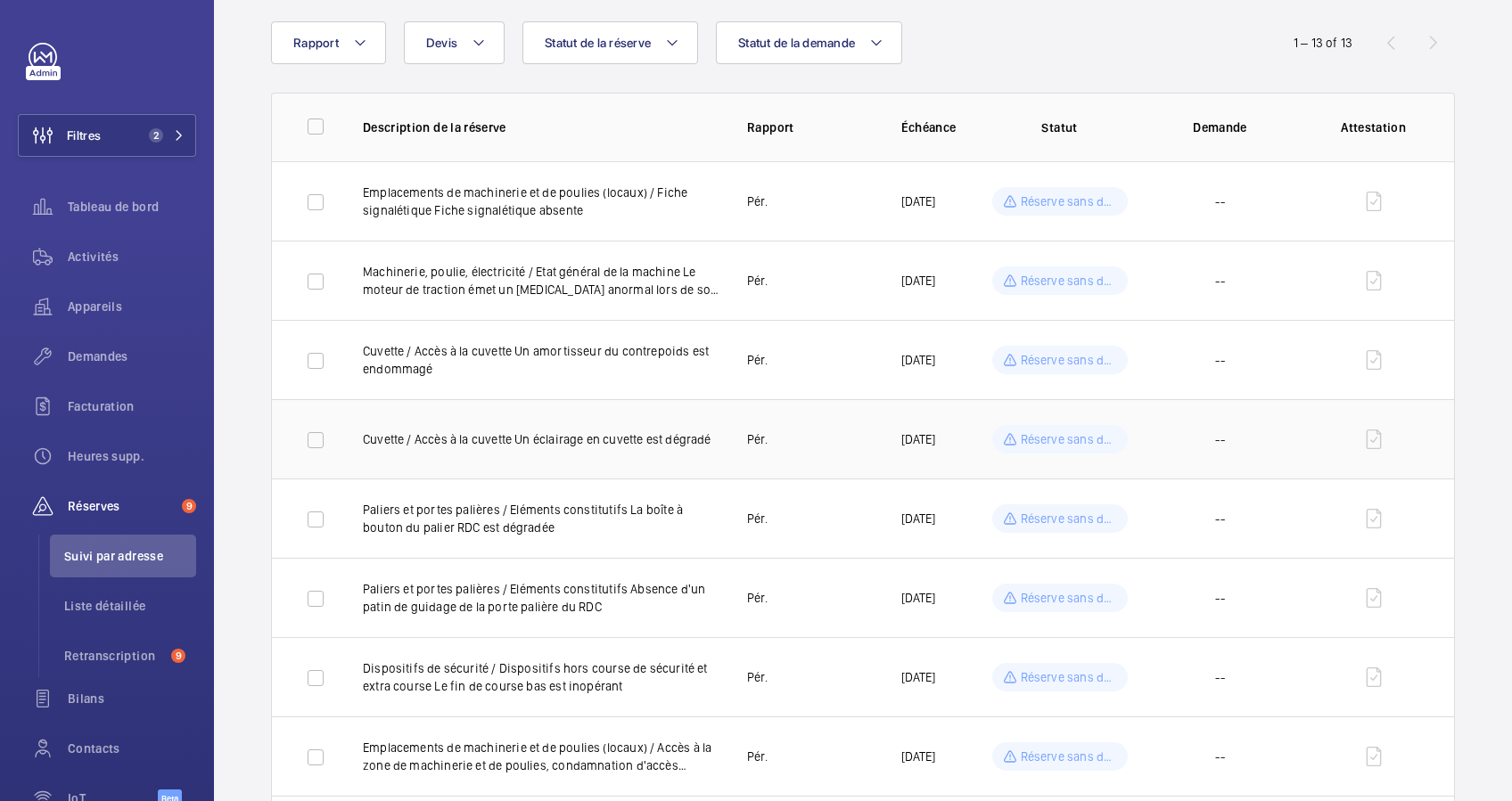
click at [578, 435] on p "Cuvette / Accès à la cuvette Un éclairage en cuvette est dégradé" at bounding box center [540, 440] width 356 height 18
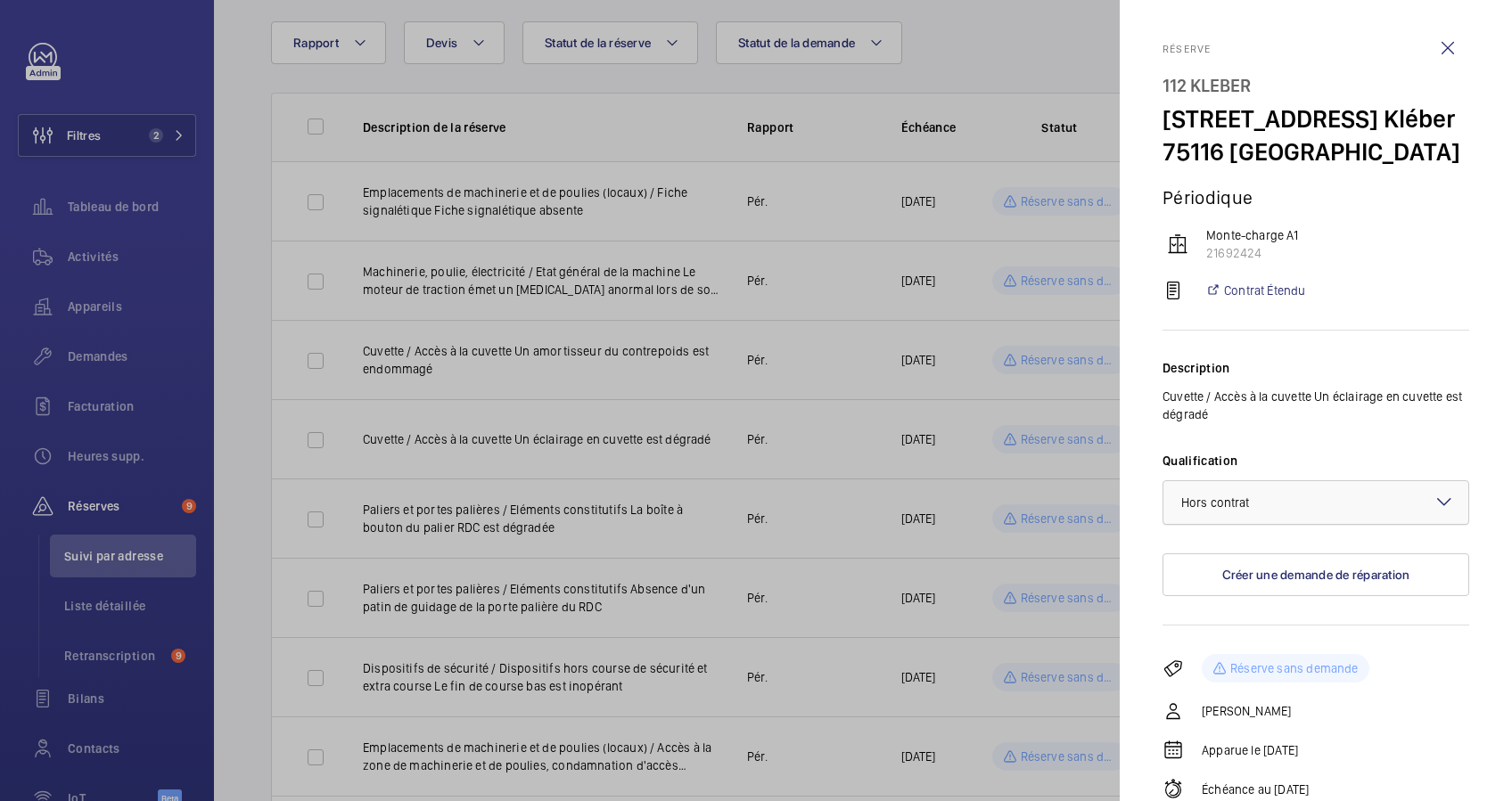
click at [1322, 508] on div at bounding box center [1315, 502] width 305 height 42
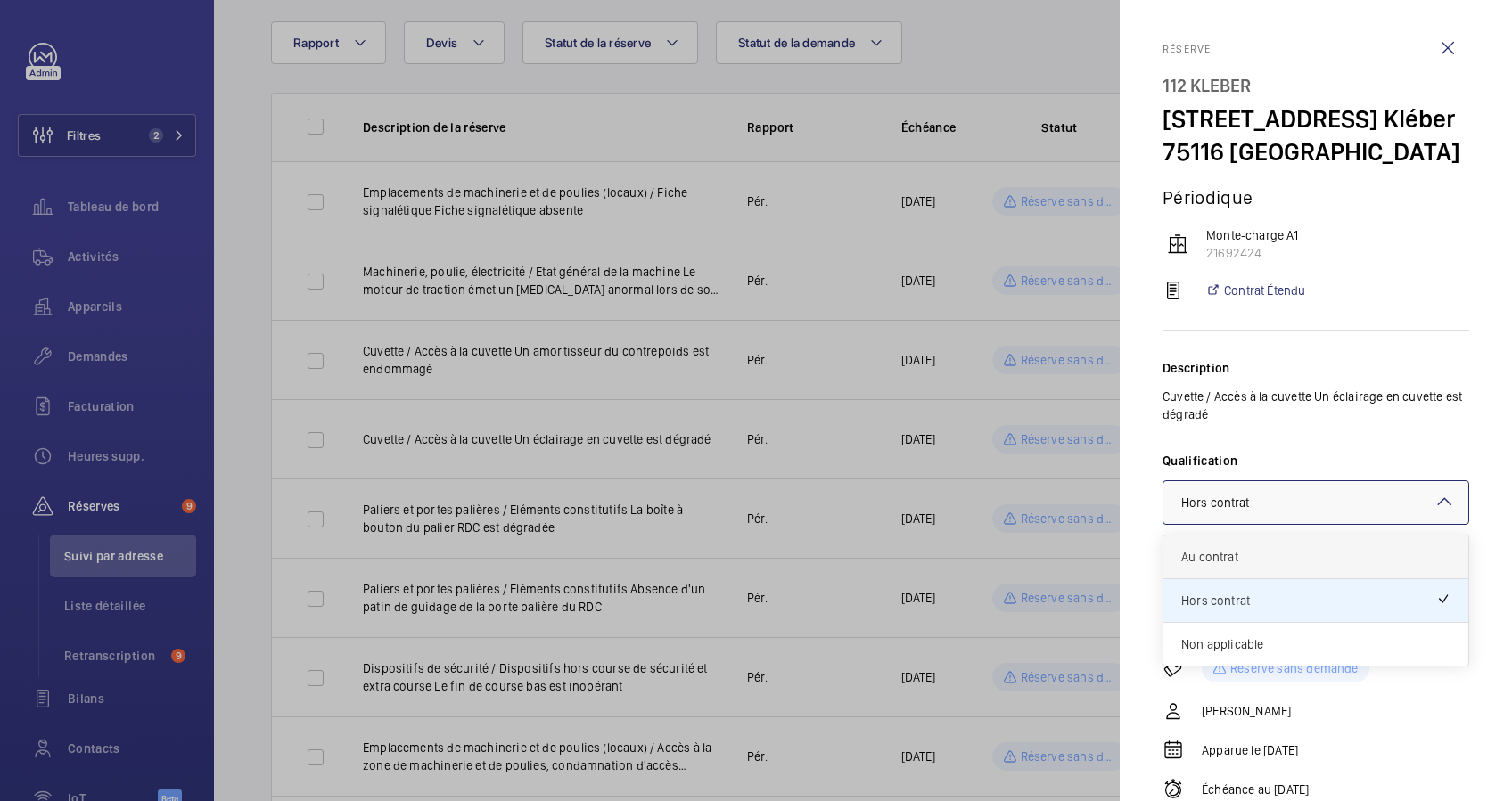
click at [1286, 561] on span "Au contrat" at bounding box center [1315, 557] width 270 height 18
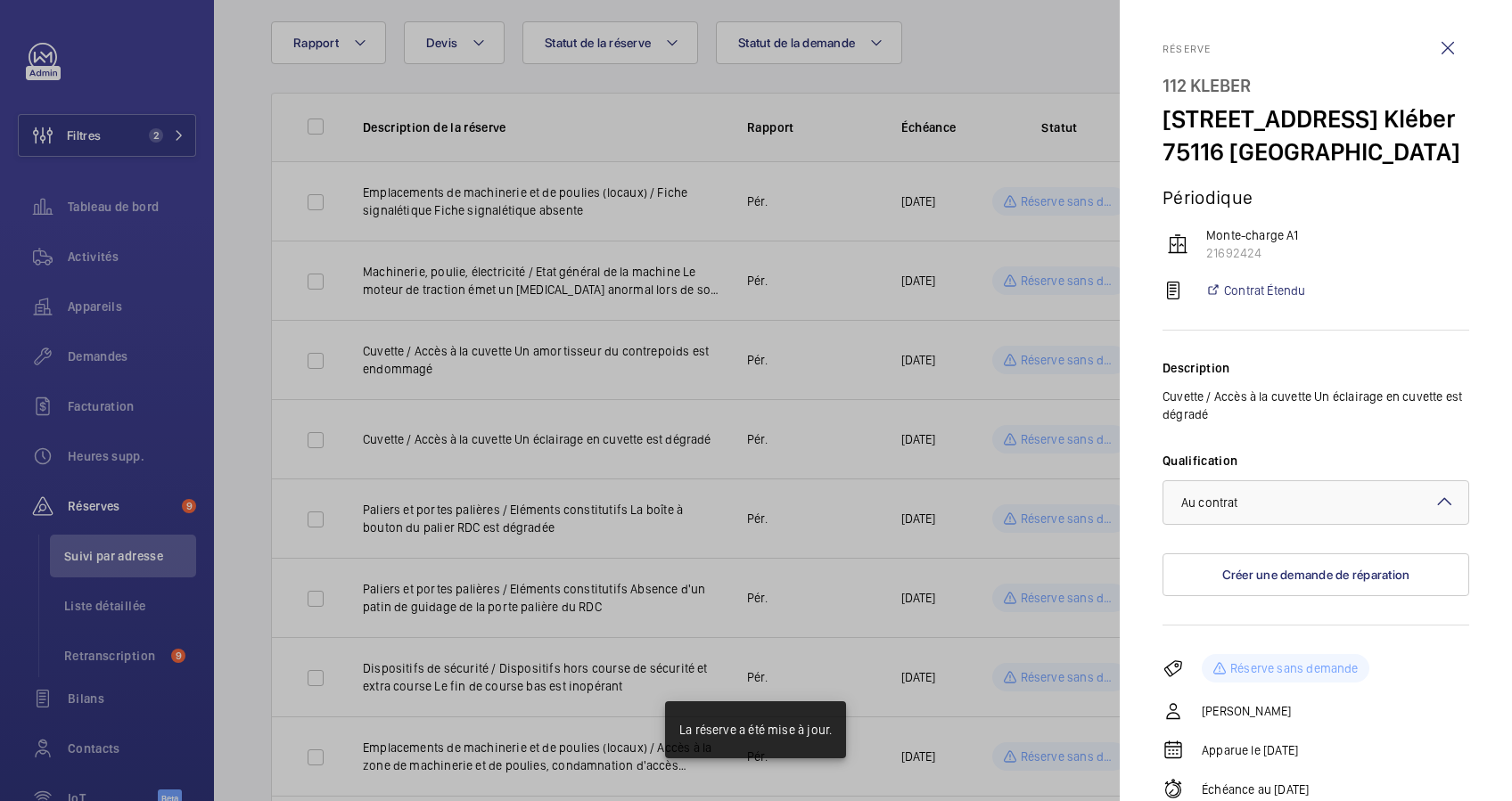
click at [694, 485] on div at bounding box center [756, 400] width 1512 height 801
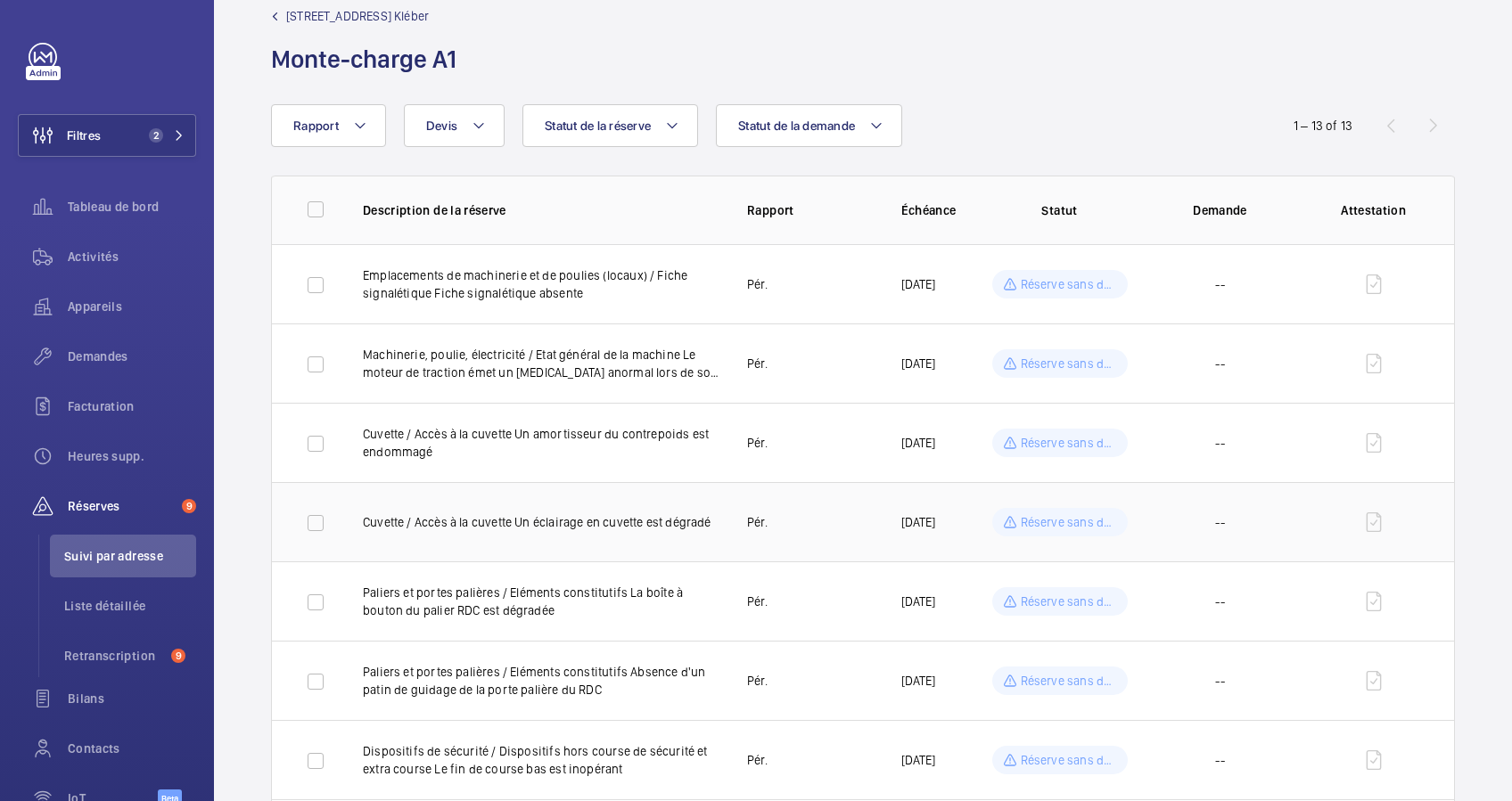
scroll to position [0, 0]
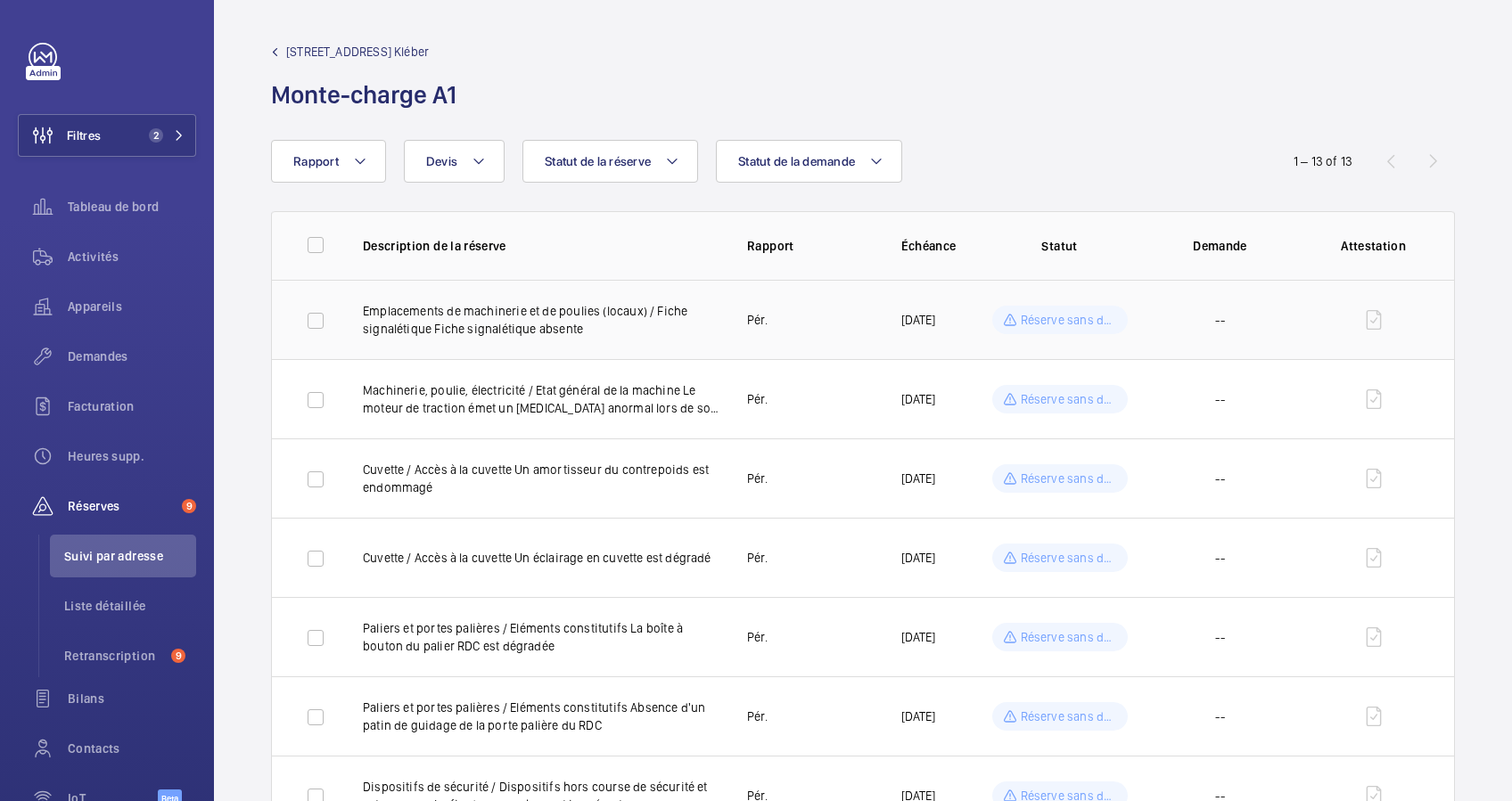
click at [679, 313] on p "Emplacements de machinerie et de poulies (locaux) / Fiche signalétique Fiche si…" at bounding box center [540, 320] width 356 height 36
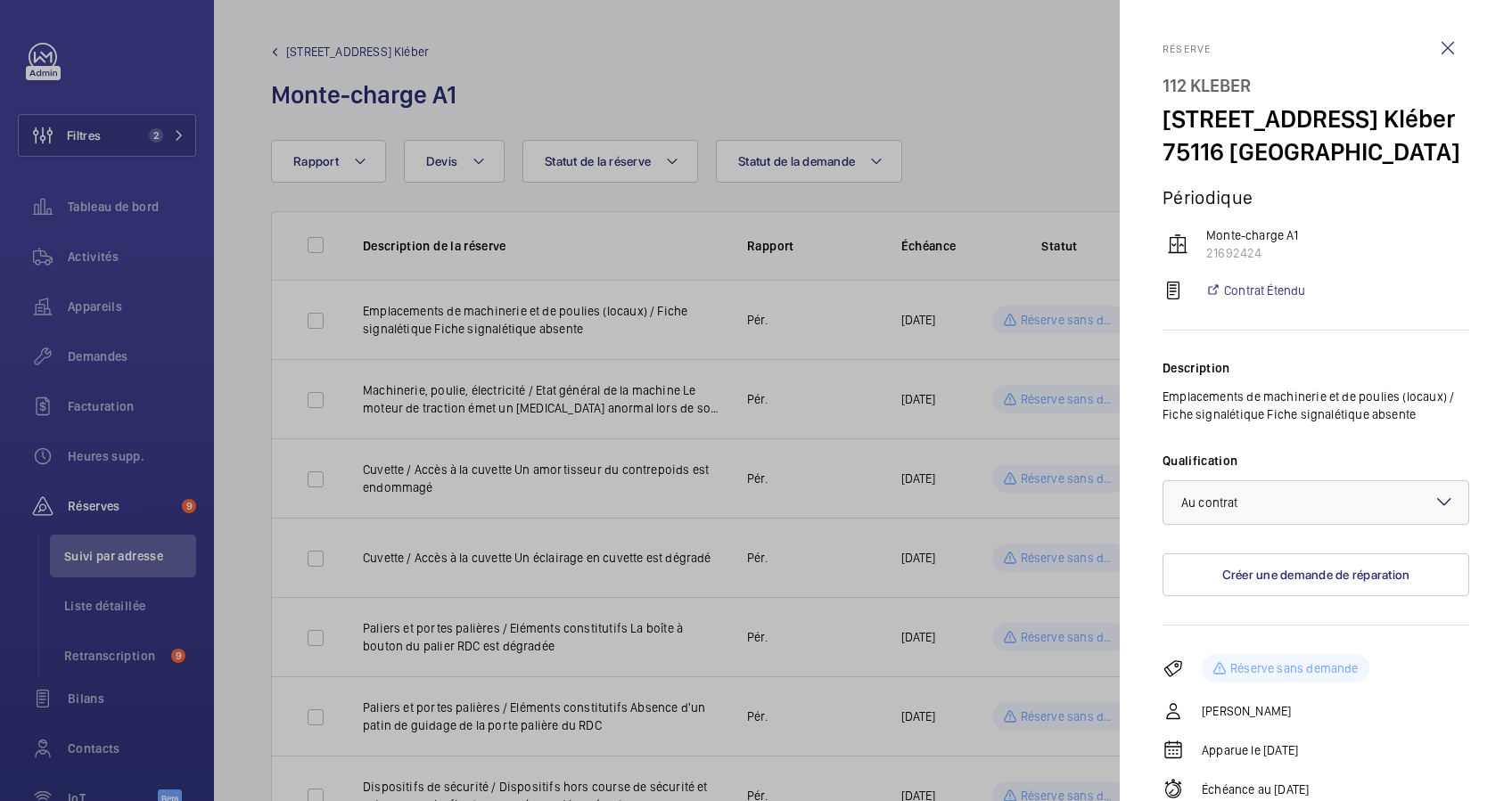
click at [829, 432] on div at bounding box center [756, 400] width 1512 height 801
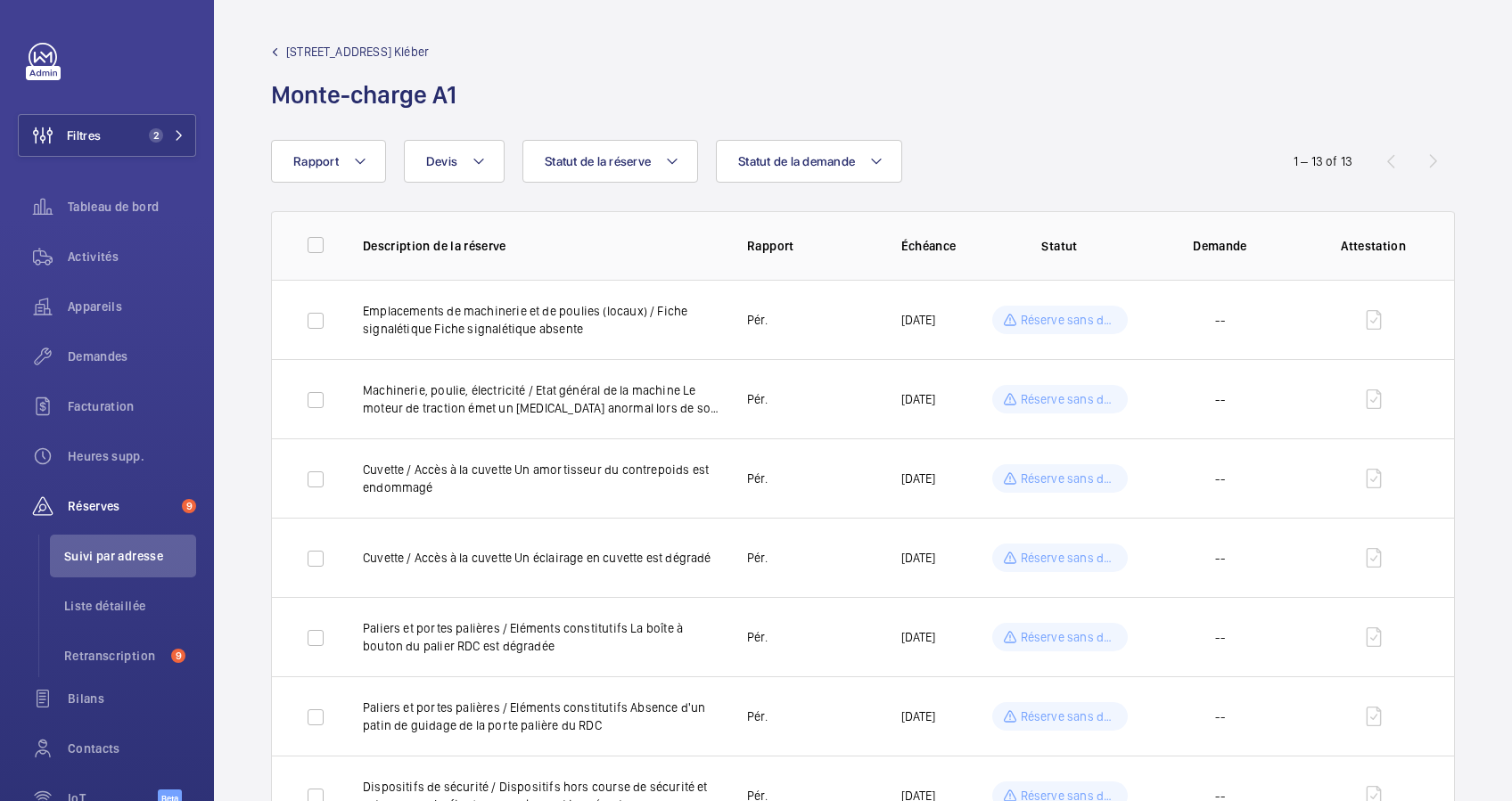
click at [825, 415] on mat-sidenav-container "Filtres 2 Tableau de bord Activités Appareils Demandes Facturation Heures supp.…" at bounding box center [756, 400] width 1512 height 801
click at [616, 409] on p "Machinerie, poulie, électricité / Etat général de la machine Le moteur de tract…" at bounding box center [540, 399] width 356 height 36
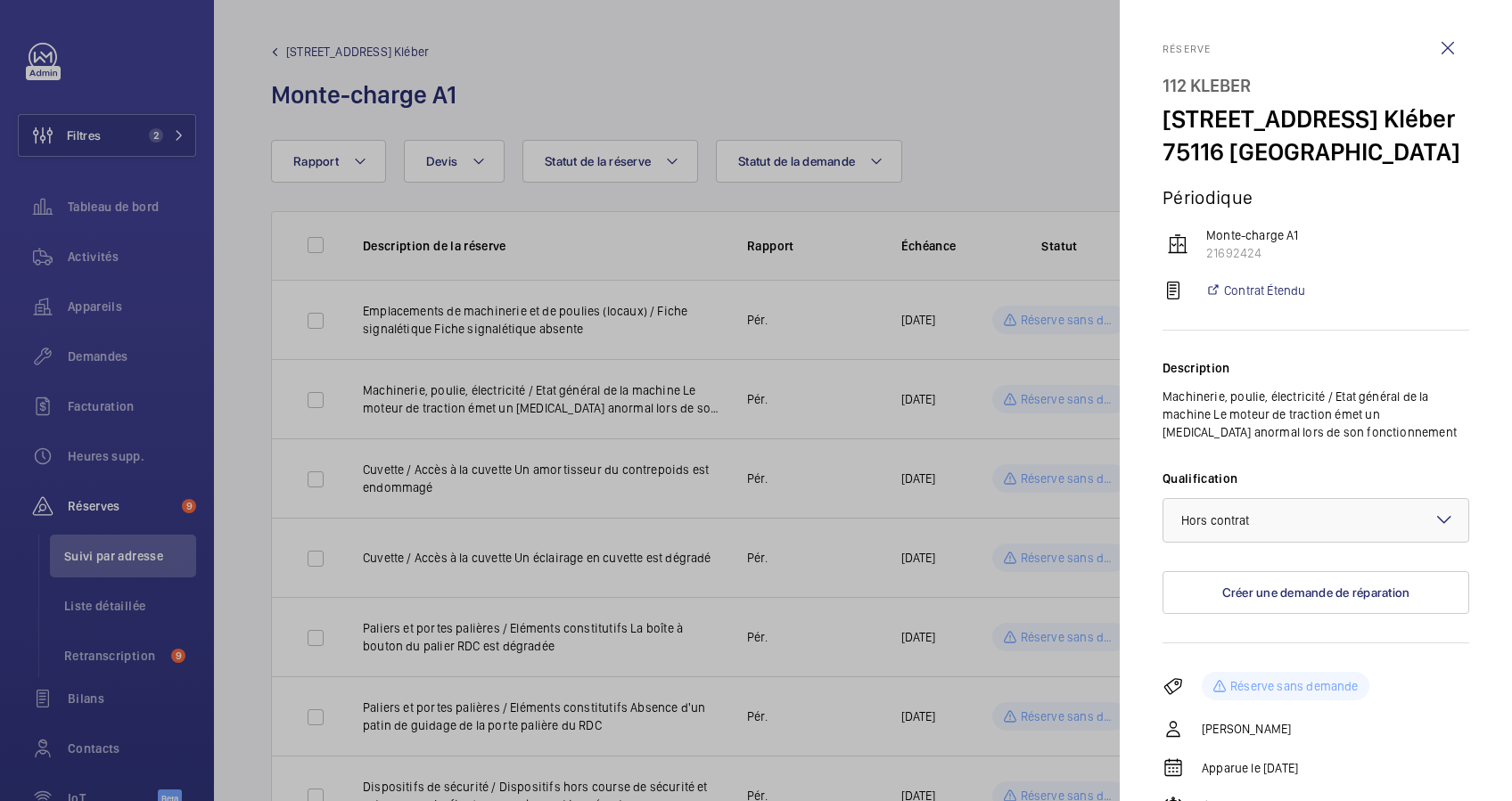
click at [616, 432] on div at bounding box center [756, 400] width 1512 height 801
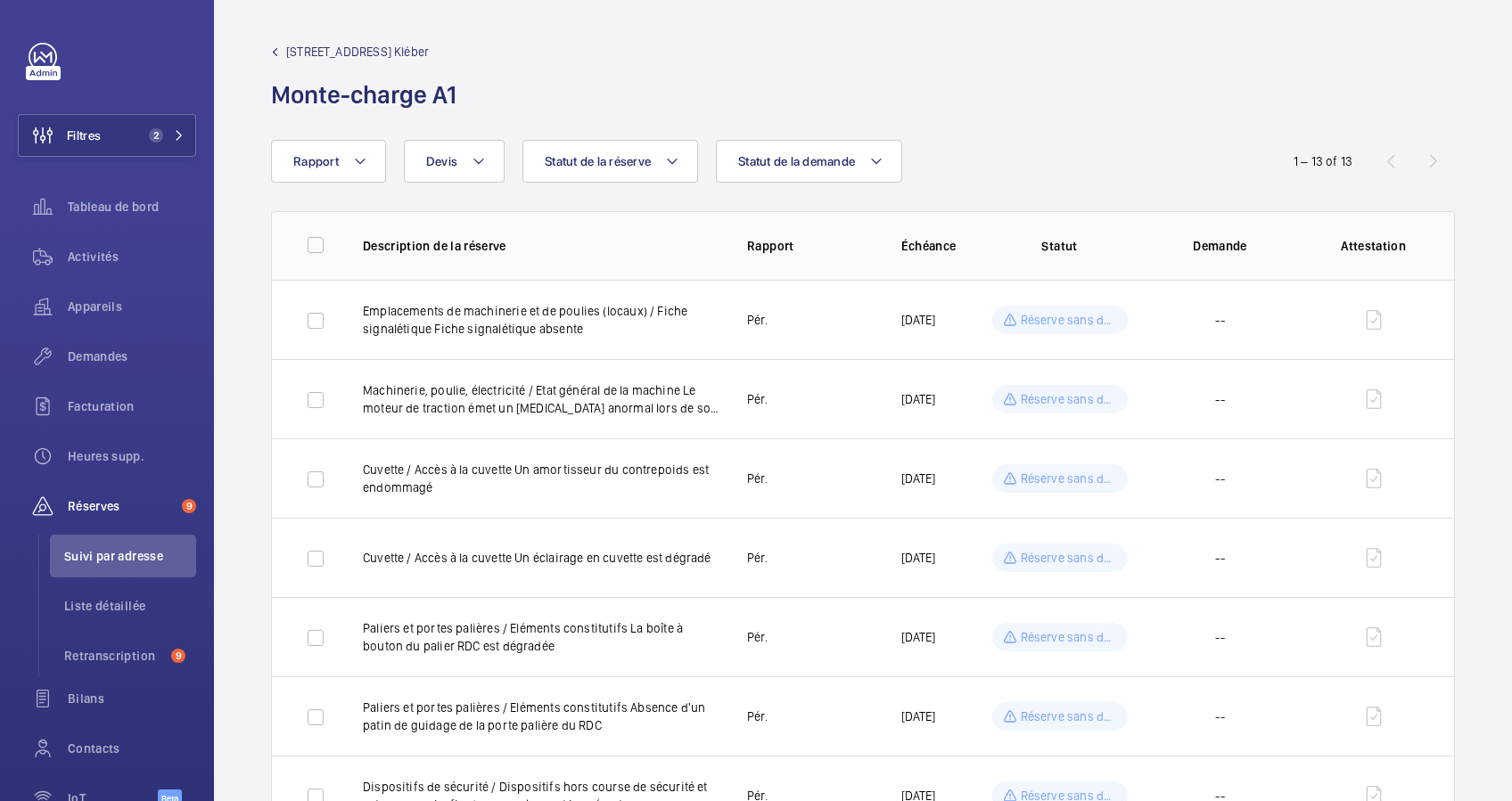
click at [594, 469] on p "Cuvette / Accès à la cuvette Un amortisseur du contrepoids est endommagé" at bounding box center [540, 479] width 356 height 36
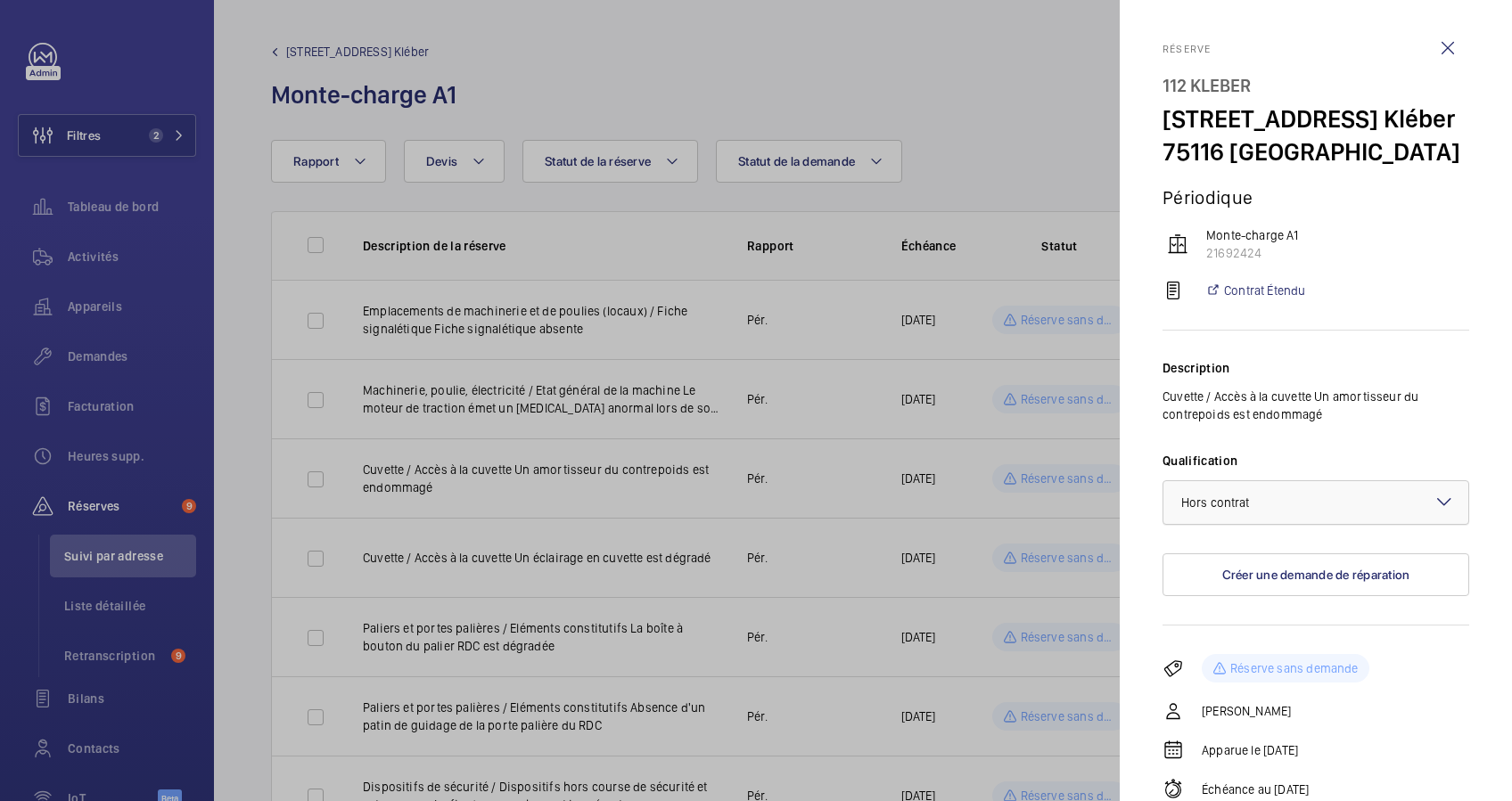
click at [1360, 502] on div at bounding box center [1315, 502] width 305 height 42
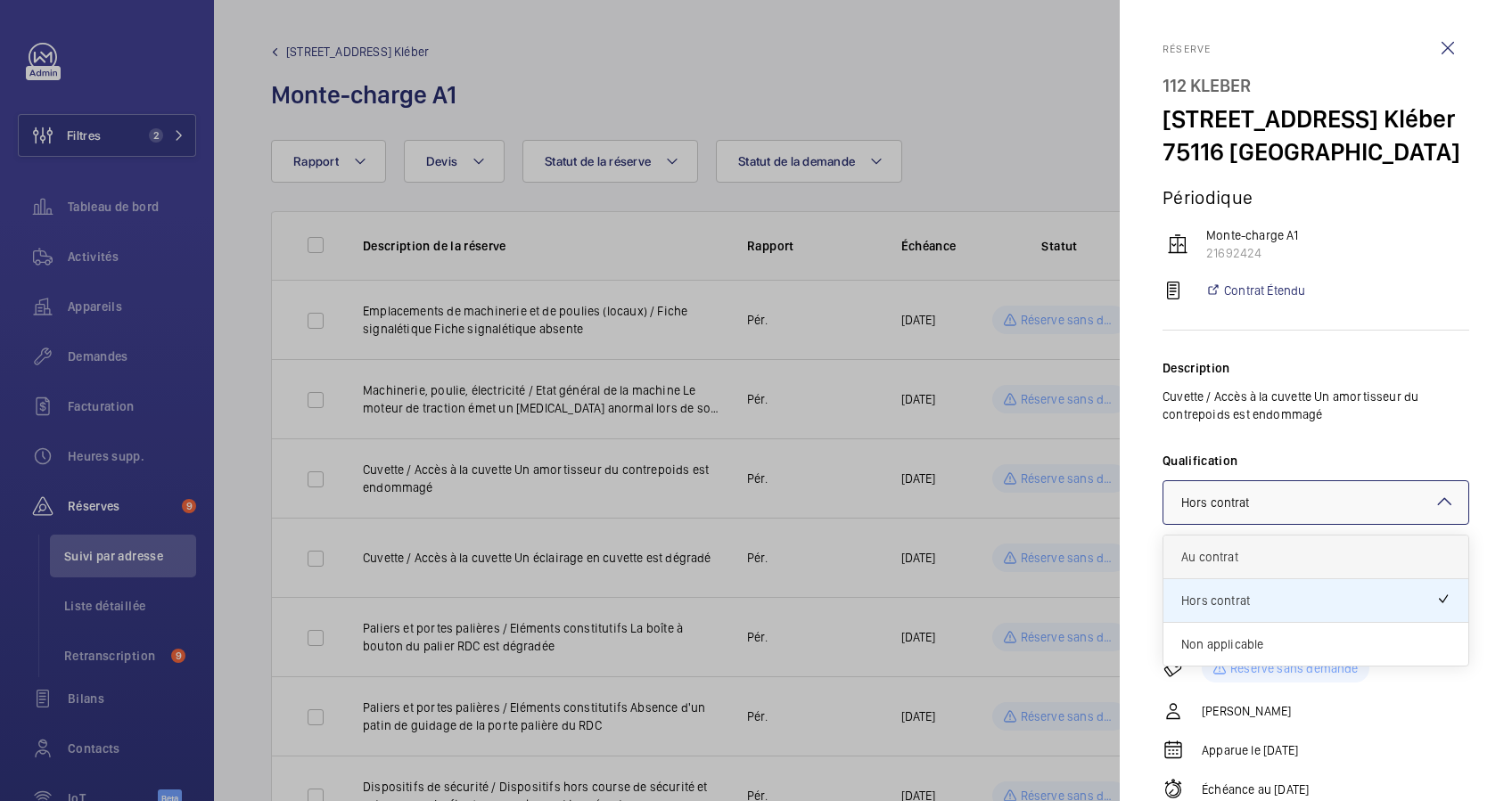
click at [1261, 554] on span "Au contrat" at bounding box center [1315, 557] width 270 height 18
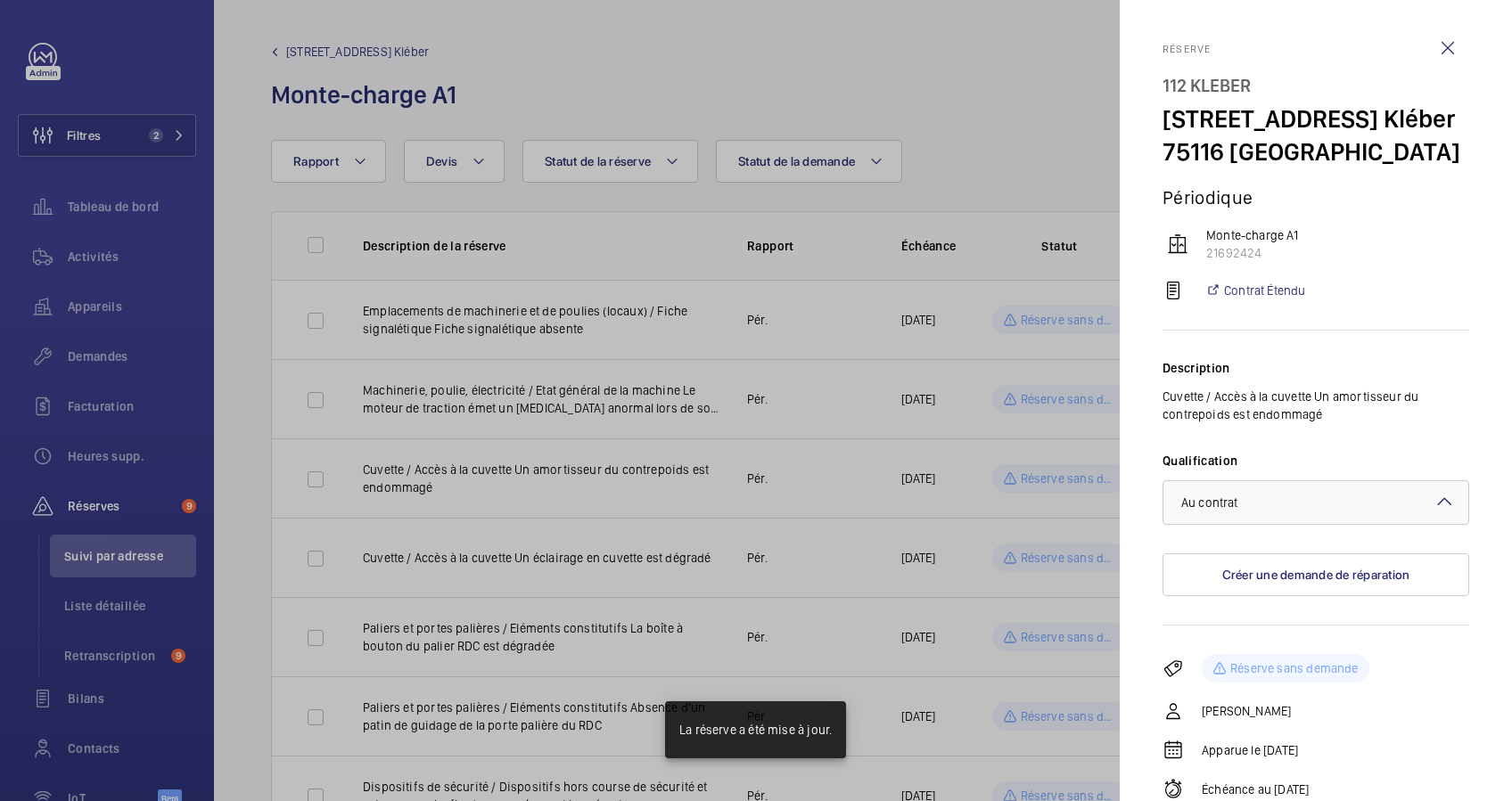
click at [787, 459] on div at bounding box center [756, 400] width 1512 height 801
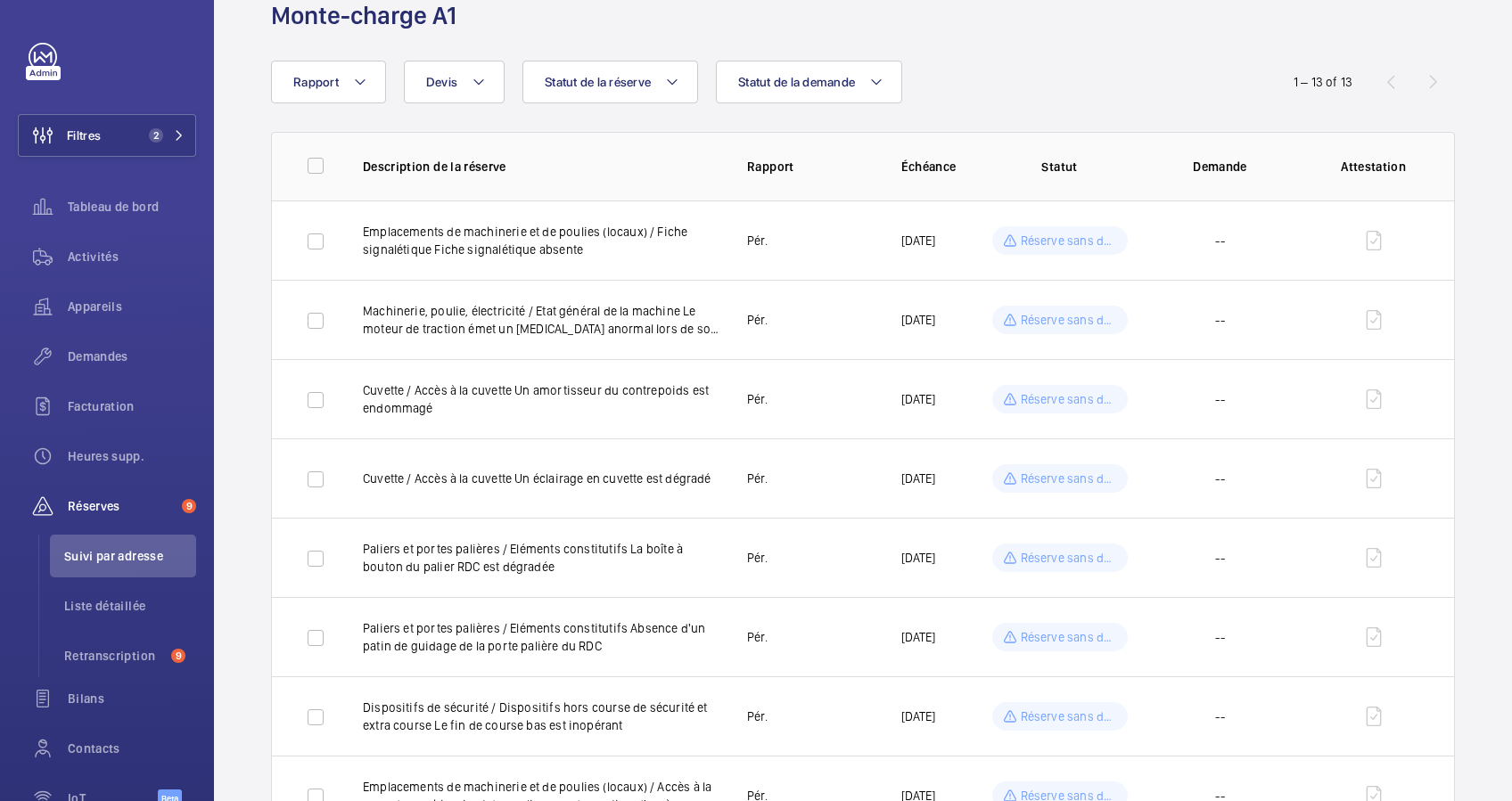
scroll to position [119, 0]
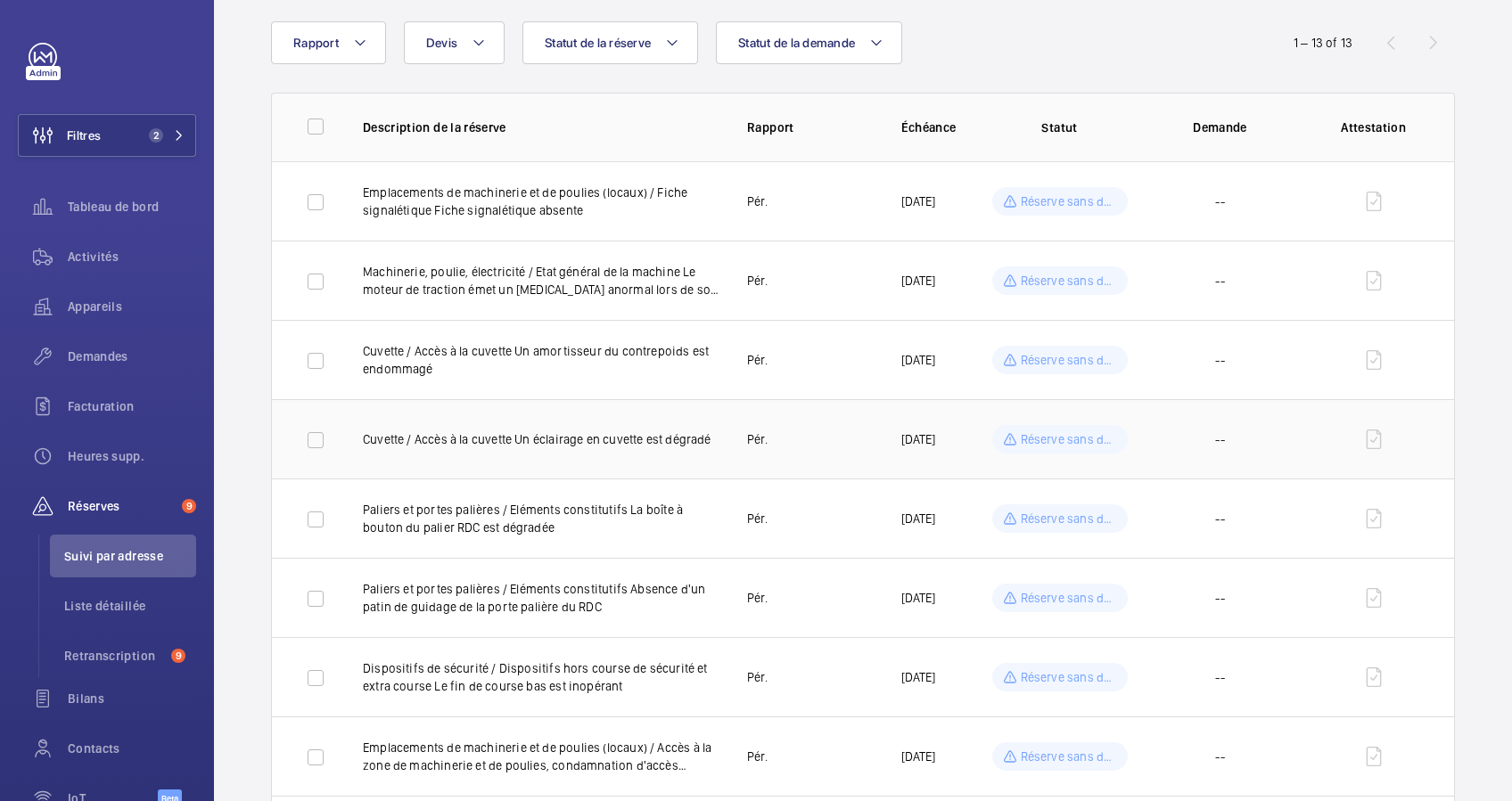
click at [535, 441] on p "Cuvette / Accès à la cuvette Un éclairage en cuvette est dégradé" at bounding box center [540, 440] width 356 height 18
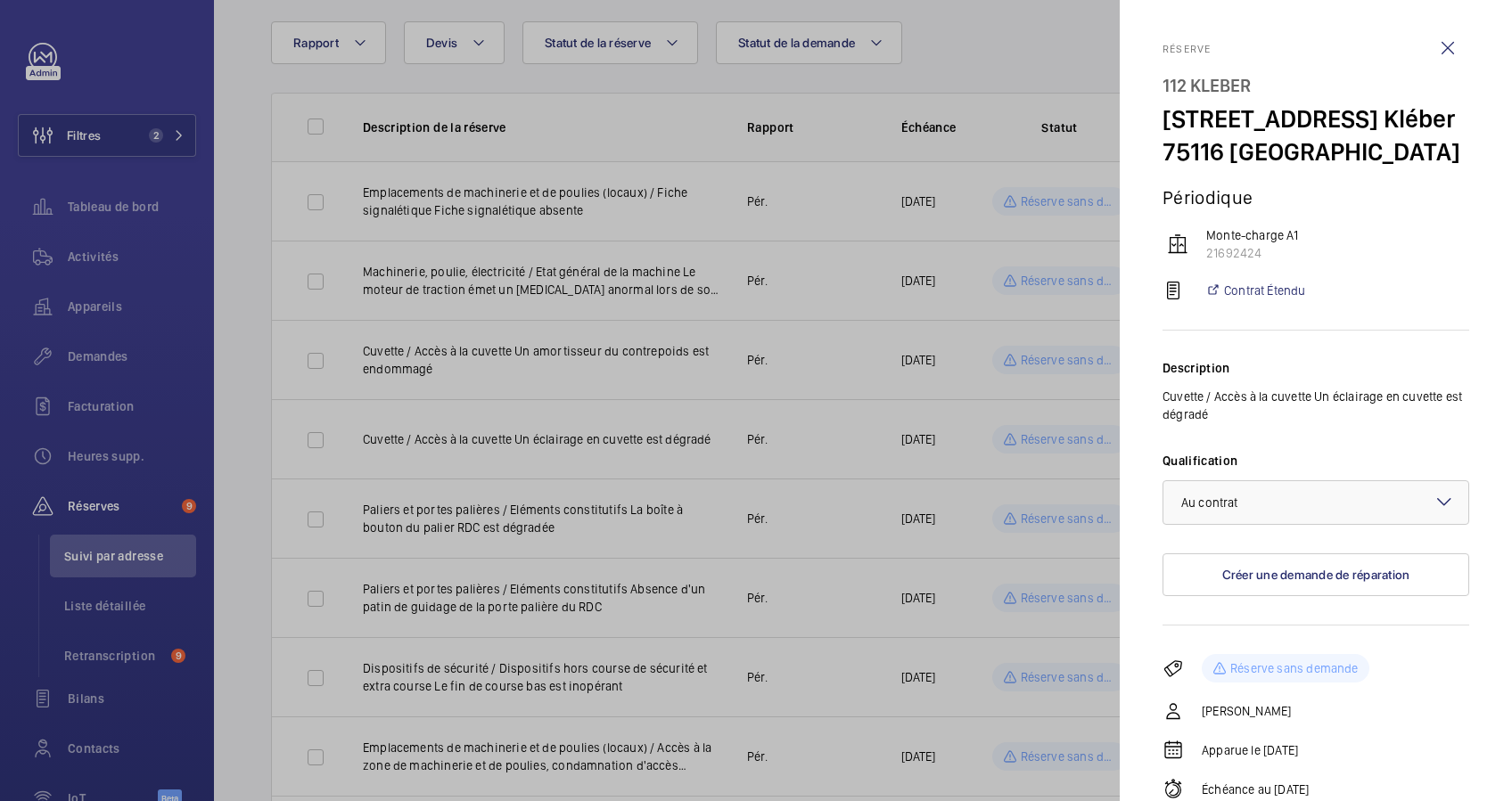
click at [533, 481] on div at bounding box center [756, 400] width 1512 height 801
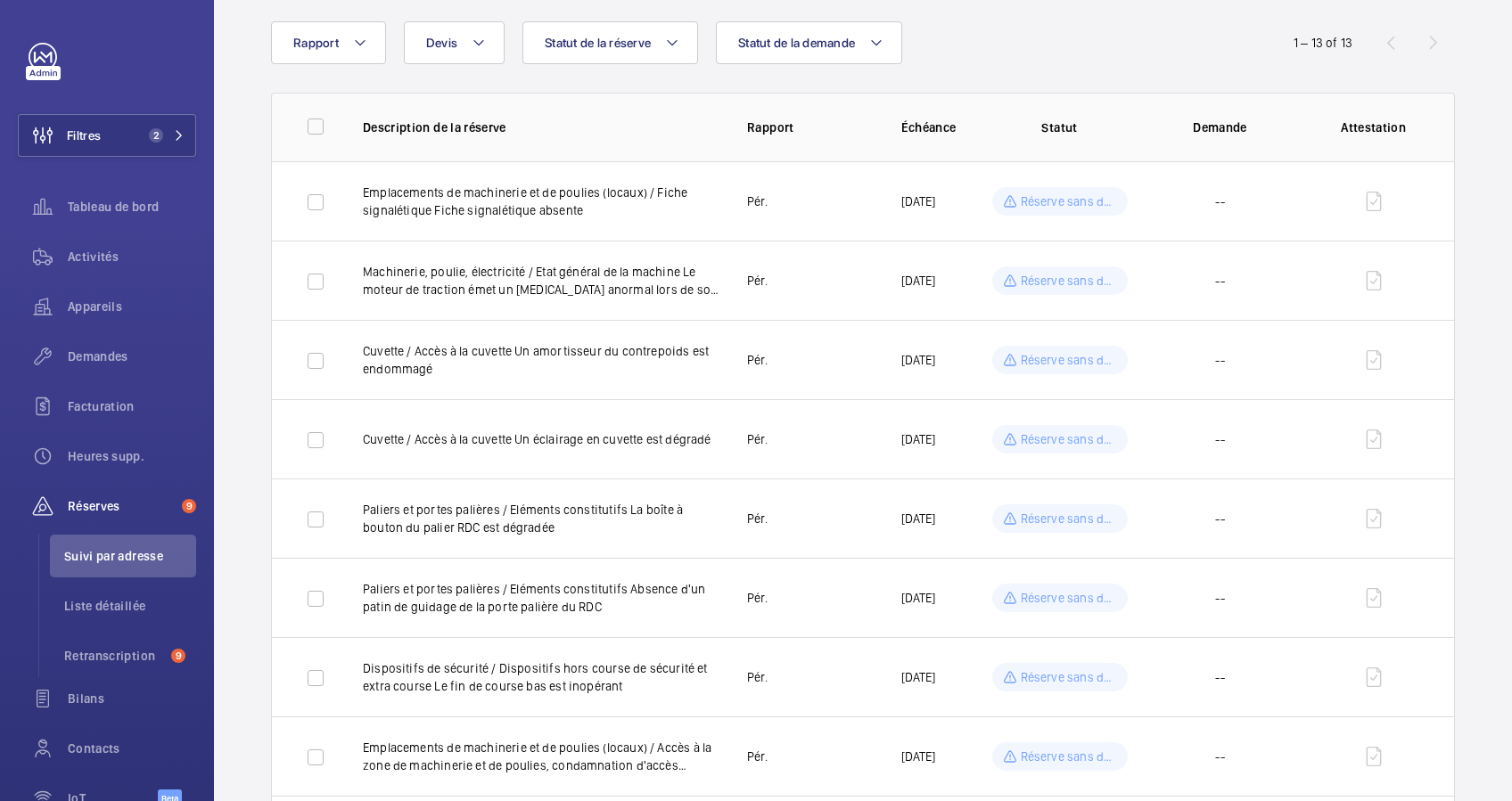
click at [532, 515] on p "Paliers et portes palières / Eléments constitutifs La boîte à bouton du palier …" at bounding box center [540, 519] width 356 height 36
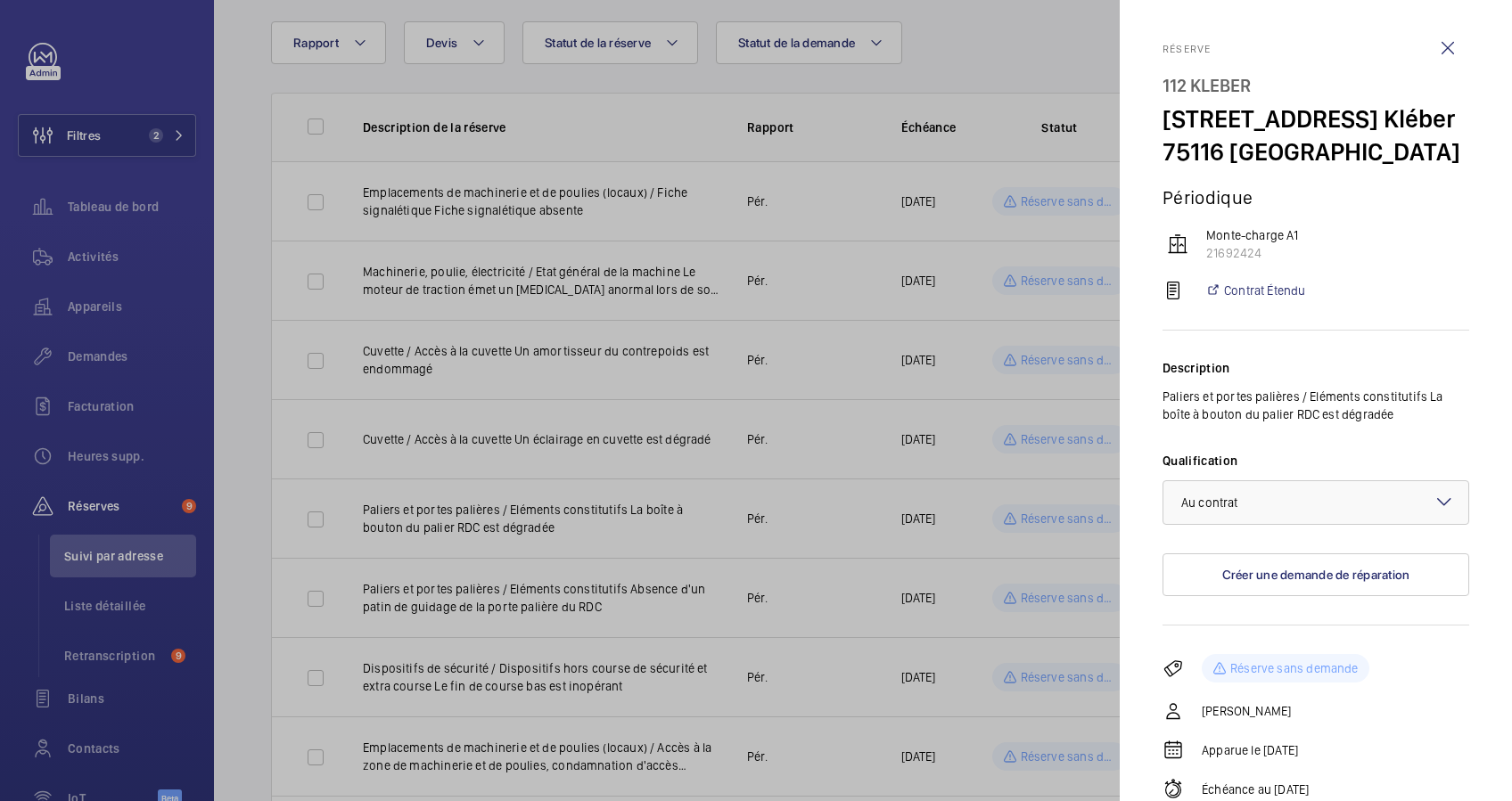
click at [596, 513] on div at bounding box center [756, 400] width 1512 height 801
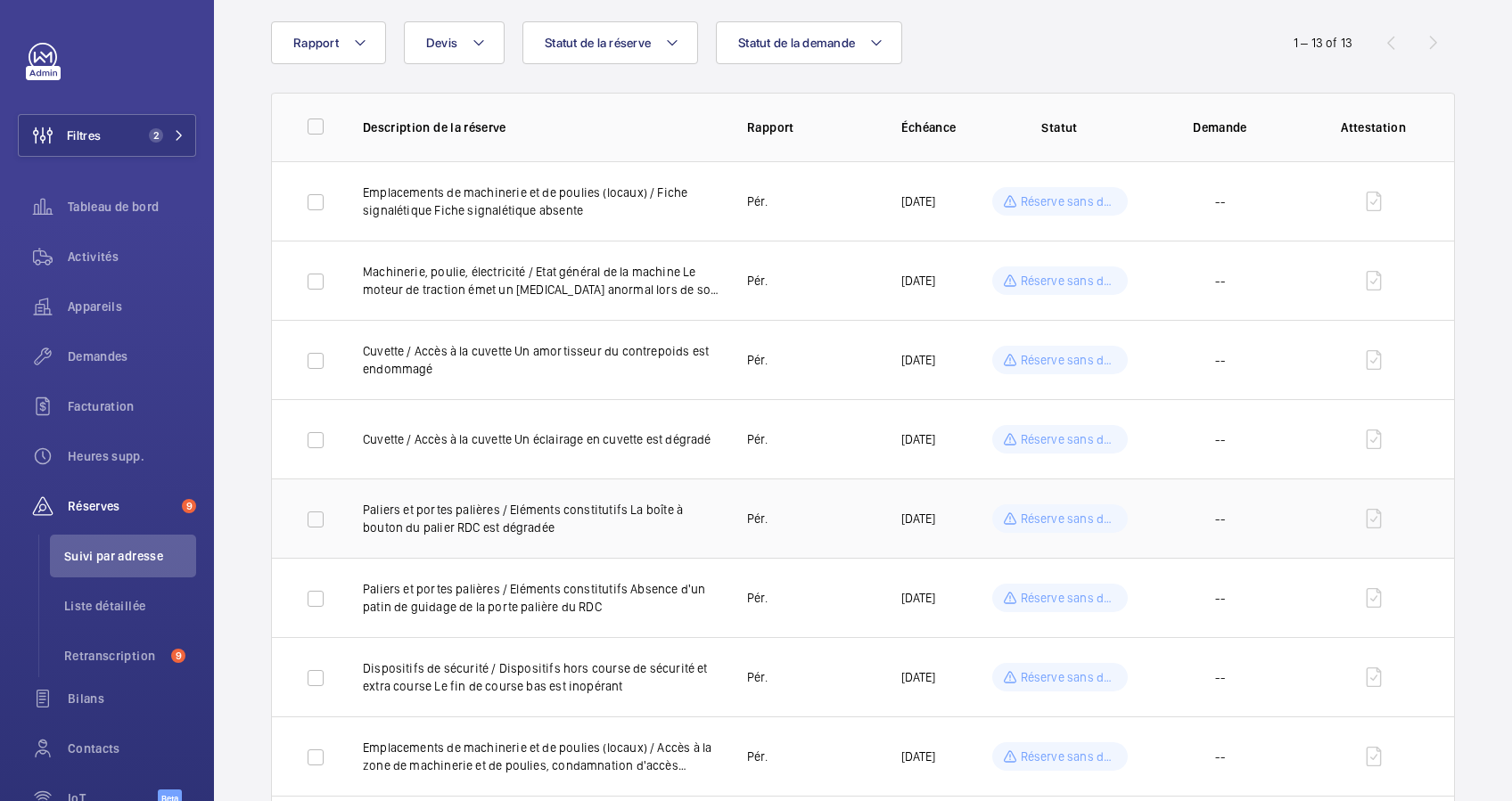
scroll to position [237, 0]
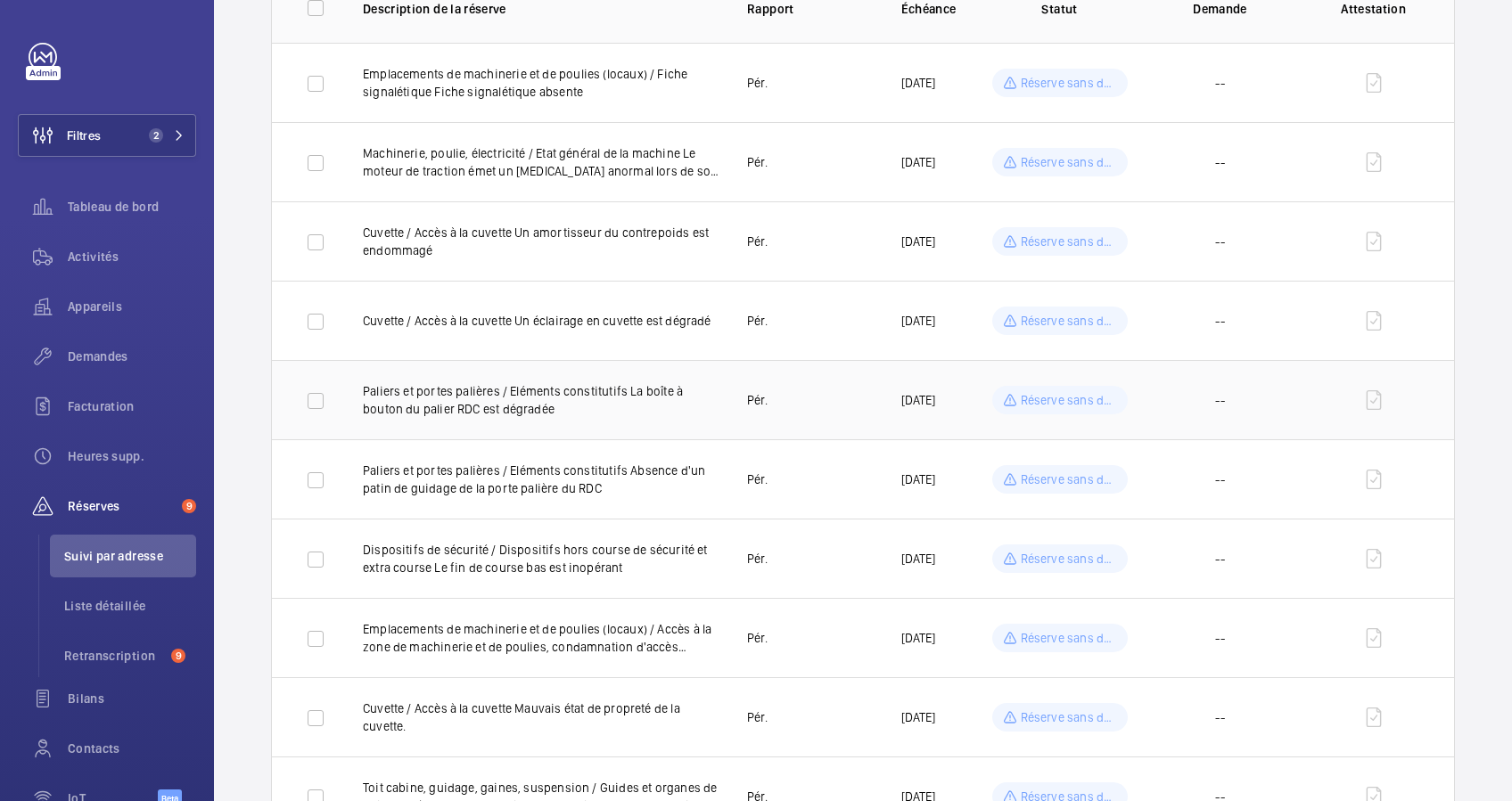
click at [691, 375] on td "Paliers et portes palières / Eléments constitutifs La boîte à bouton du palier …" at bounding box center [525, 400] width 384 height 79
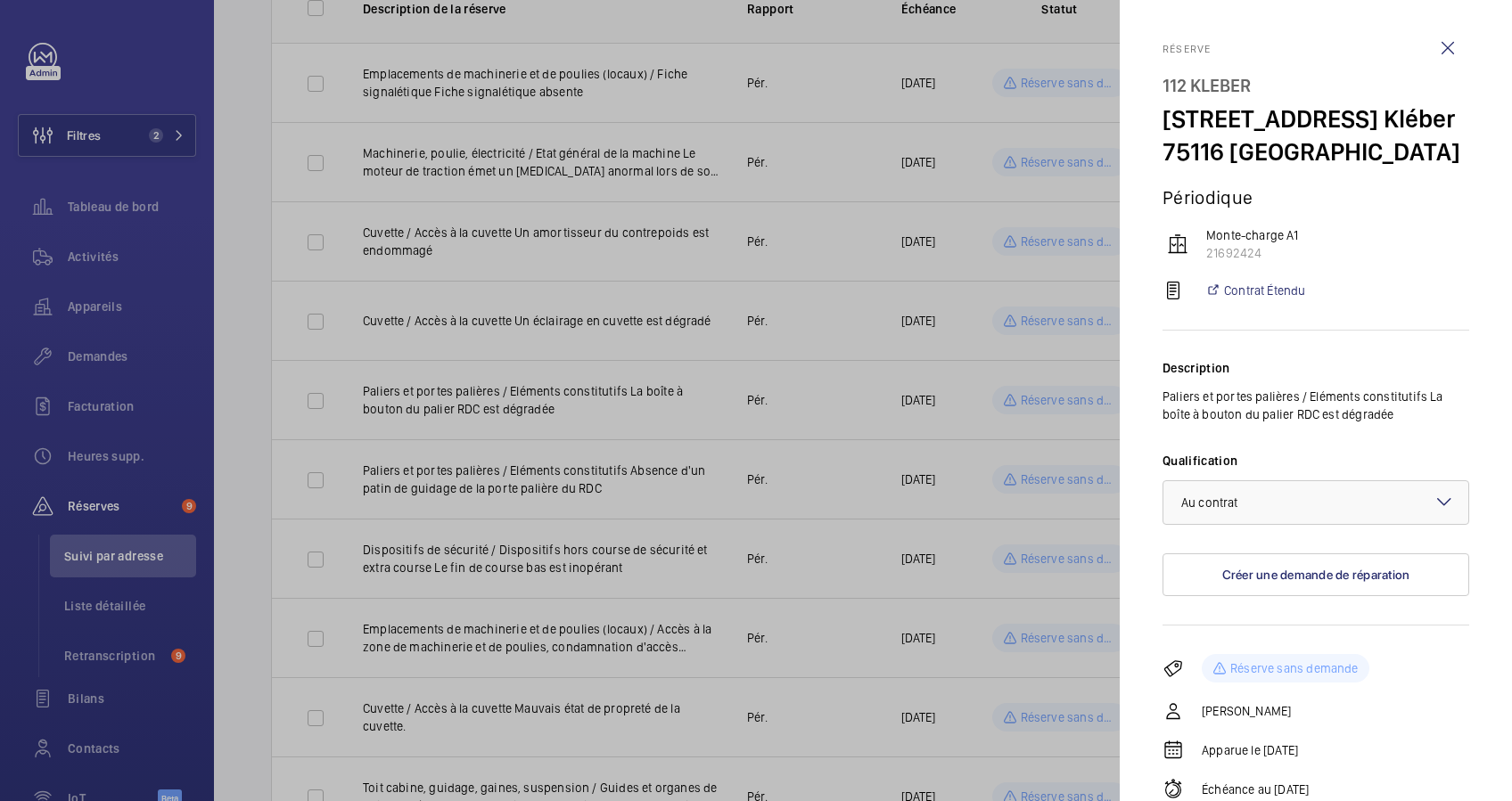
click at [665, 406] on div at bounding box center [756, 400] width 1512 height 801
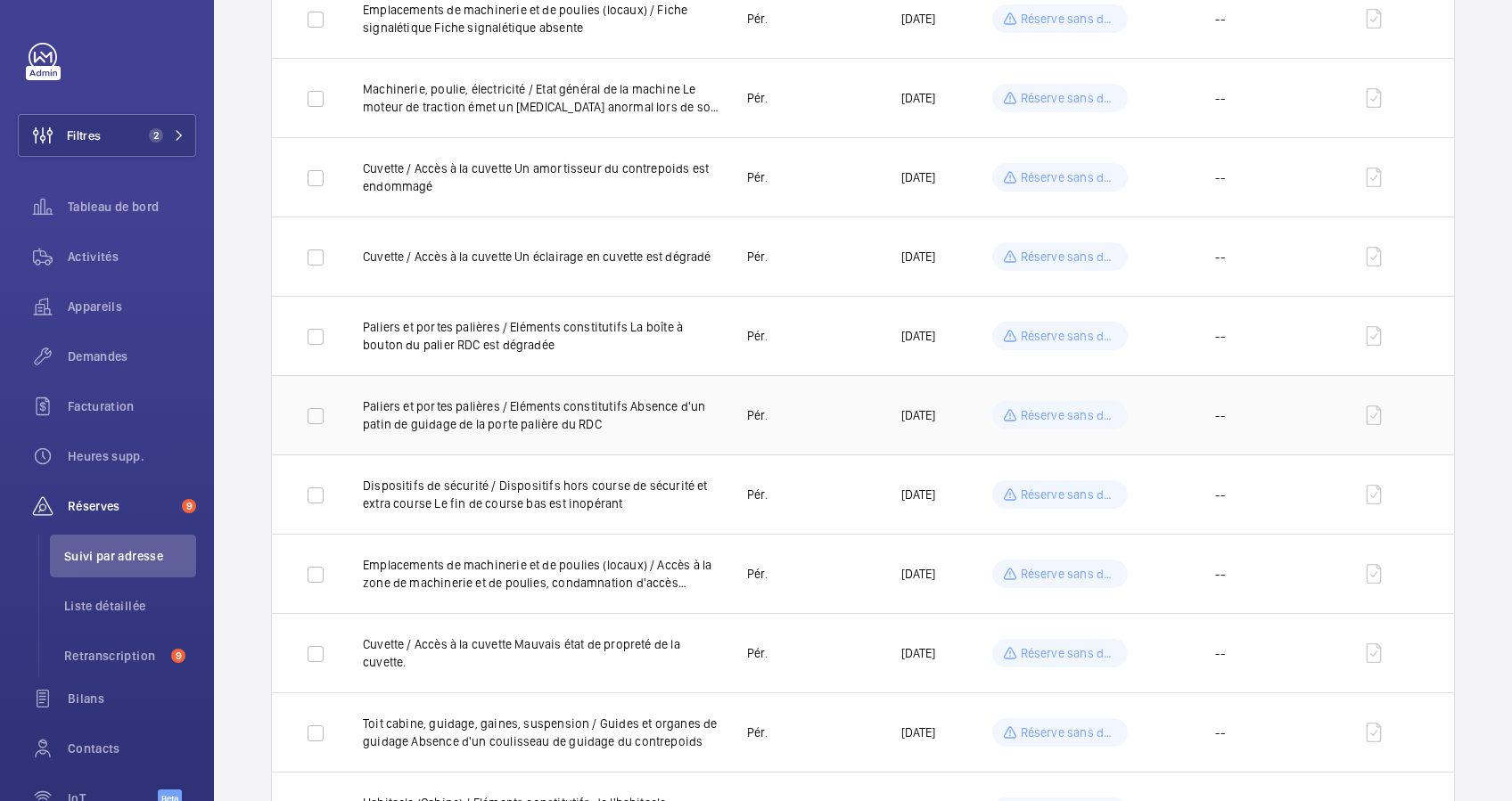
scroll to position [357, 0]
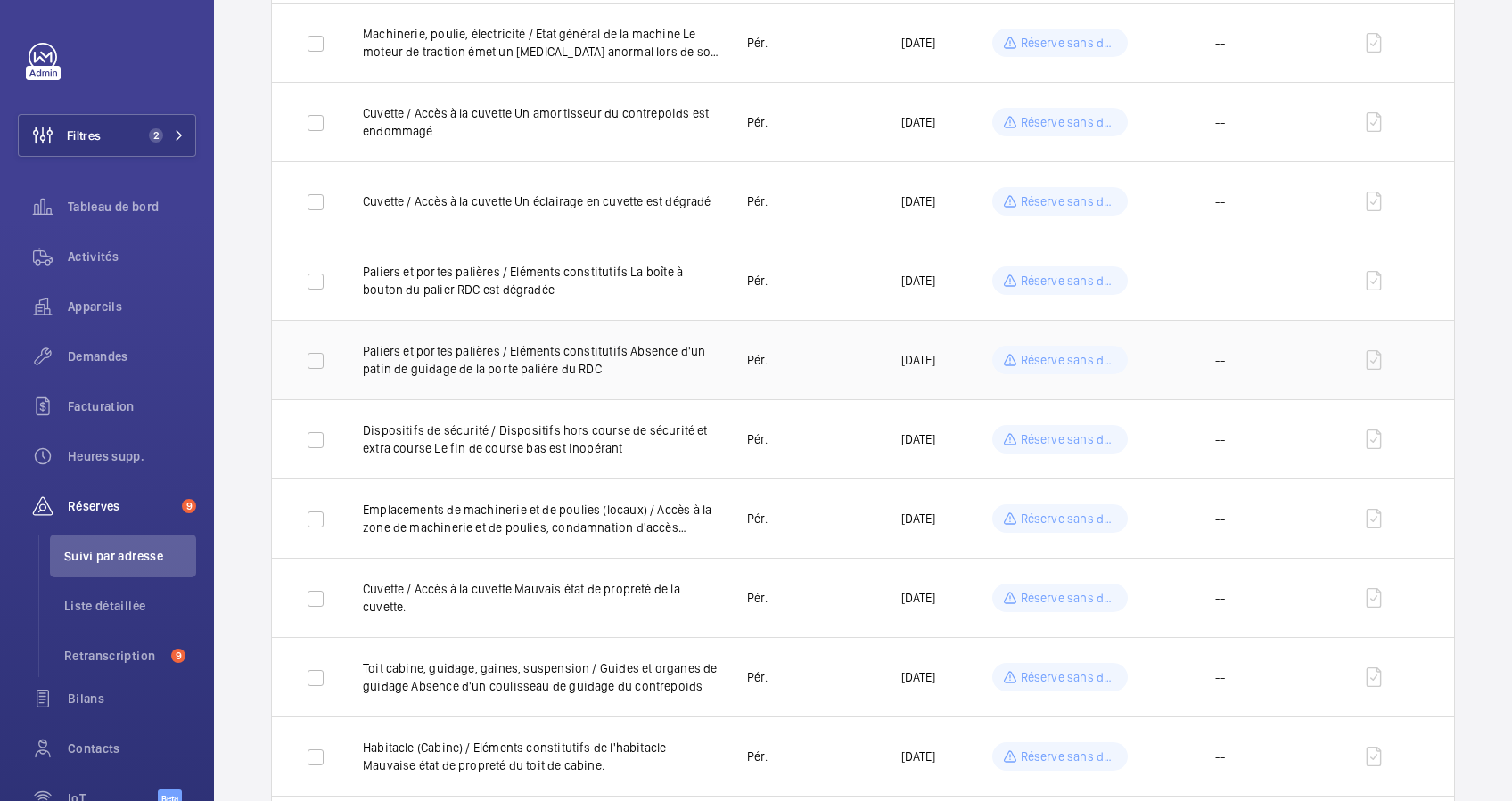
click at [683, 370] on p "Paliers et portes palières / Eléments constitutifs Absence d'un patin de guidag…" at bounding box center [540, 360] width 356 height 36
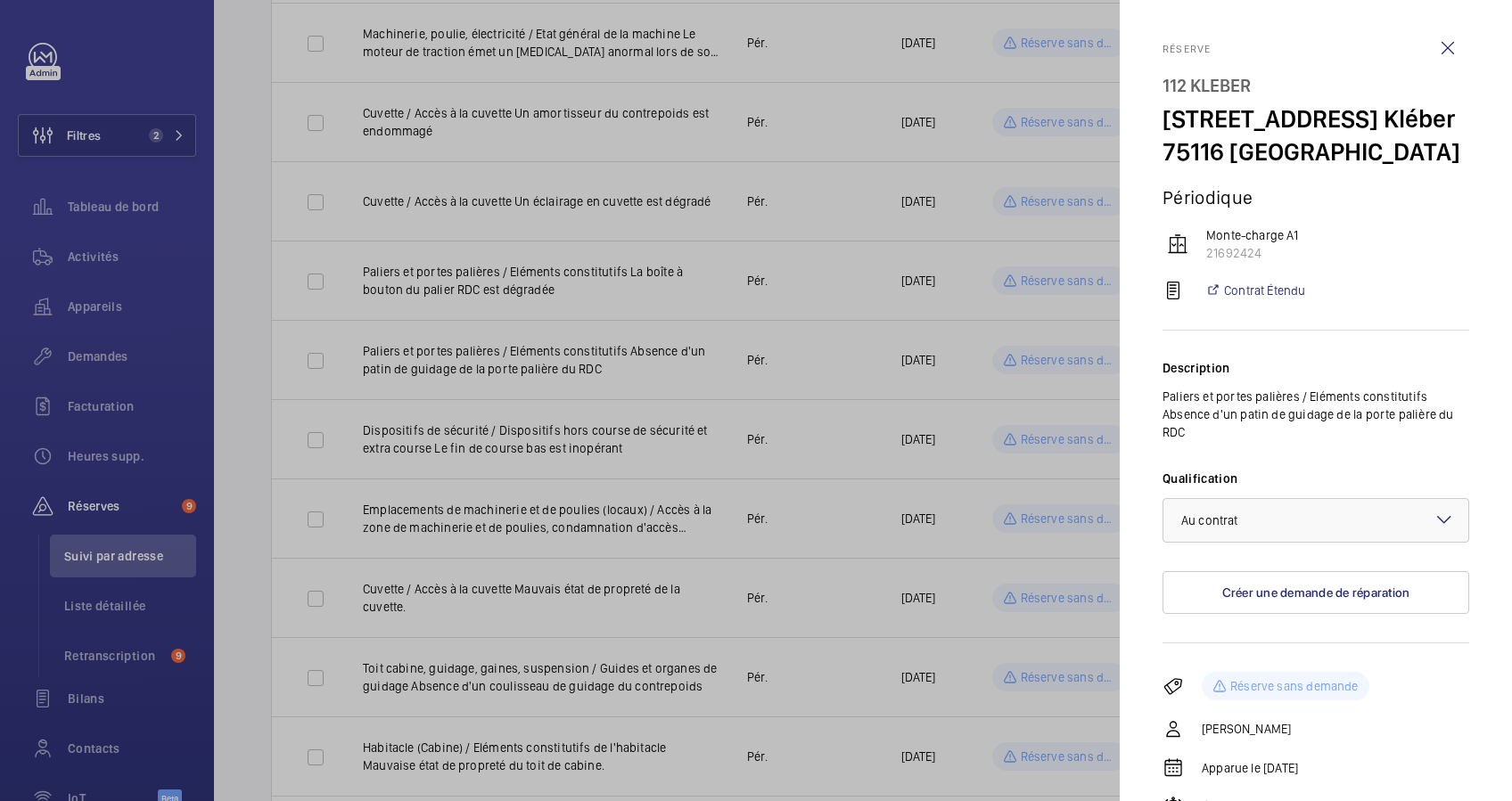
click at [678, 414] on div at bounding box center [756, 400] width 1512 height 801
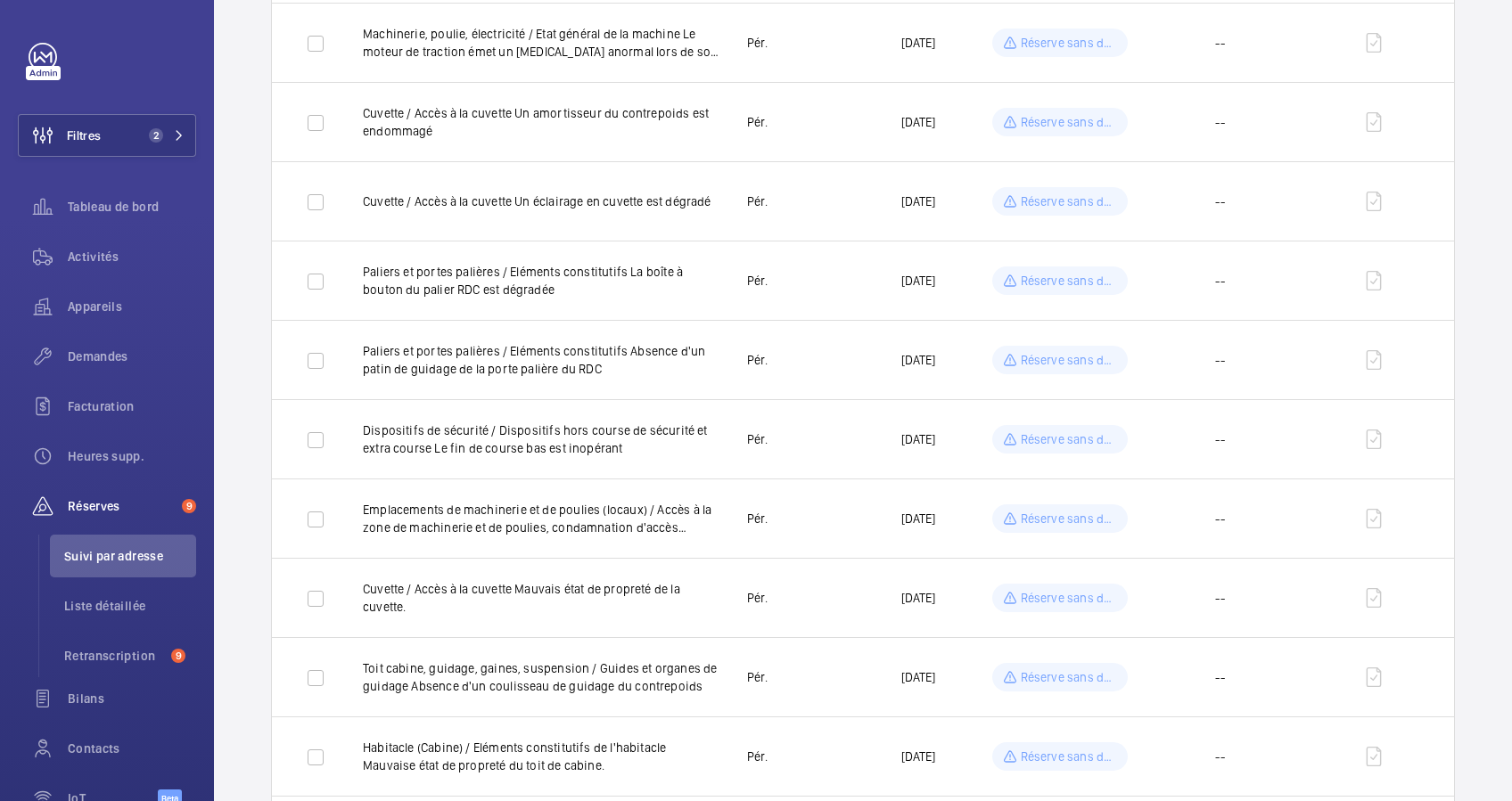
click at [697, 442] on p "Dispositifs de sécurité / Dispositifs hors course de sécurité et extra course L…" at bounding box center [540, 440] width 356 height 36
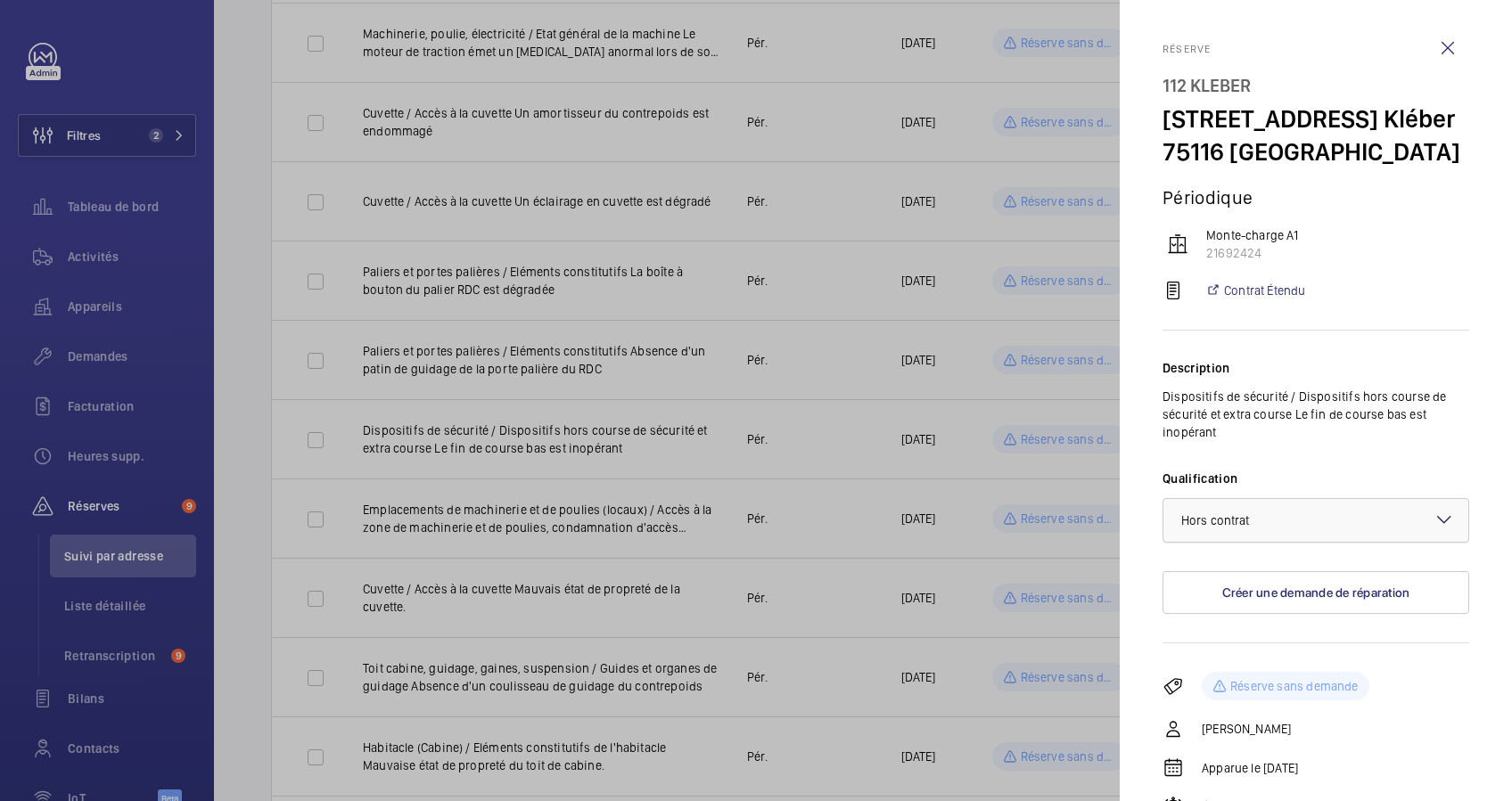
click at [1380, 513] on div at bounding box center [1315, 520] width 305 height 42
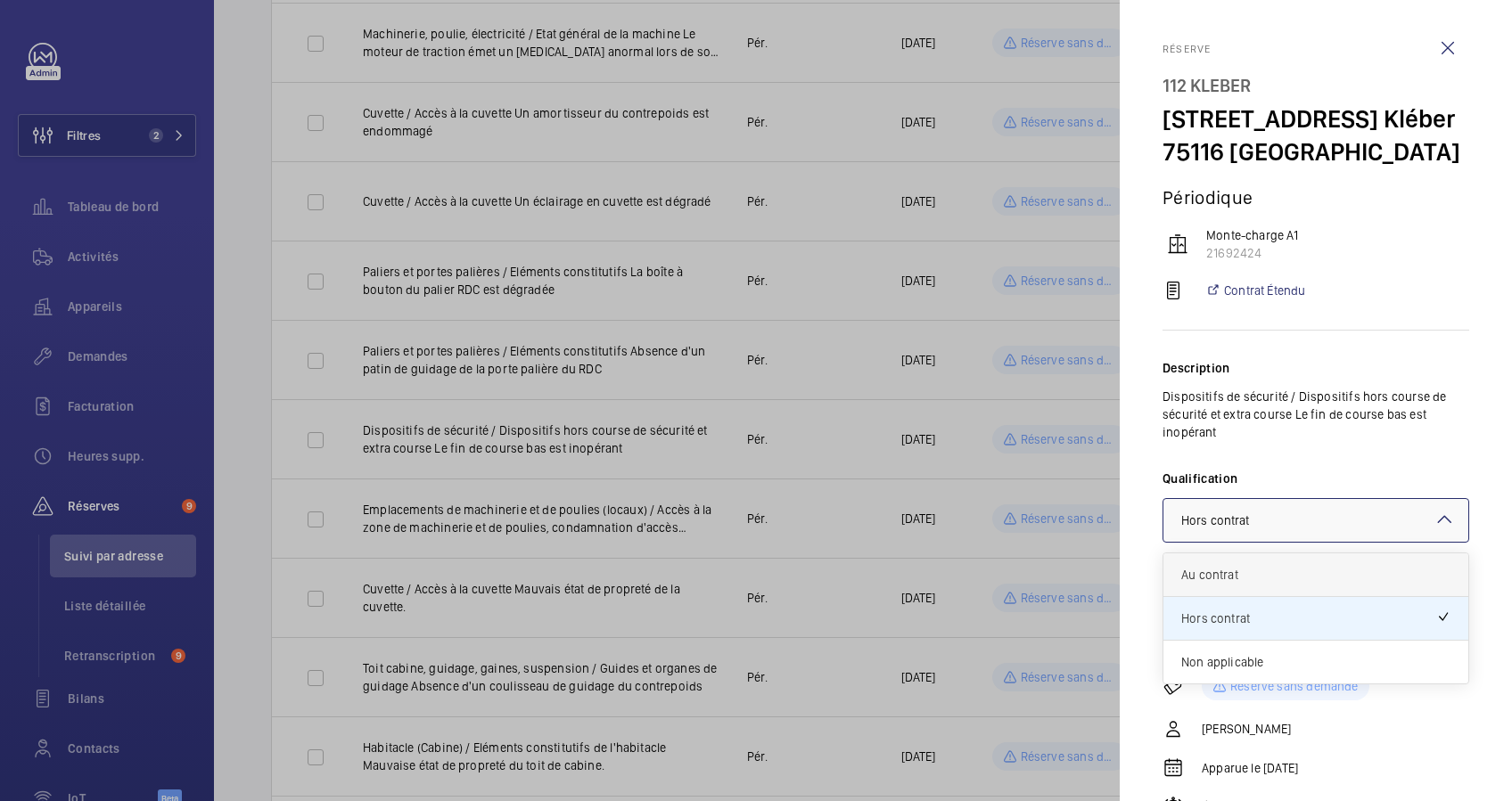
click at [1261, 574] on span "Au contrat" at bounding box center [1315, 575] width 270 height 18
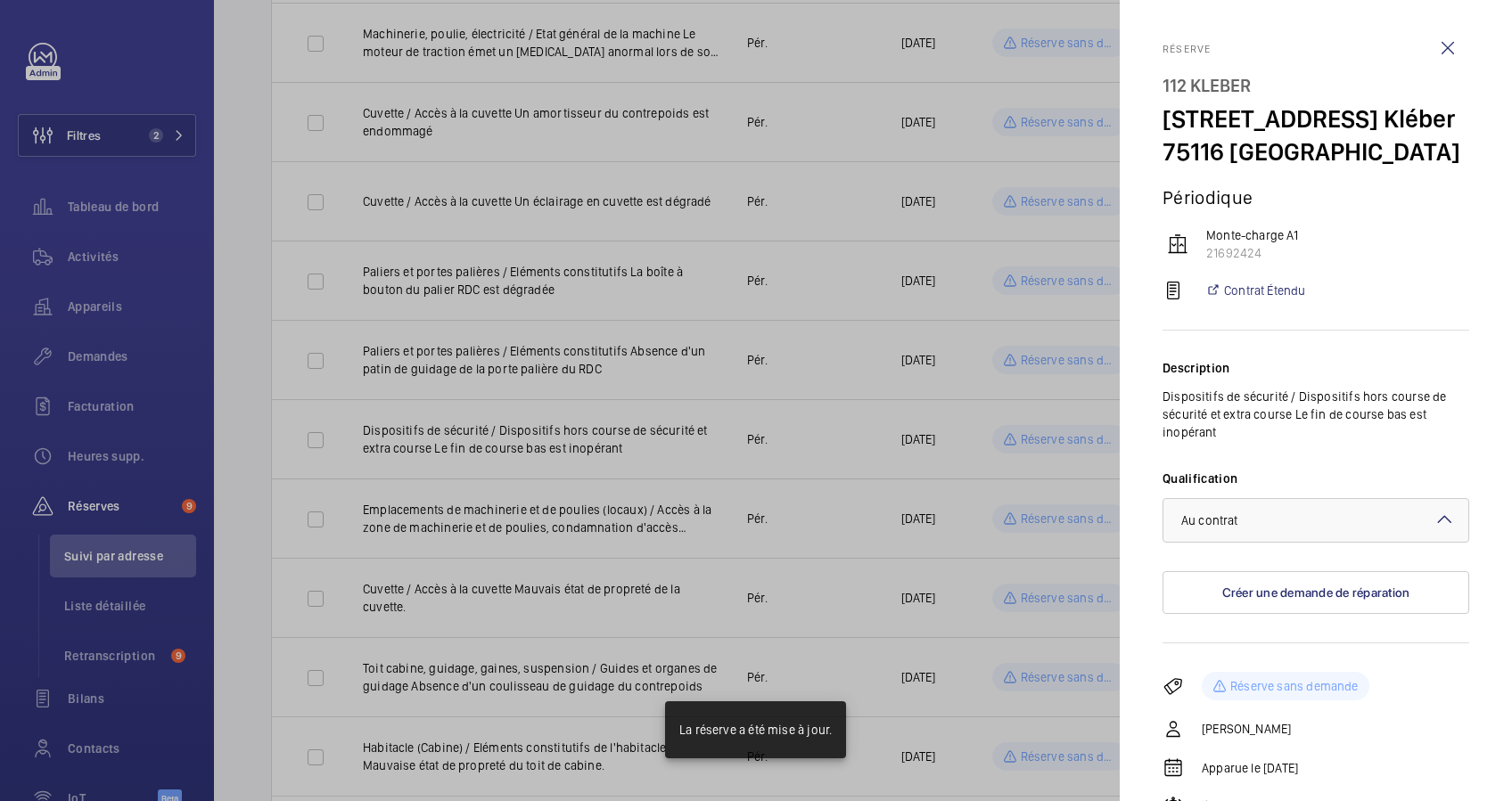
click at [714, 442] on div at bounding box center [756, 400] width 1512 height 801
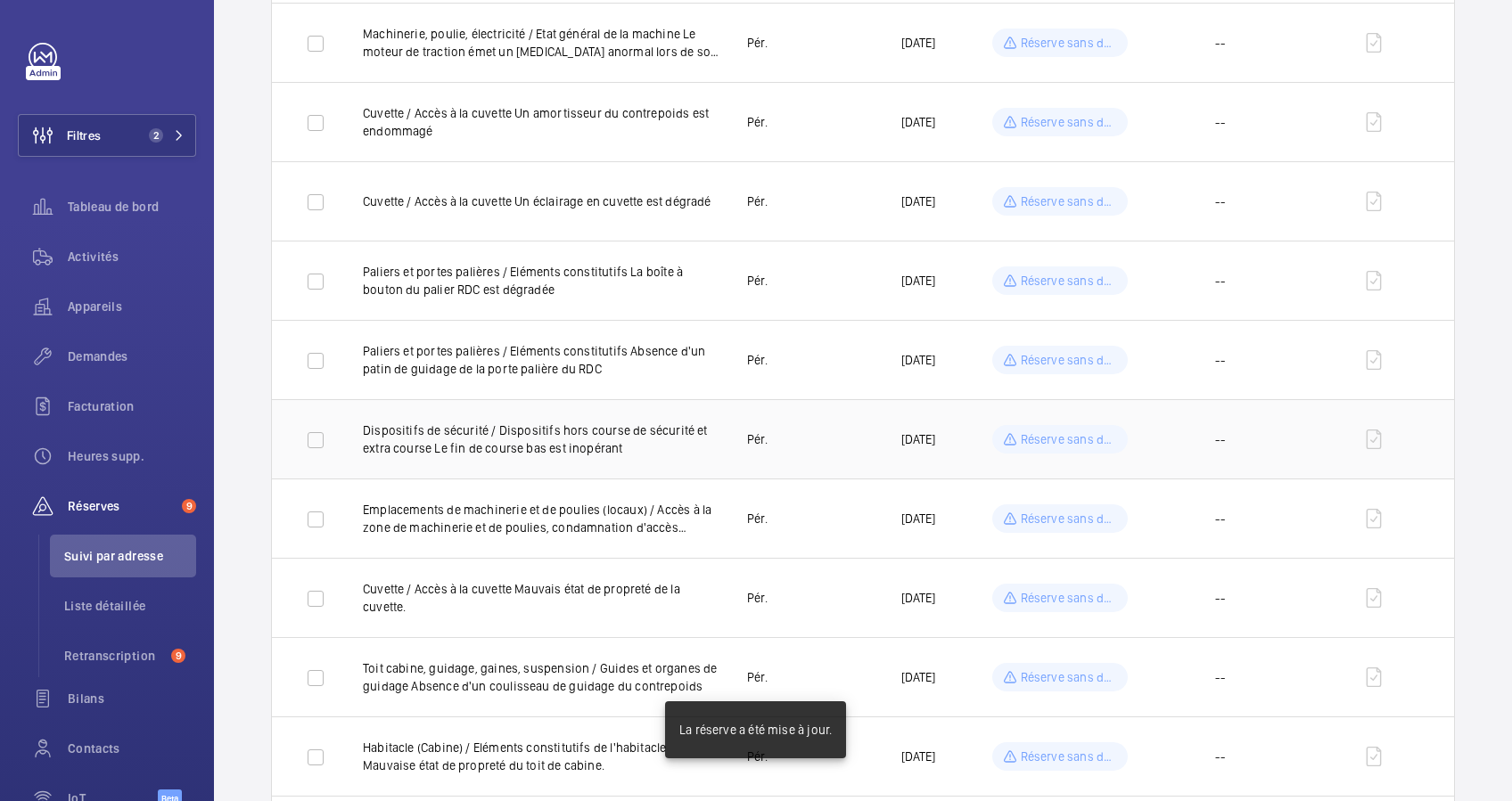
click at [697, 435] on p "Dispositifs de sécurité / Dispositifs hors course de sécurité et extra course L…" at bounding box center [540, 440] width 356 height 36
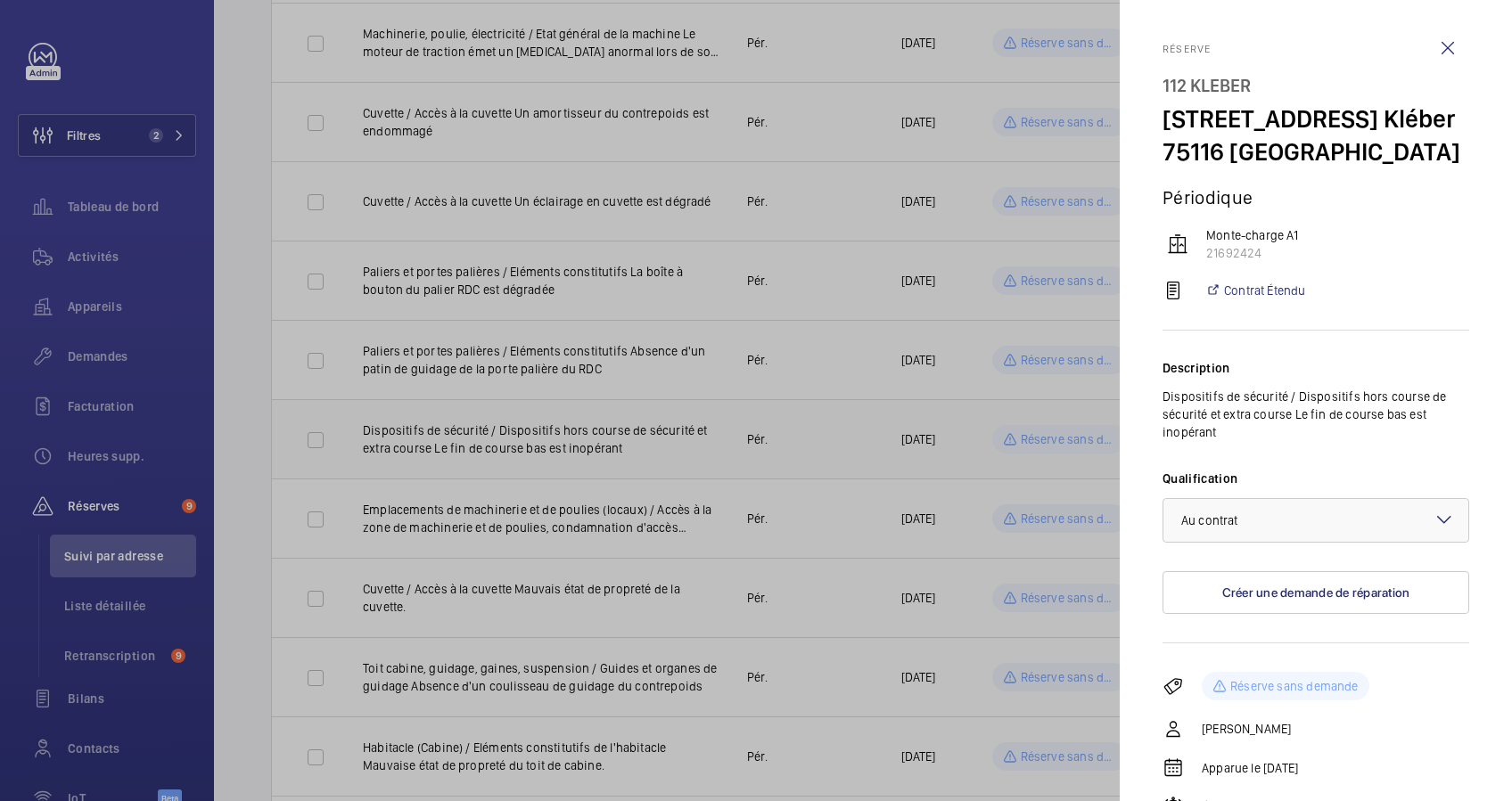
click at [697, 435] on div at bounding box center [756, 400] width 1512 height 801
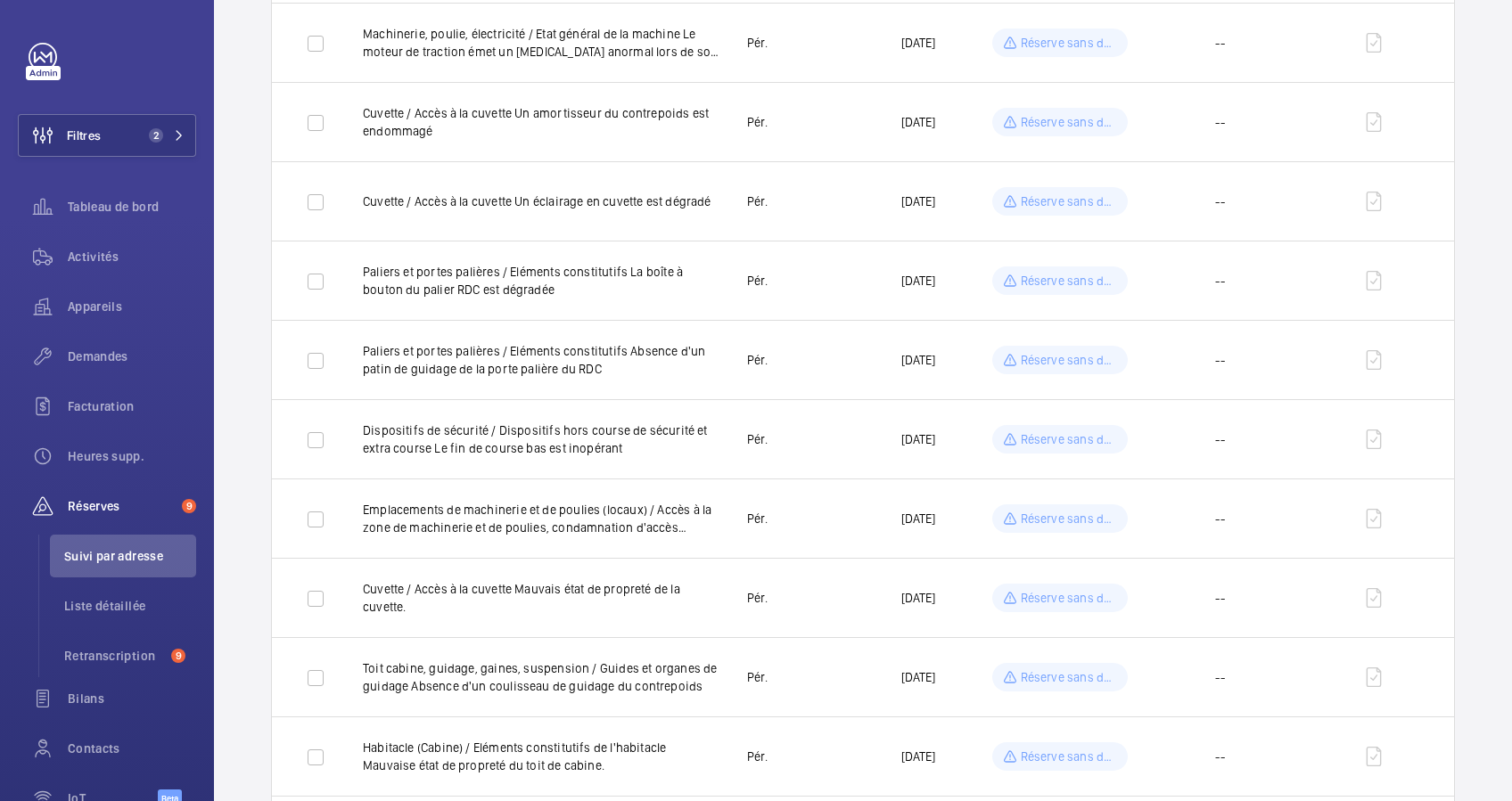
click at [719, 507] on td "Pér." at bounding box center [795, 519] width 153 height 79
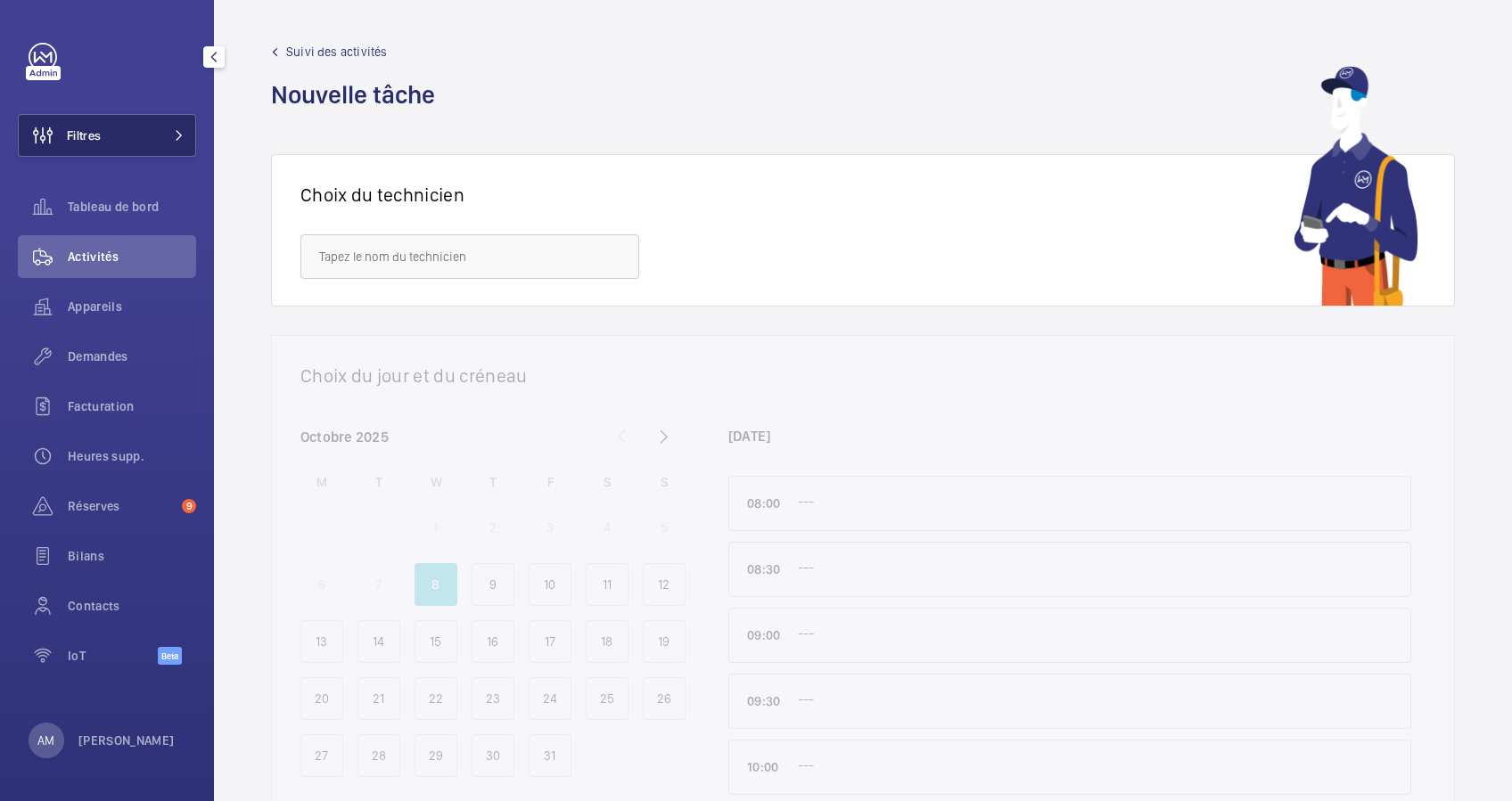
click at [142, 143] on button "Filtres" at bounding box center [107, 135] width 179 height 42
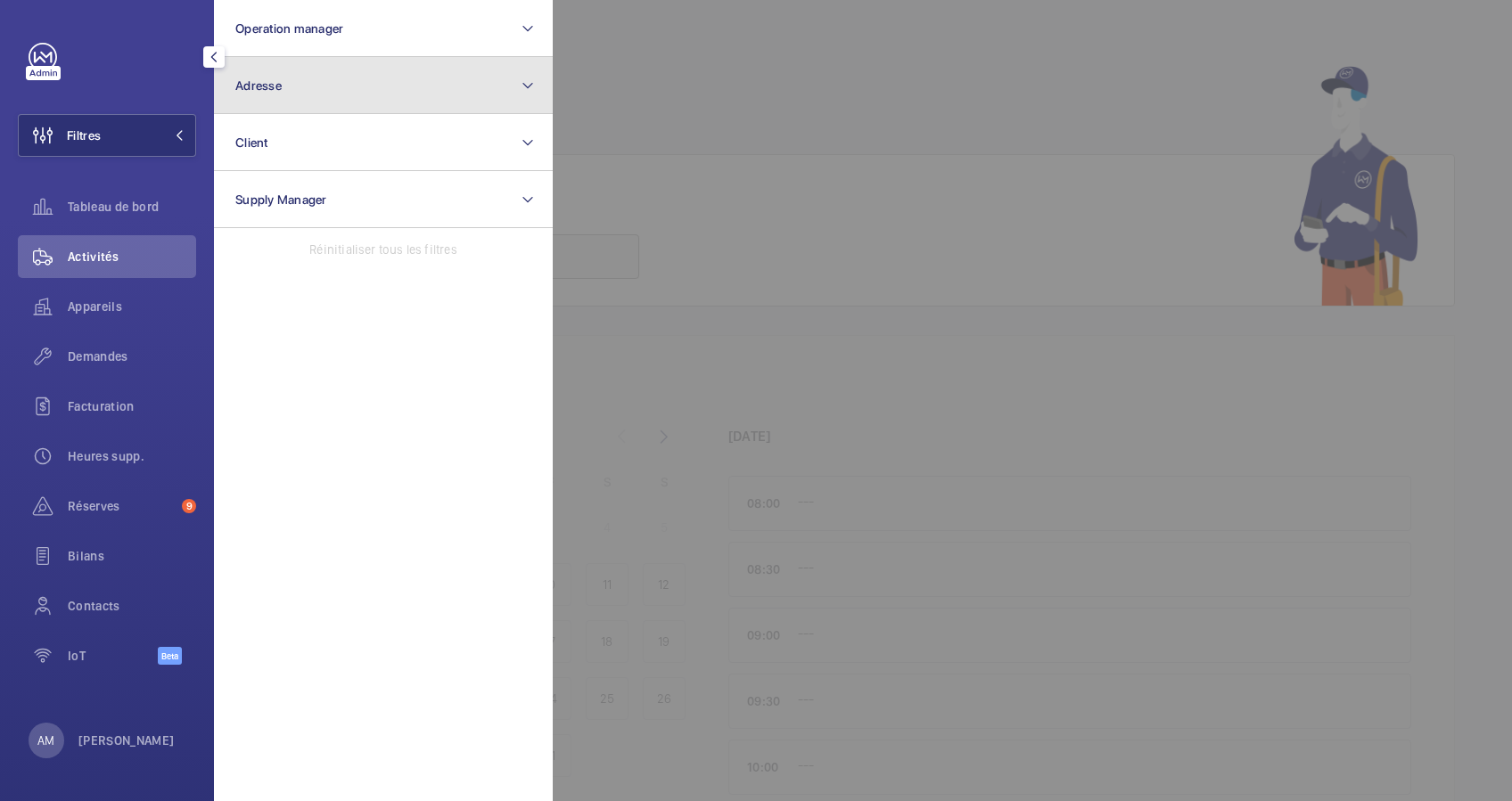
click at [271, 84] on span "Adresse" at bounding box center [258, 85] width 46 height 14
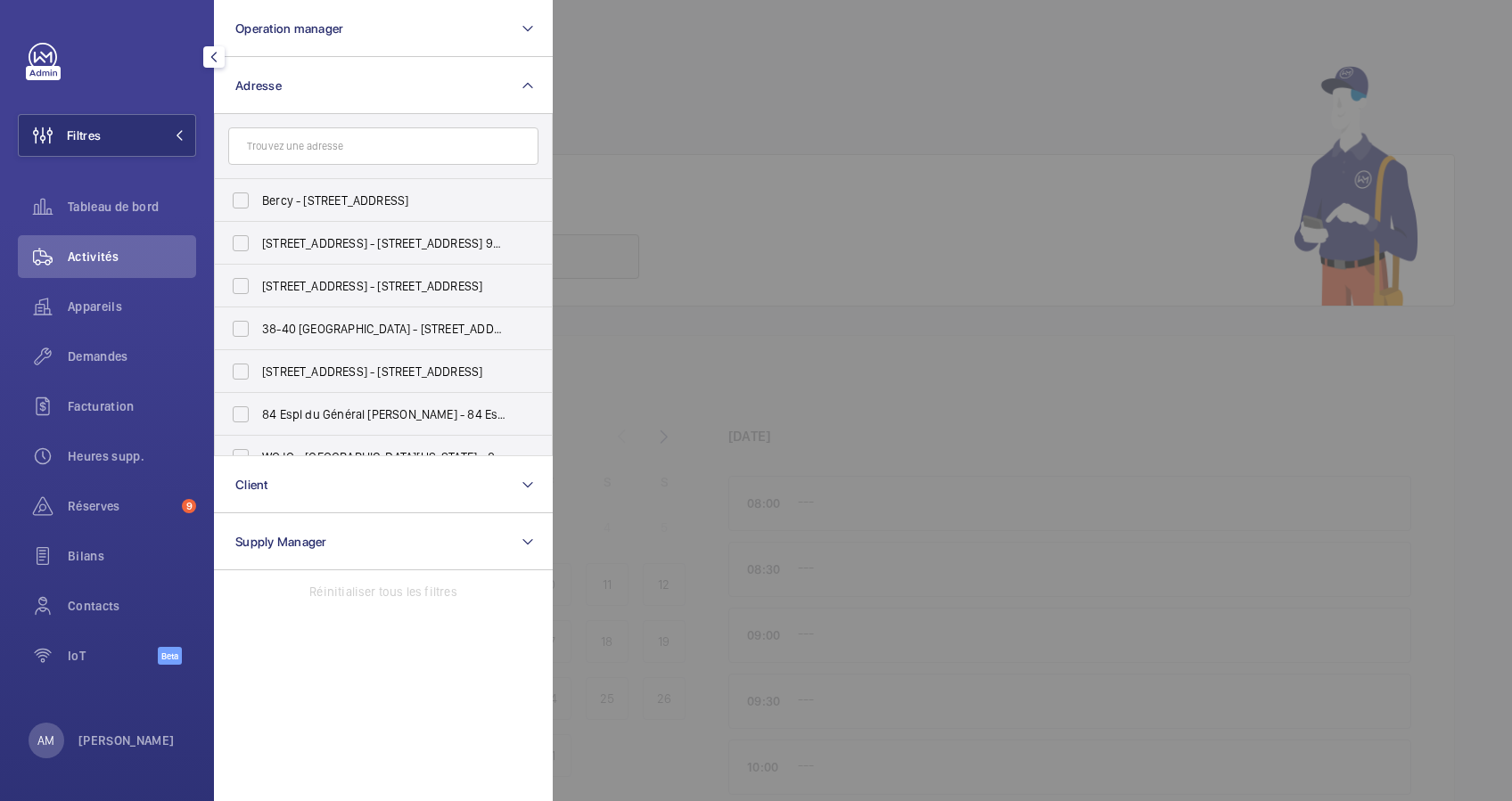
click at [116, 47] on div at bounding box center [113, 56] width 168 height 29
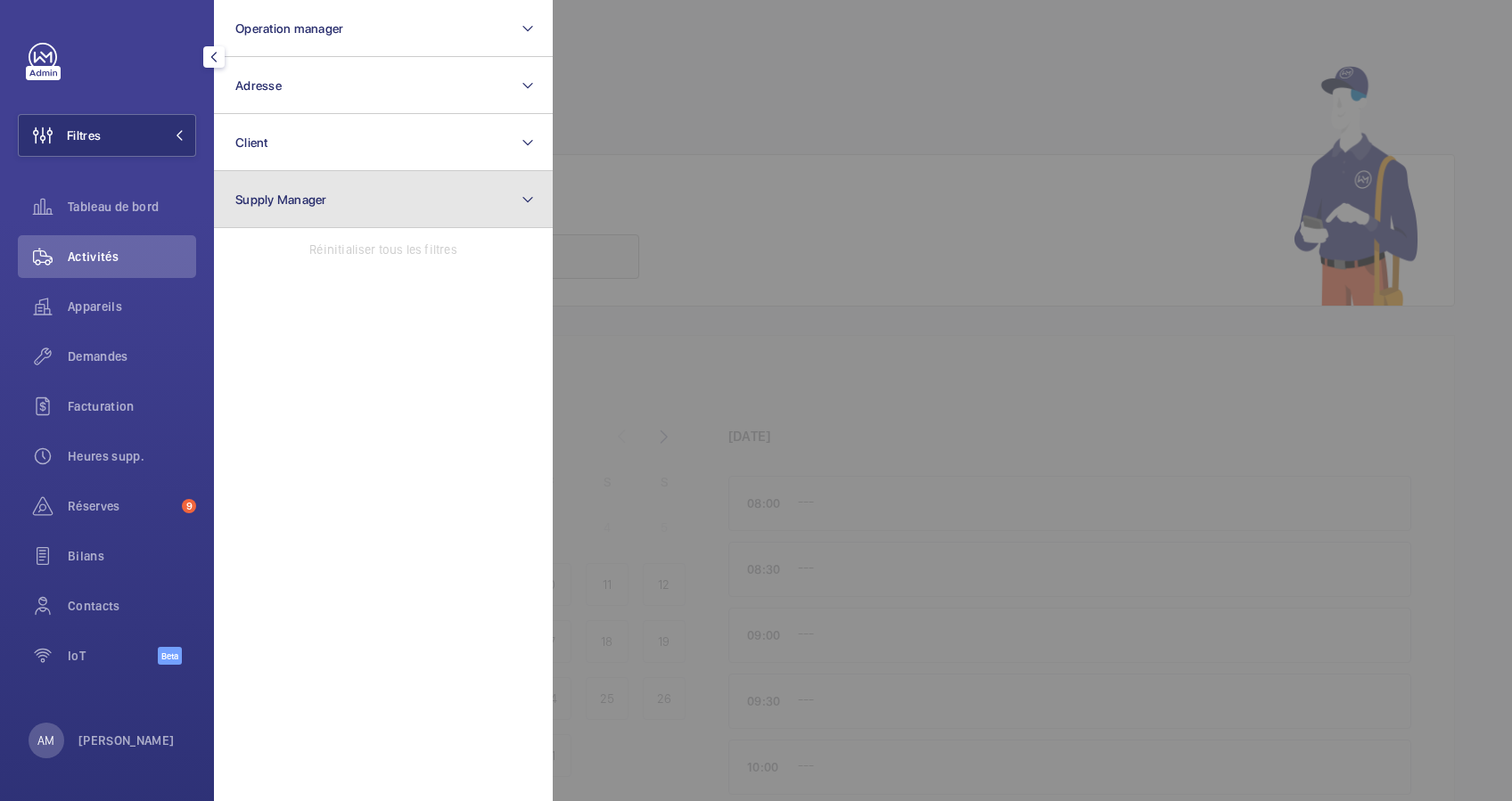
click at [344, 200] on button "Supply Manager" at bounding box center [383, 200] width 339 height 57
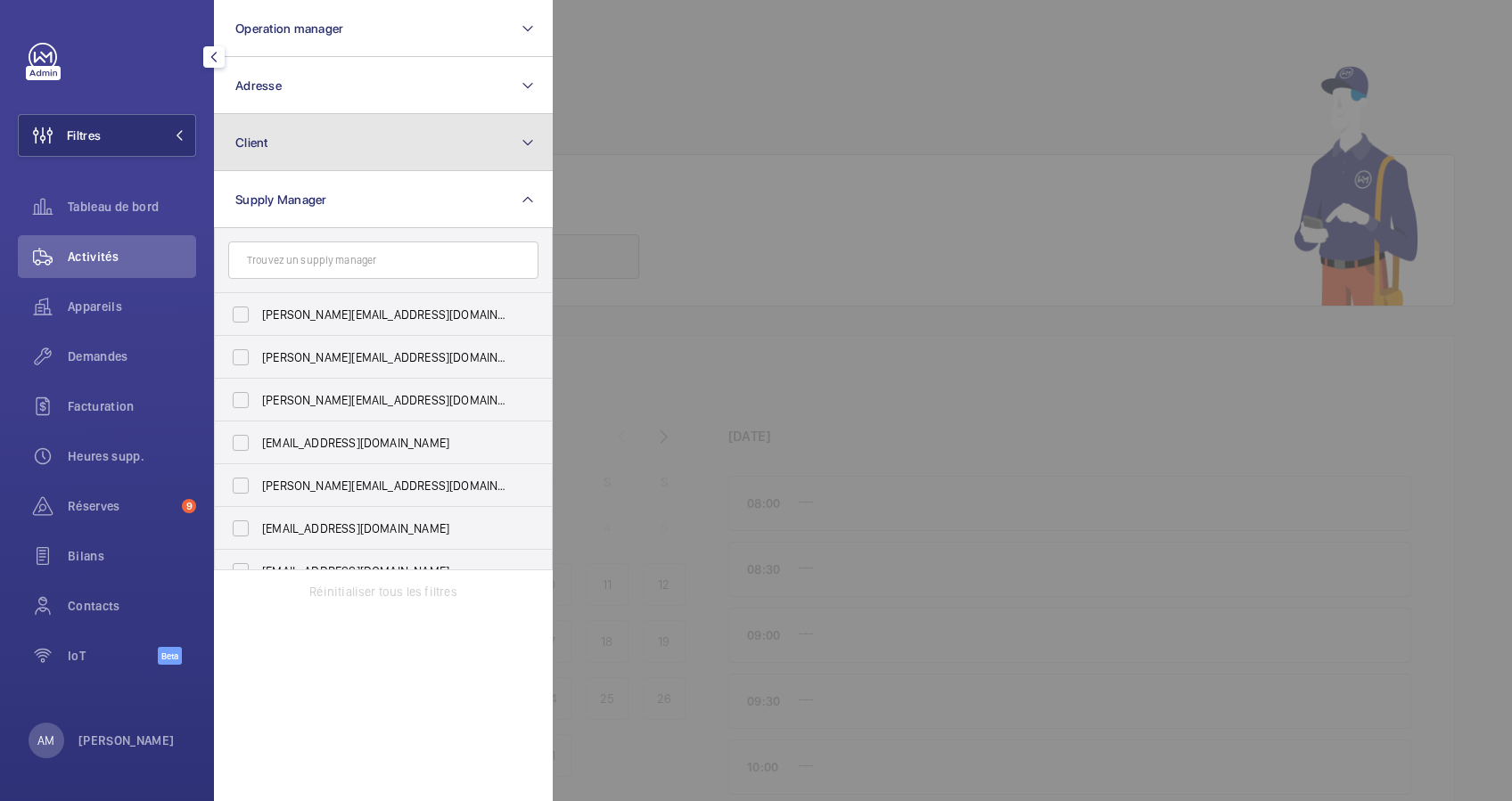
click at [349, 146] on button "Client" at bounding box center [383, 143] width 339 height 57
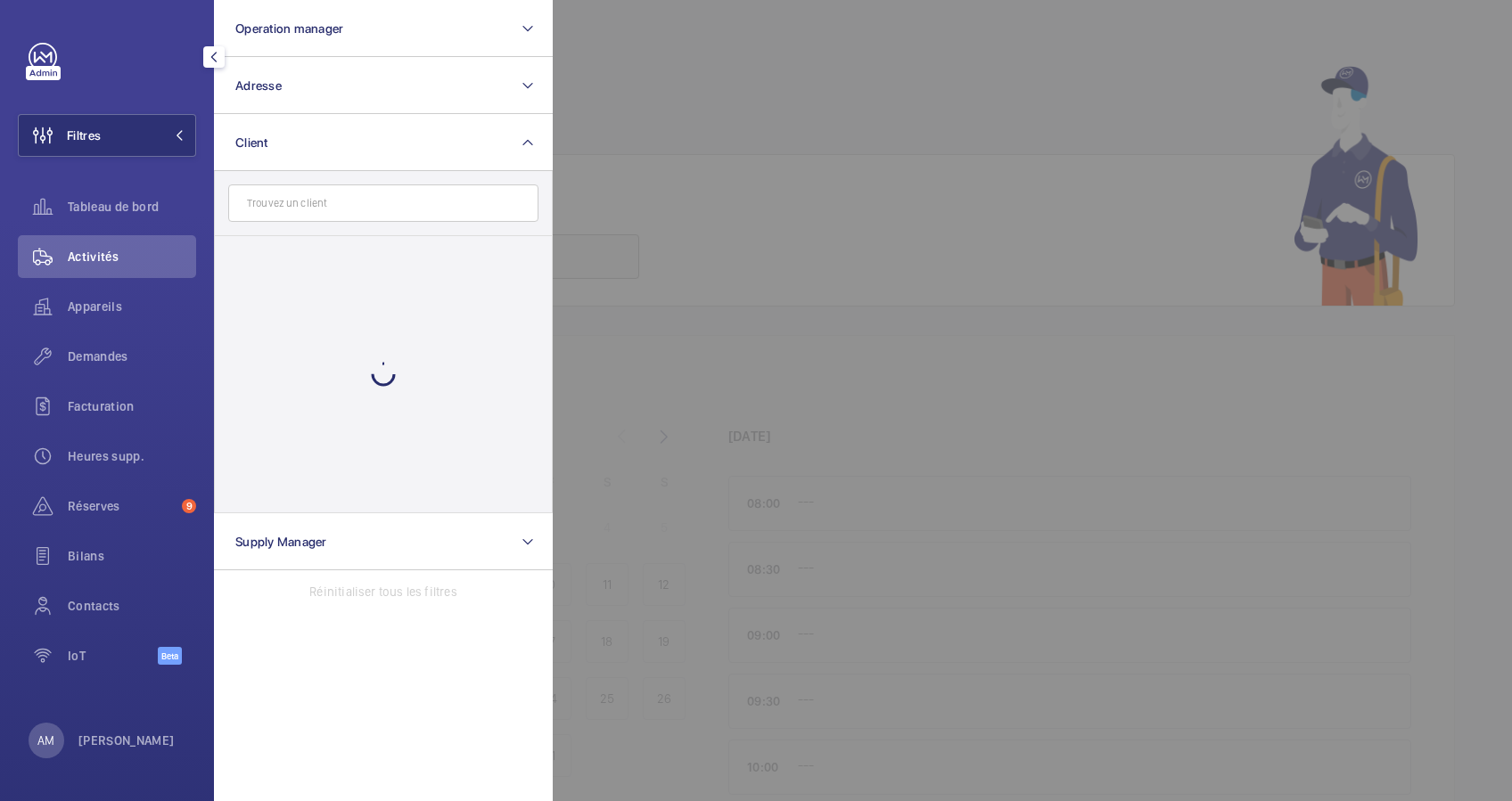
click at [350, 203] on input "text" at bounding box center [383, 203] width 310 height 38
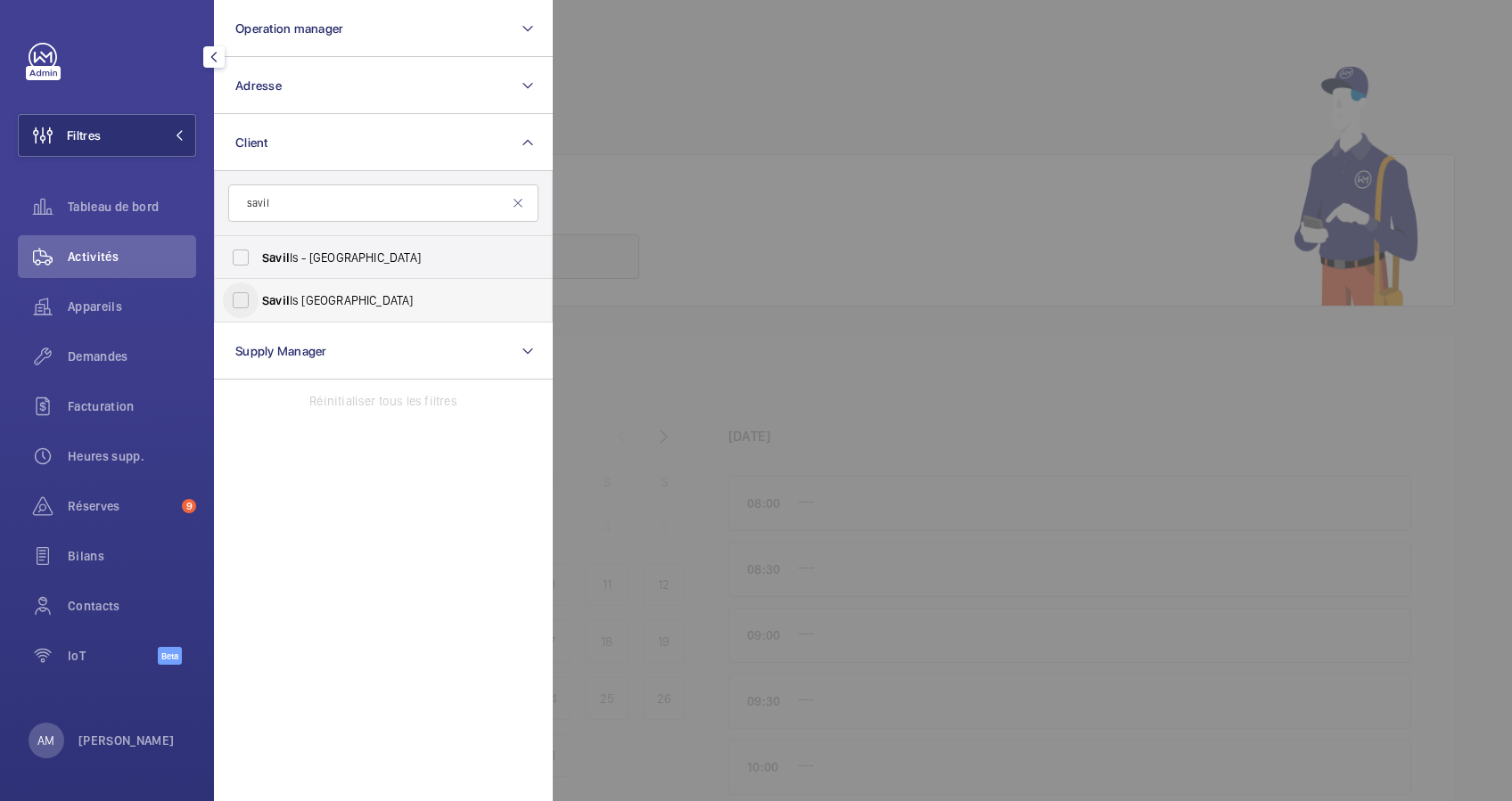
type input "savil"
click at [234, 289] on input "Savil ls France" at bounding box center [241, 300] width 36 height 36
checkbox input "true"
click at [110, 502] on span "Réserves" at bounding box center [121, 507] width 107 height 18
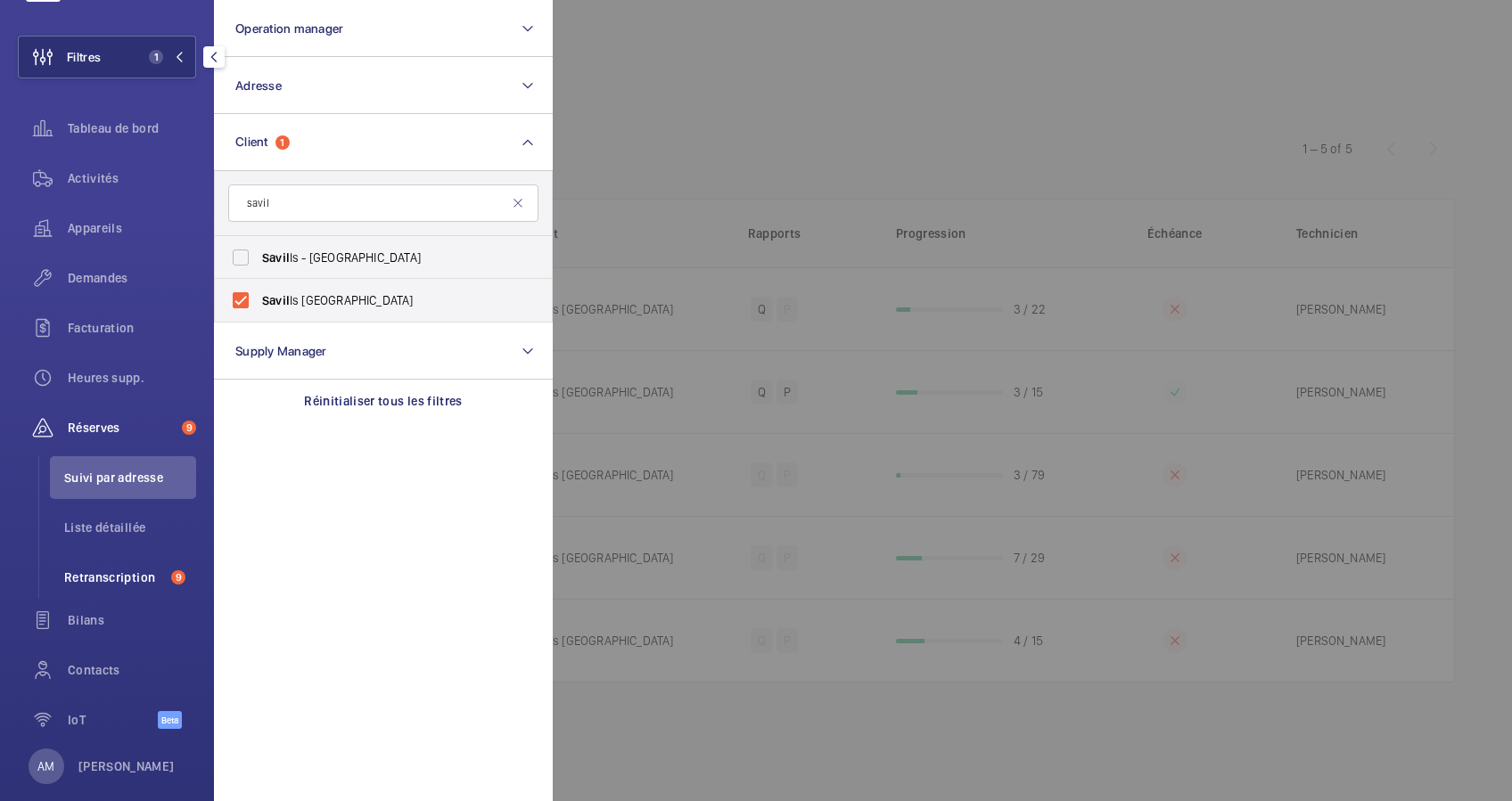
scroll to position [105, 0]
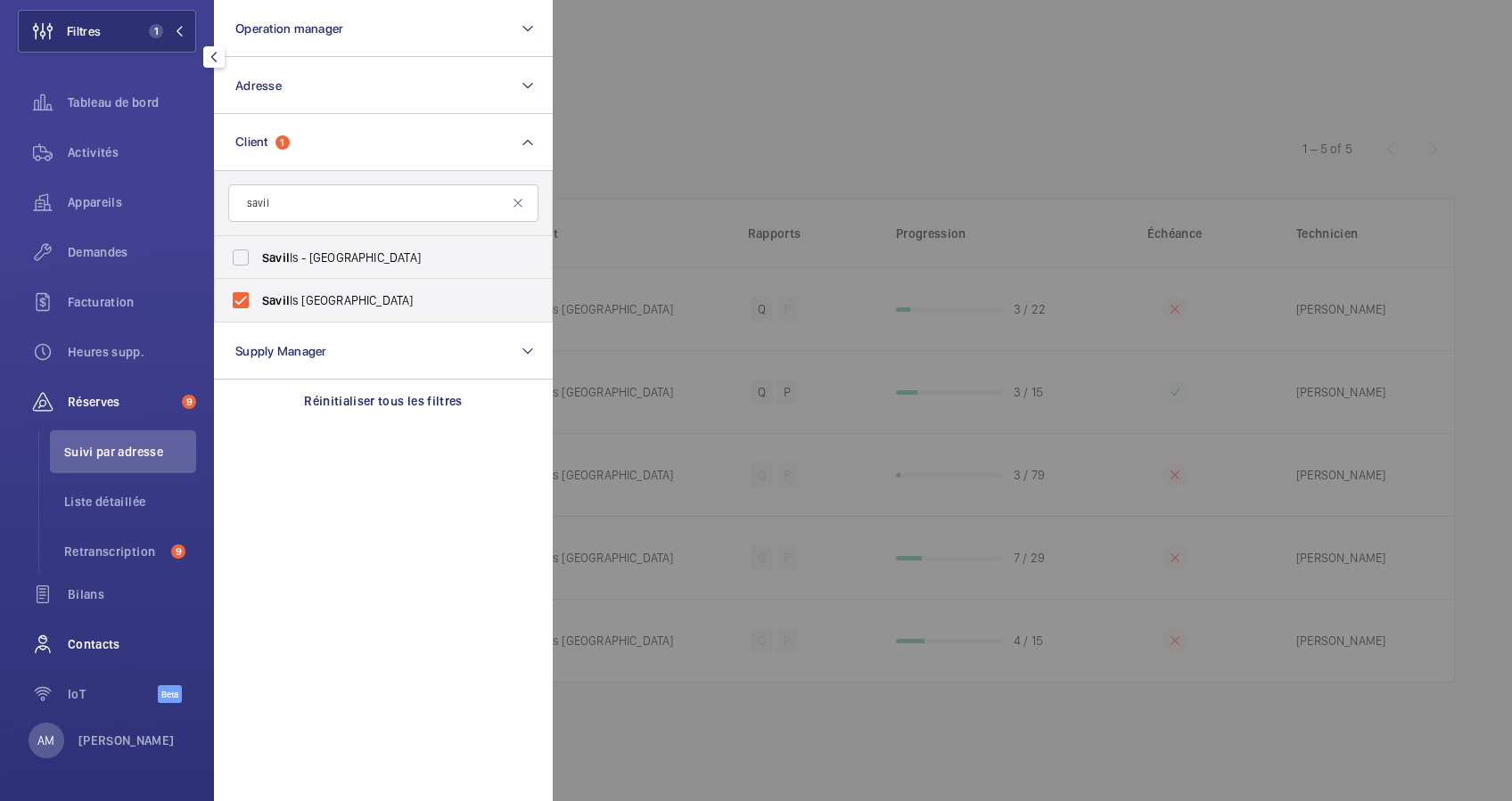
click at [93, 638] on span "Contacts" at bounding box center [132, 645] width 128 height 18
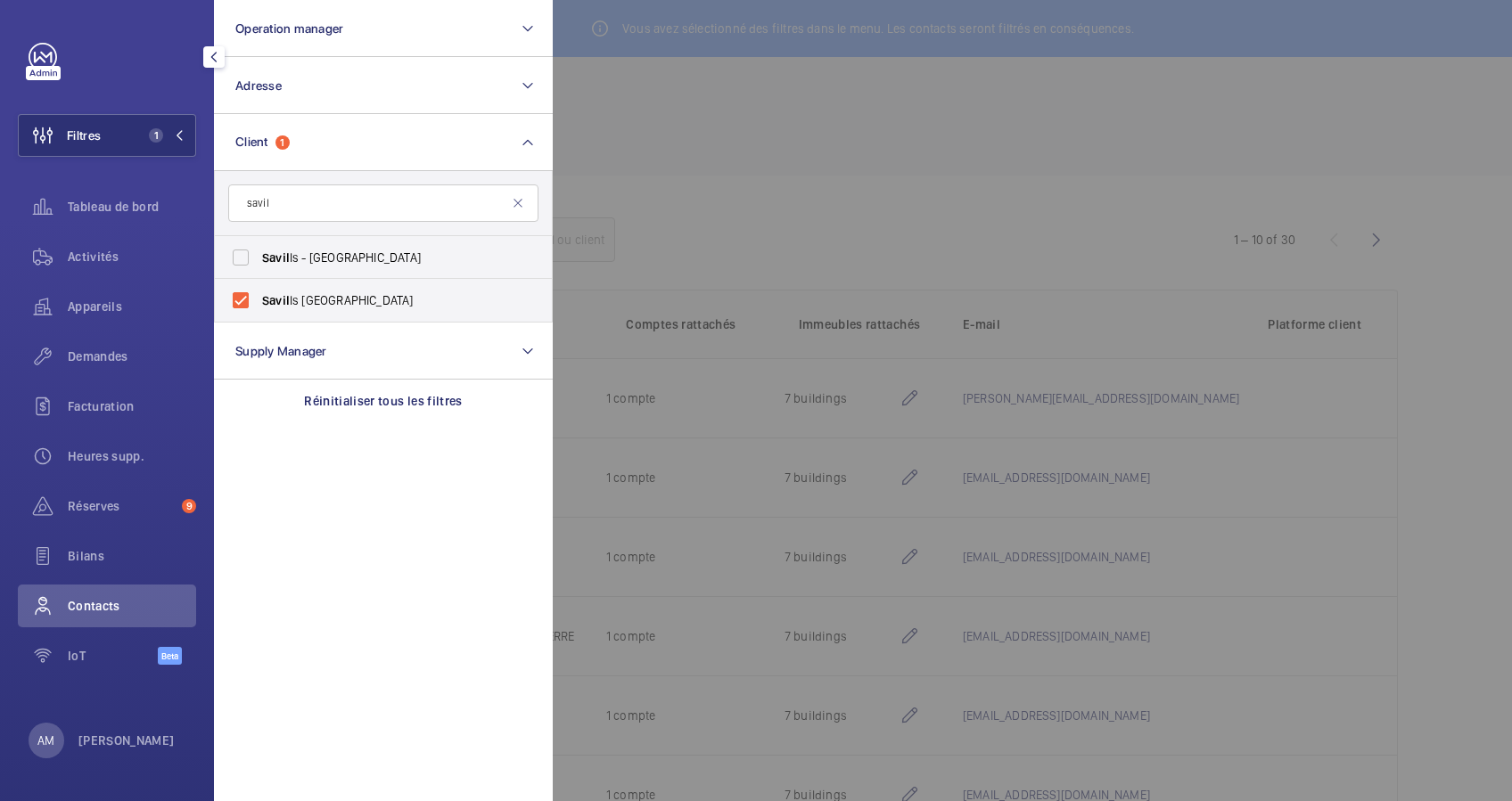
click at [793, 73] on div at bounding box center [1309, 400] width 1512 height 801
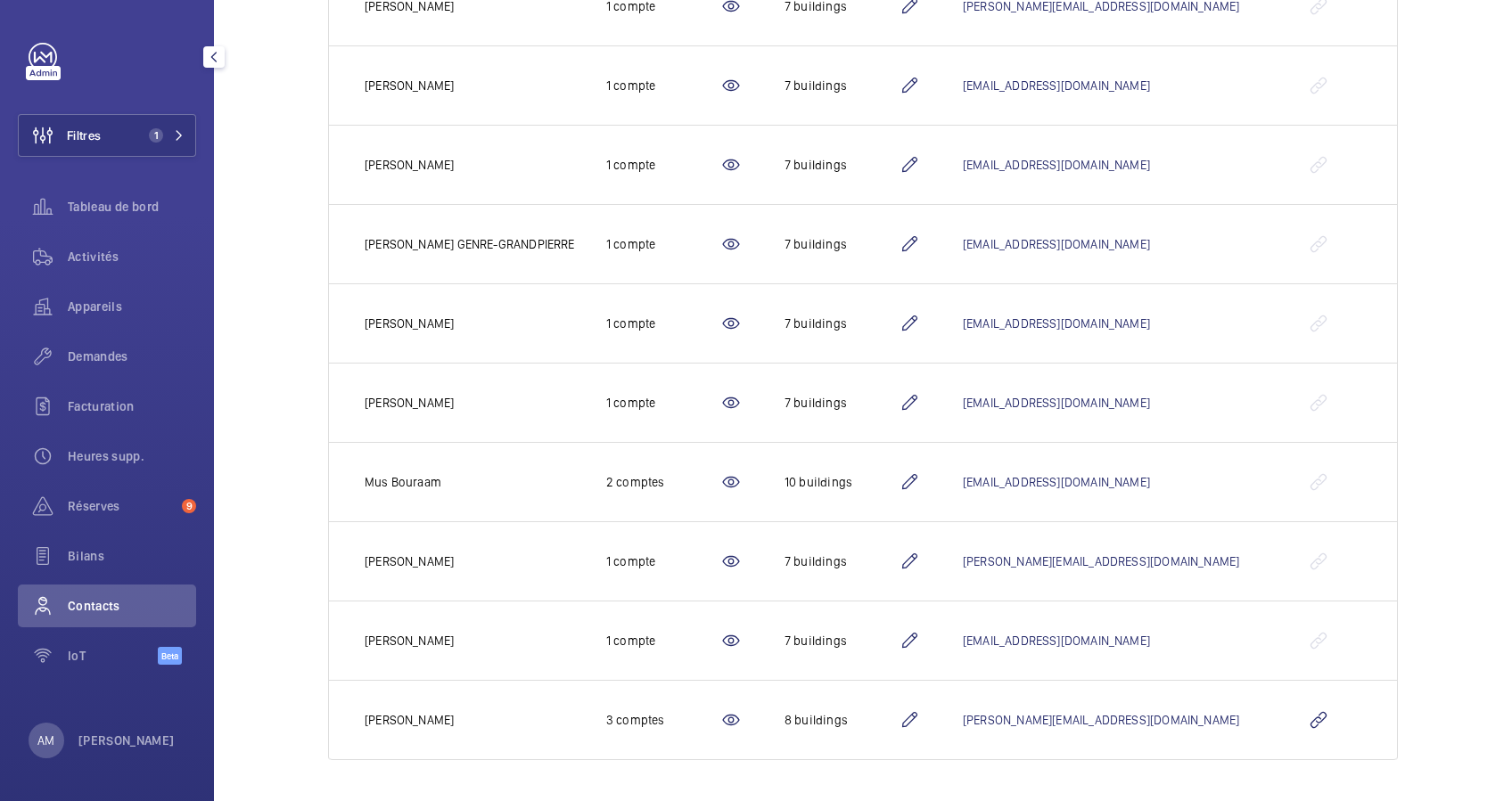
scroll to position [155, 0]
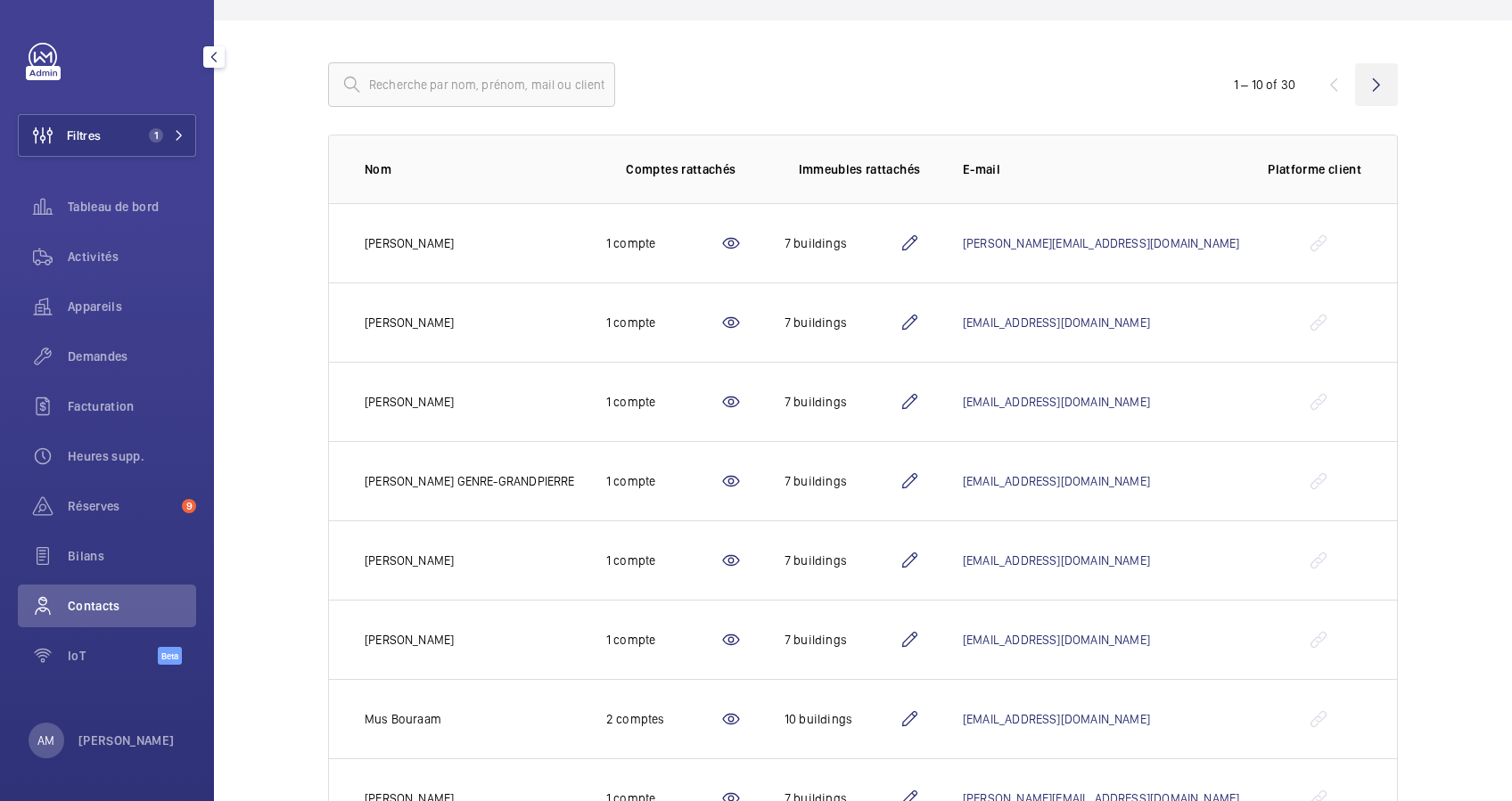
click at [1365, 78] on wm-front-icon-button at bounding box center [1376, 84] width 42 height 42
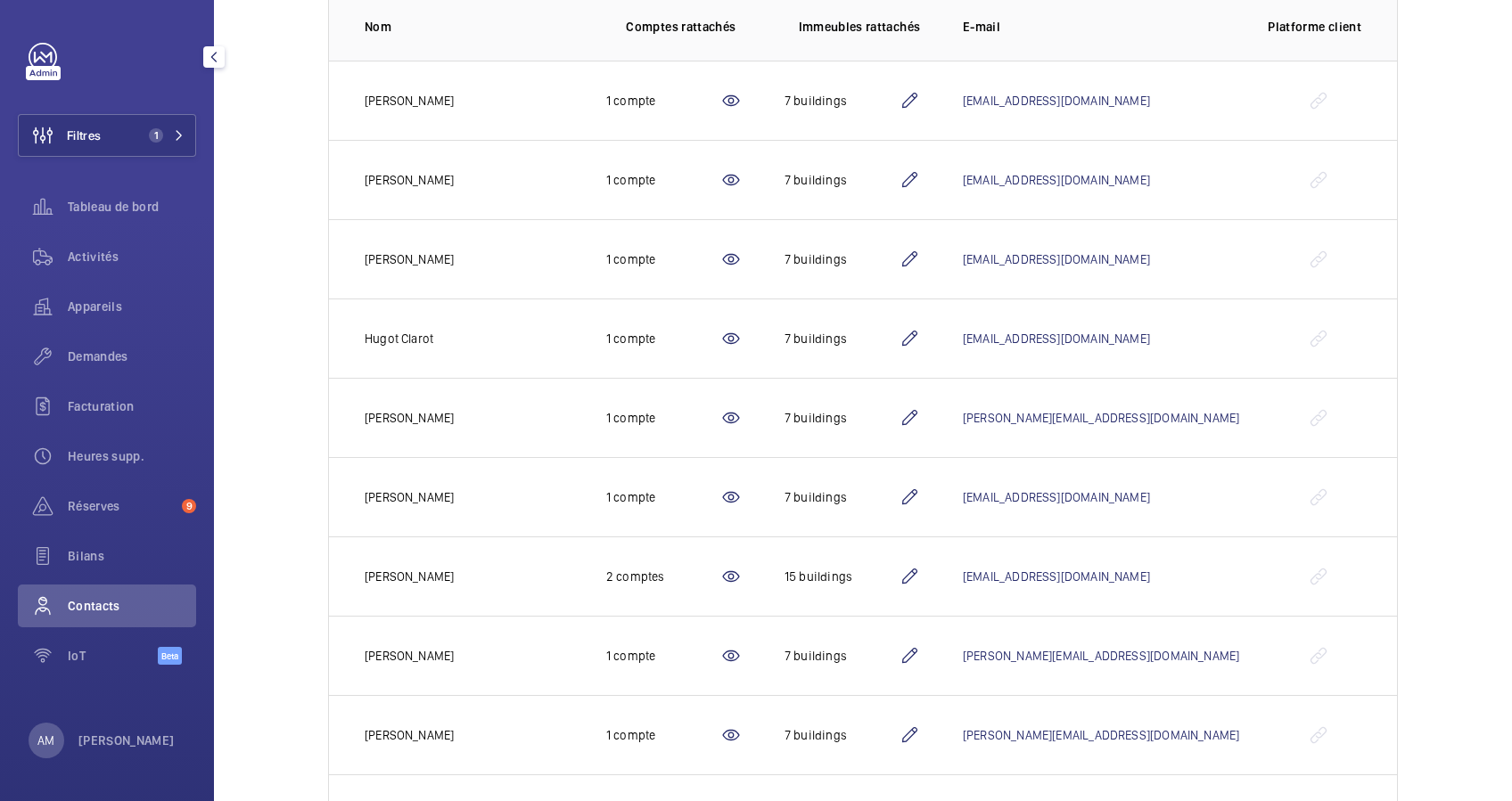
scroll to position [155, 0]
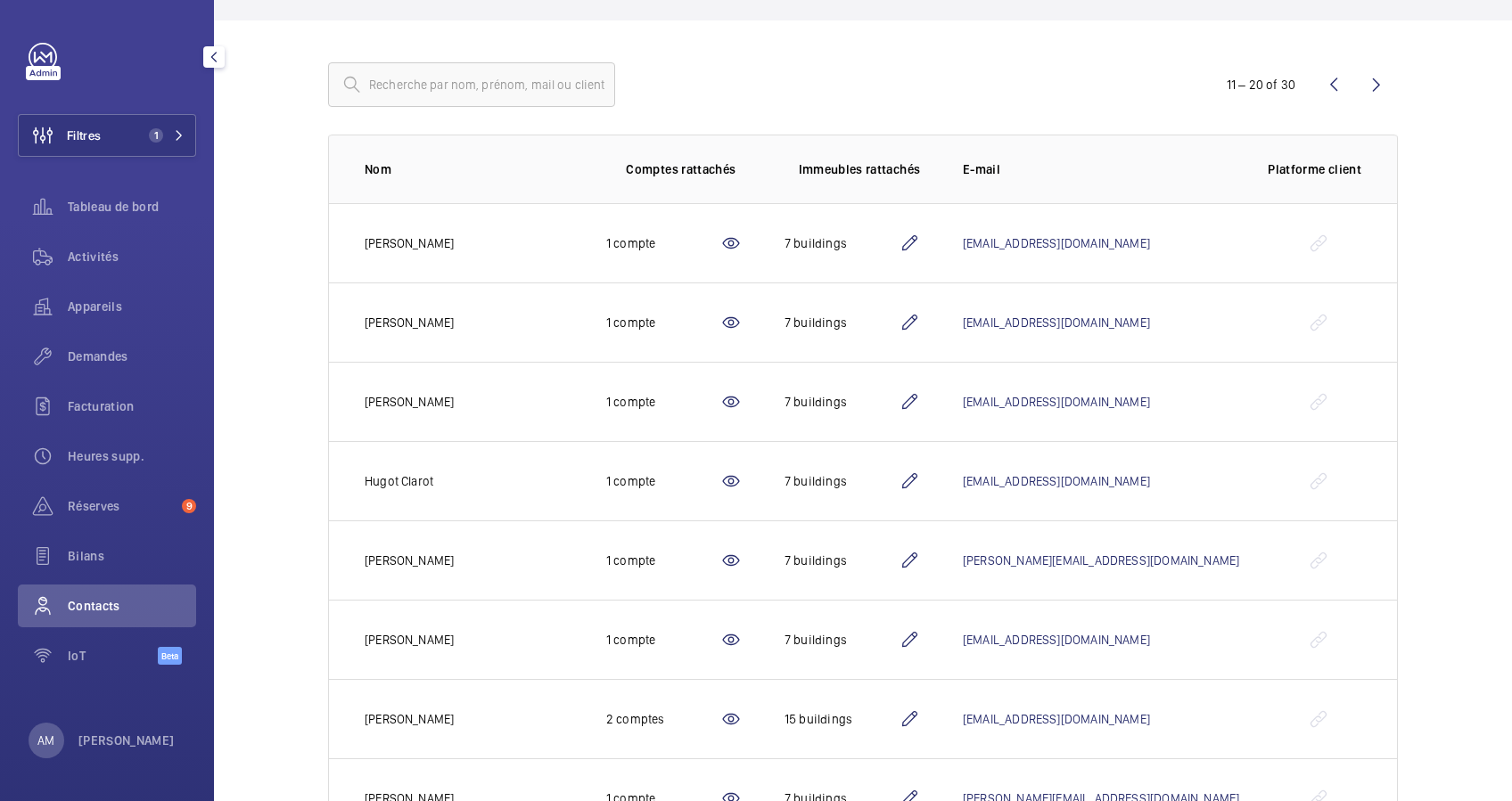
click at [1365, 84] on wm-front-icon-button at bounding box center [1376, 84] width 42 height 42
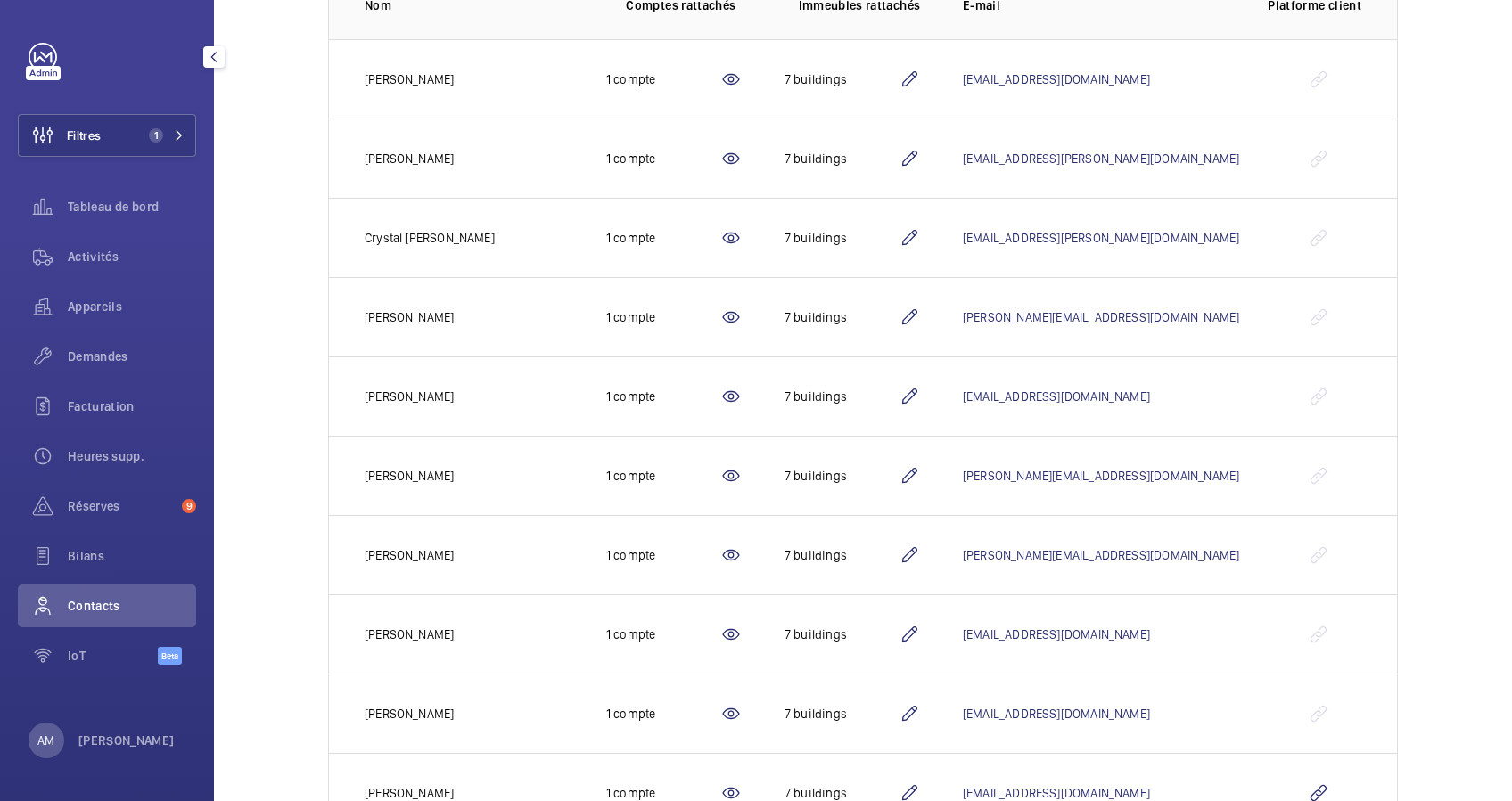
scroll to position [392, 0]
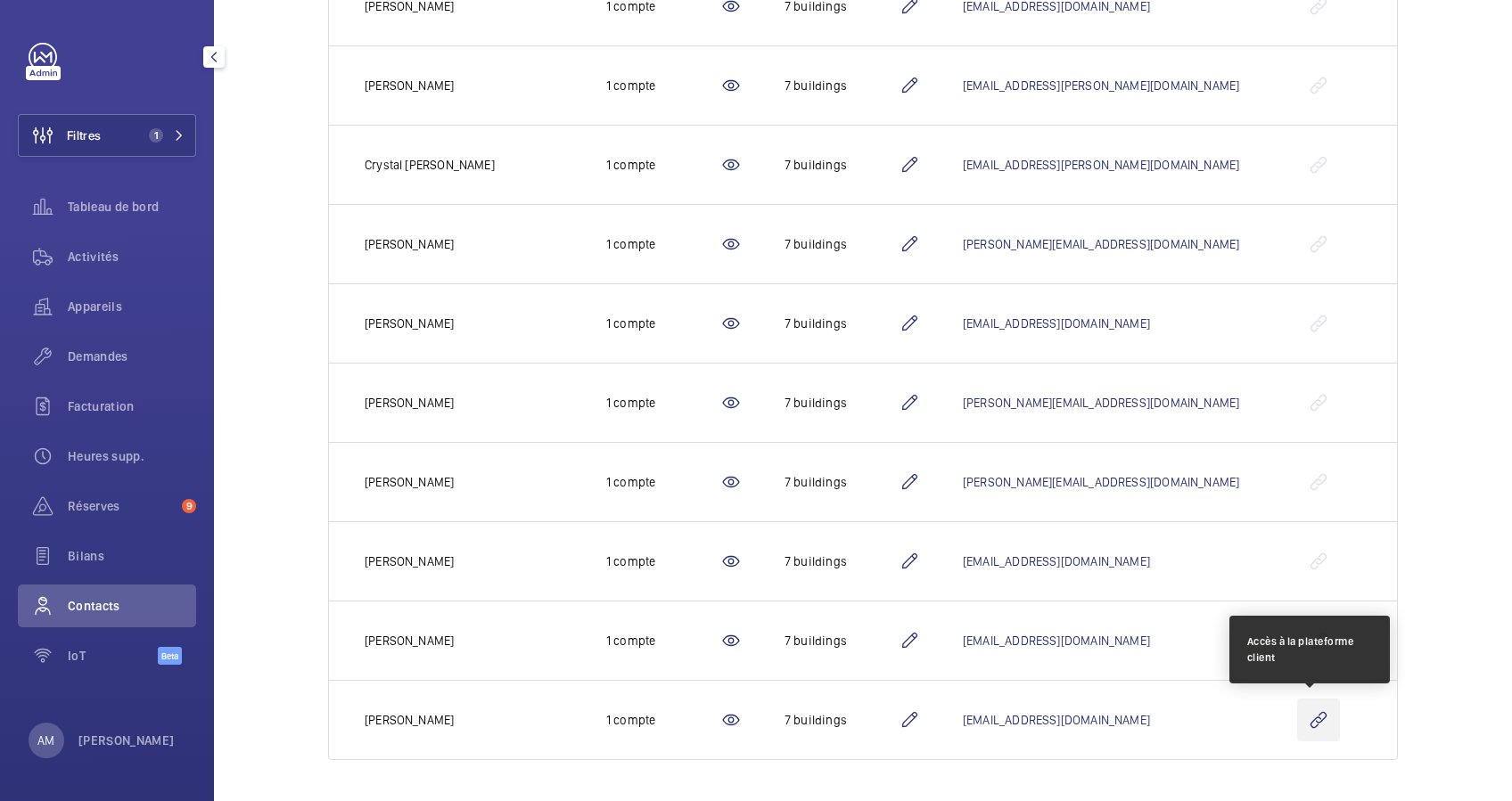
click at [1313, 719] on wm-front-icon-button at bounding box center [1317, 720] width 42 height 42
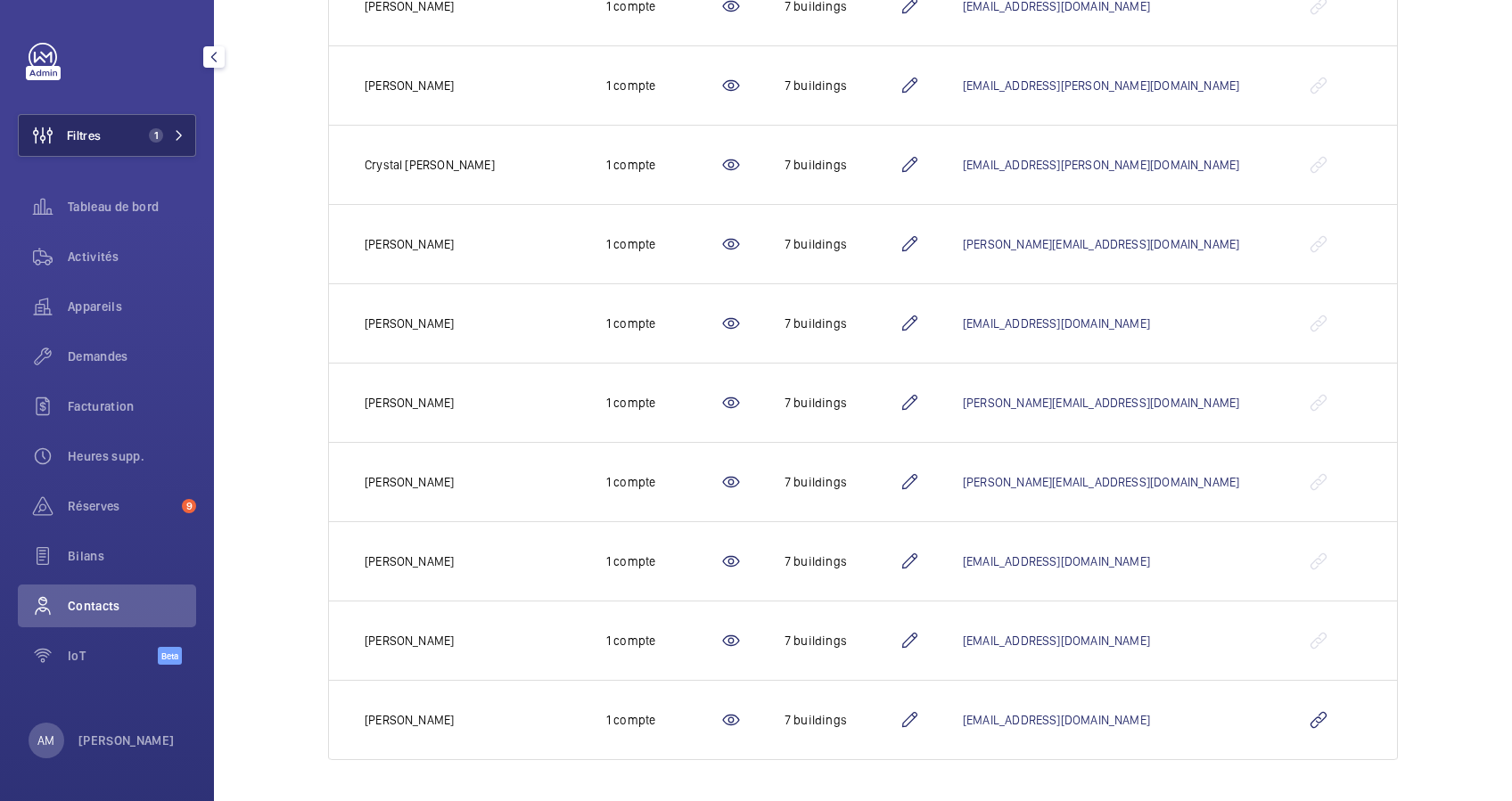
click at [179, 121] on button "Filtres 1" at bounding box center [107, 135] width 179 height 42
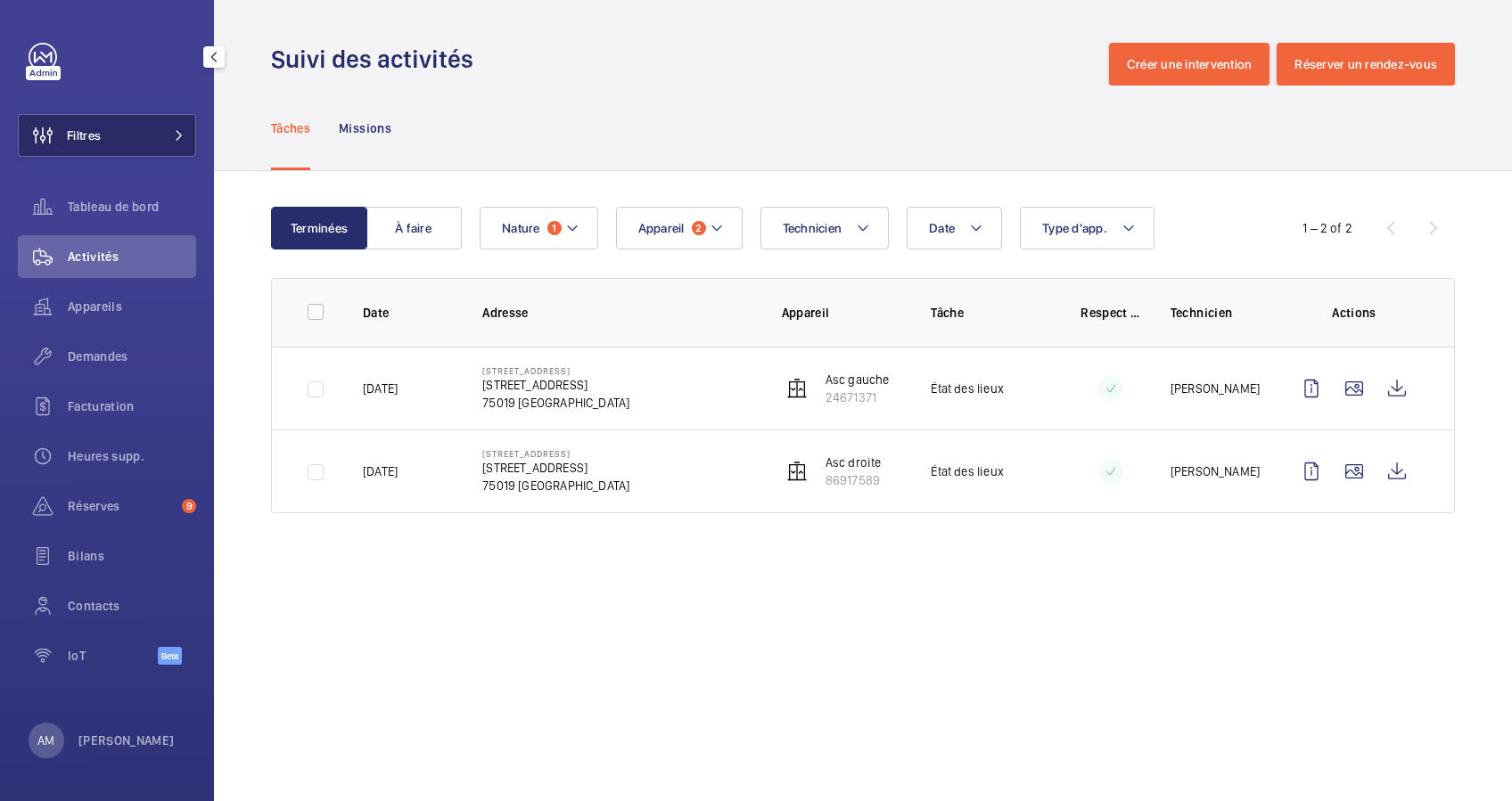
click at [170, 130] on span at bounding box center [174, 135] width 22 height 11
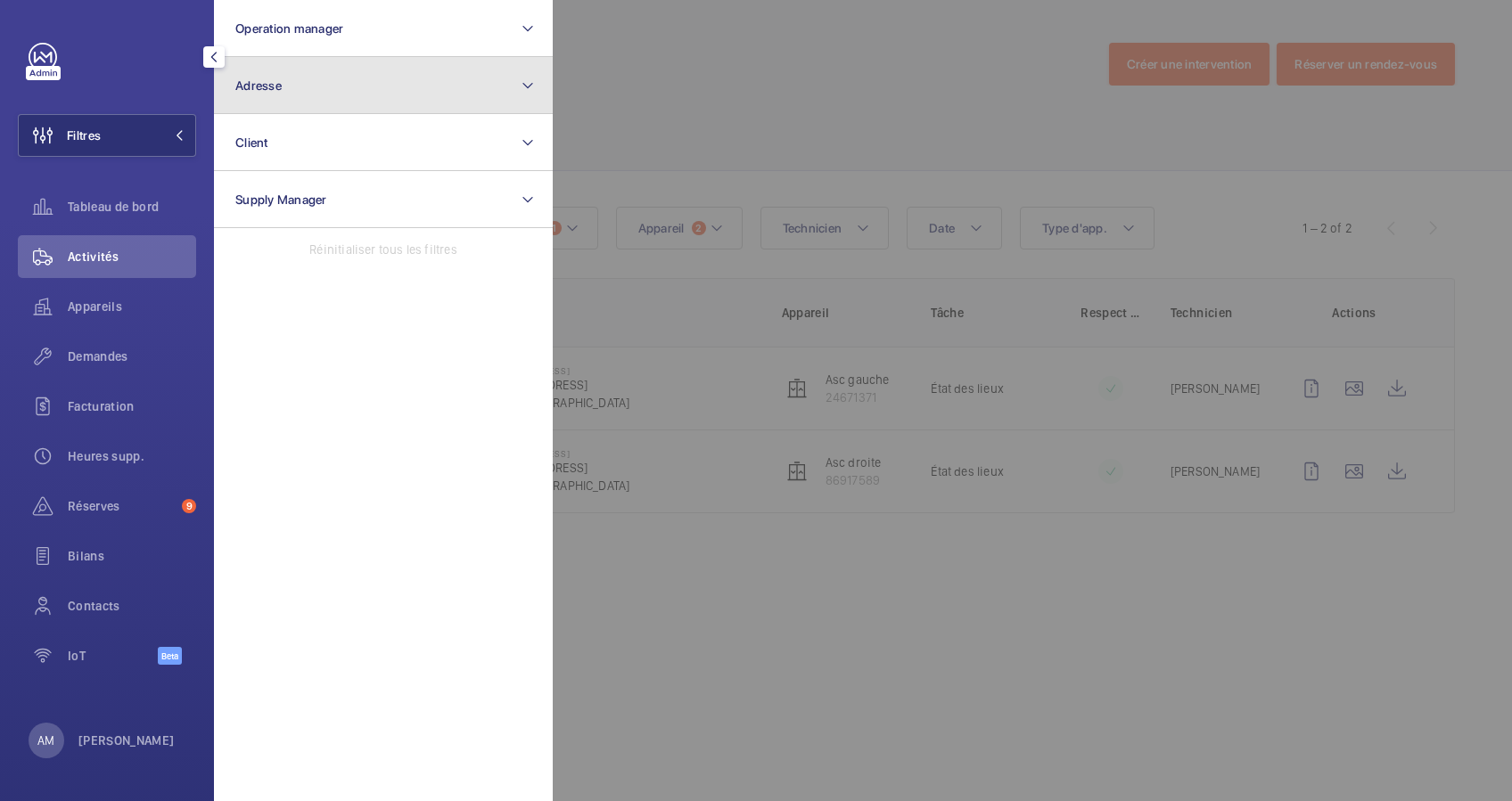
click at [421, 83] on button "Adresse" at bounding box center [383, 86] width 339 height 57
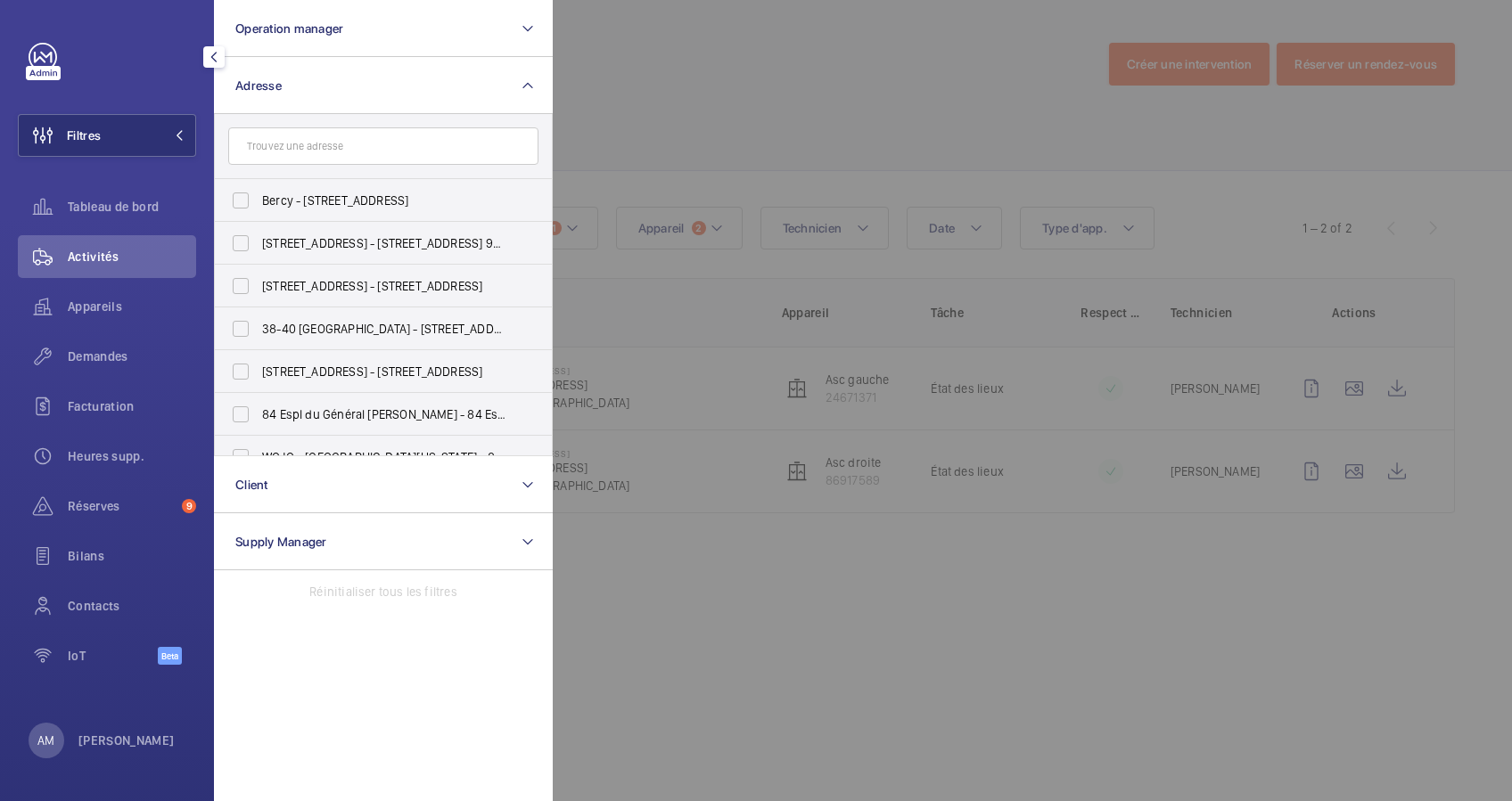
click at [396, 143] on input "text" at bounding box center [383, 146] width 310 height 38
type input "RASPAIL"
click at [285, 195] on span "Raspail" at bounding box center [297, 200] width 41 height 14
click at [259, 195] on input "59 Raspail - 59 Bd Raspail , PARIS 75006" at bounding box center [241, 200] width 36 height 36
checkbox input "true"
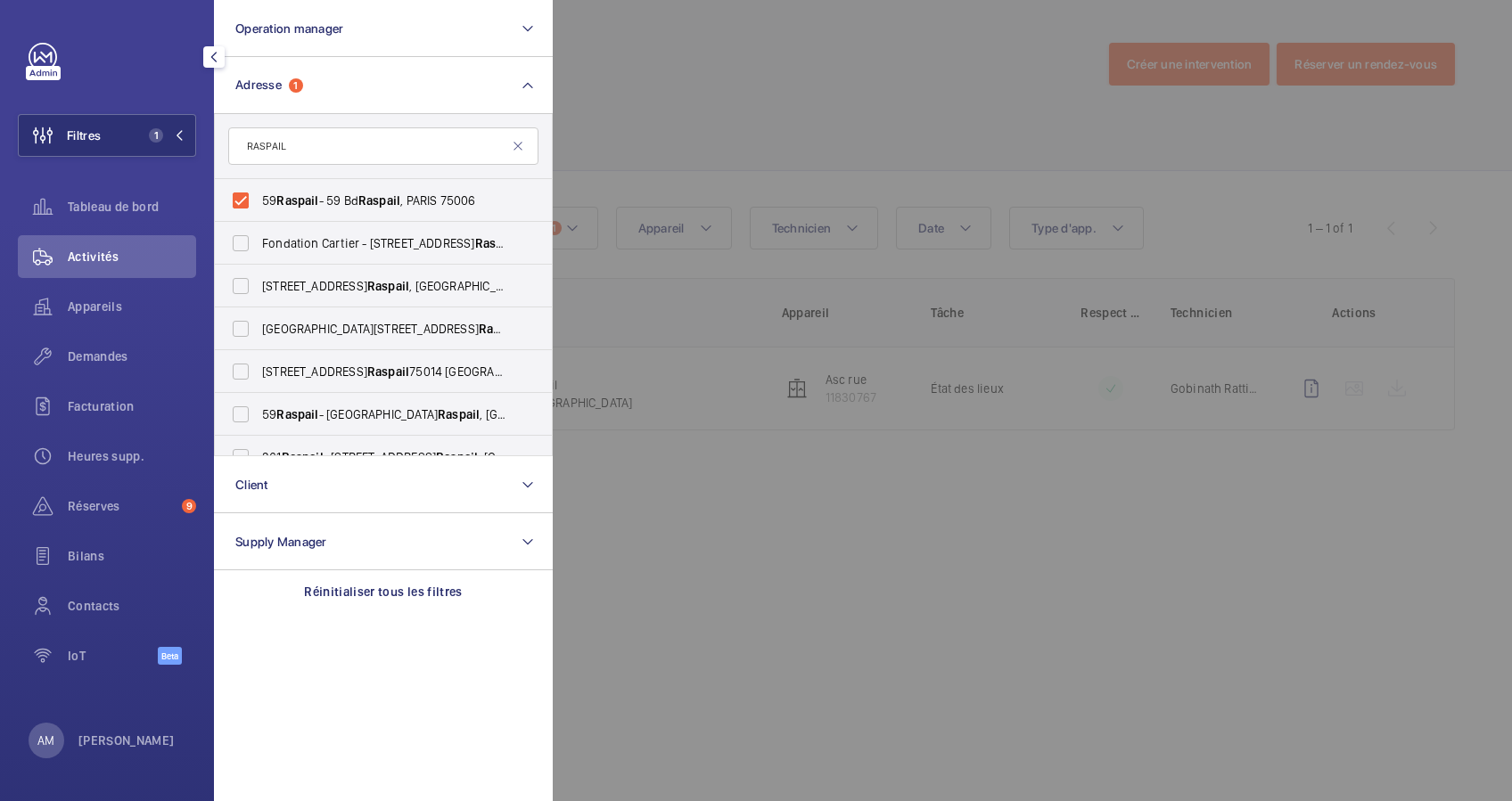
click at [605, 134] on div at bounding box center [1309, 400] width 1512 height 801
